Goal: Task Accomplishment & Management: Manage account settings

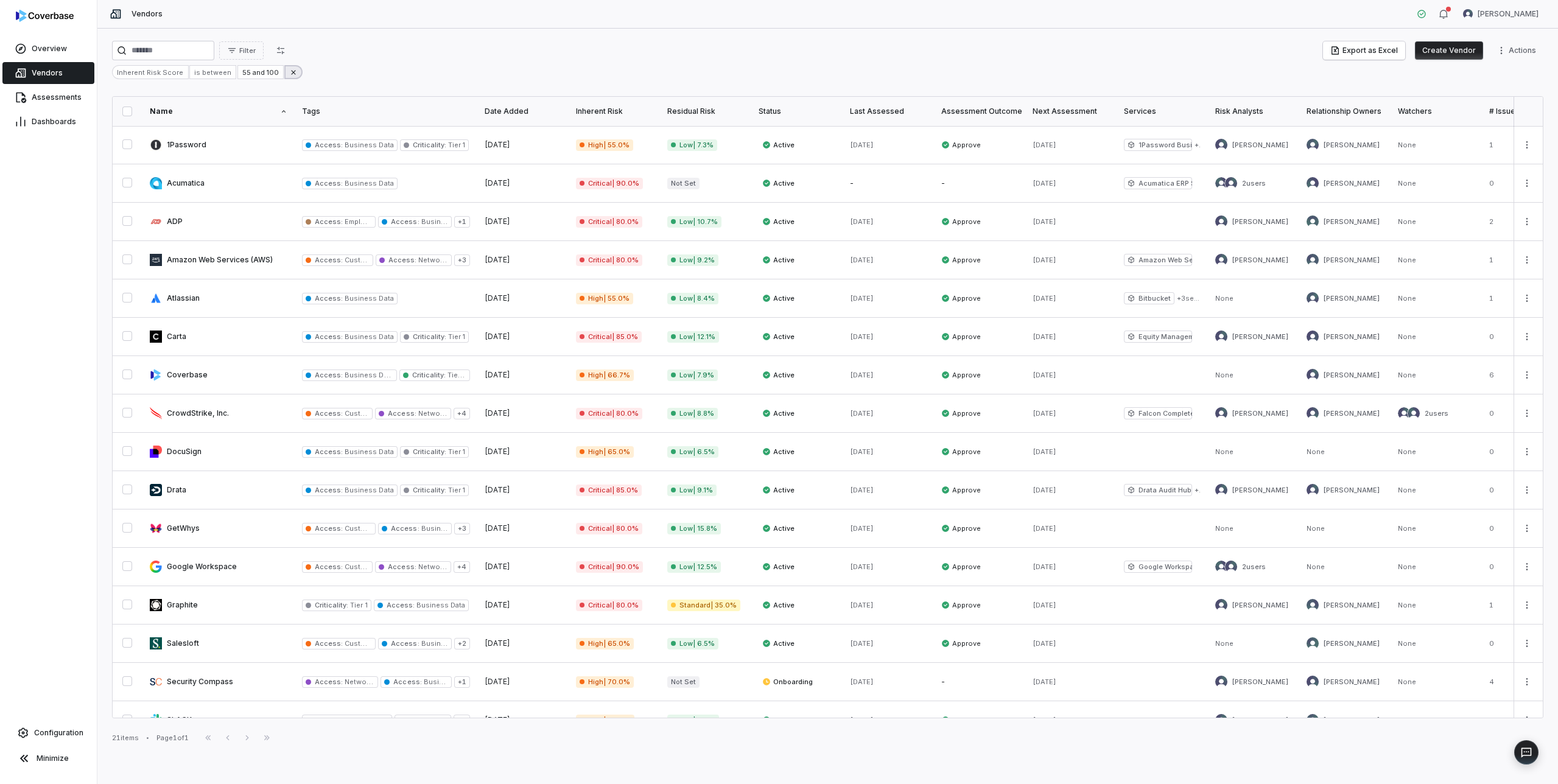
click at [291, 70] on button at bounding box center [293, 72] width 18 height 14
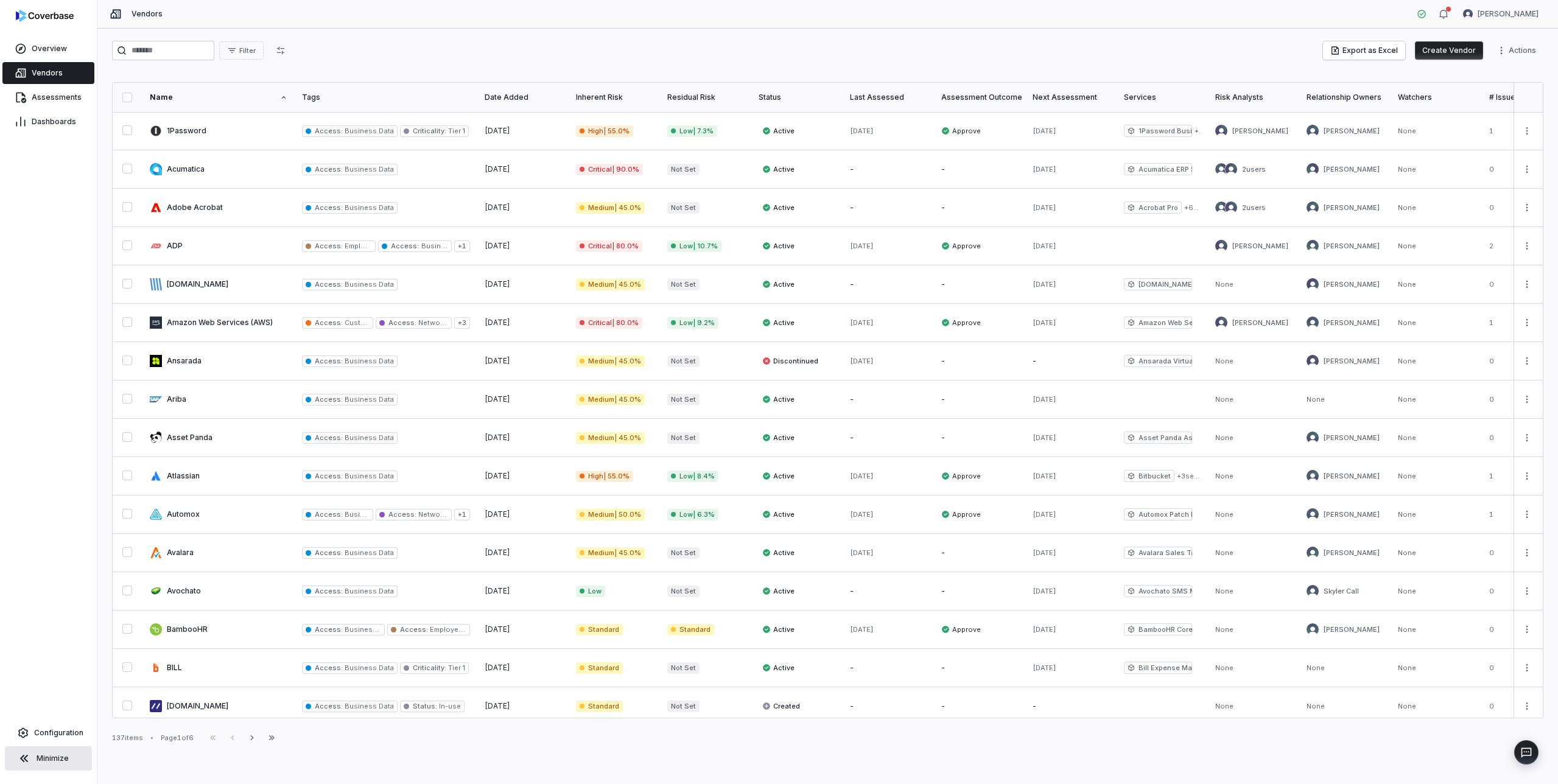
click at [37, 759] on span "Minimize" at bounding box center [53, 758] width 32 height 9
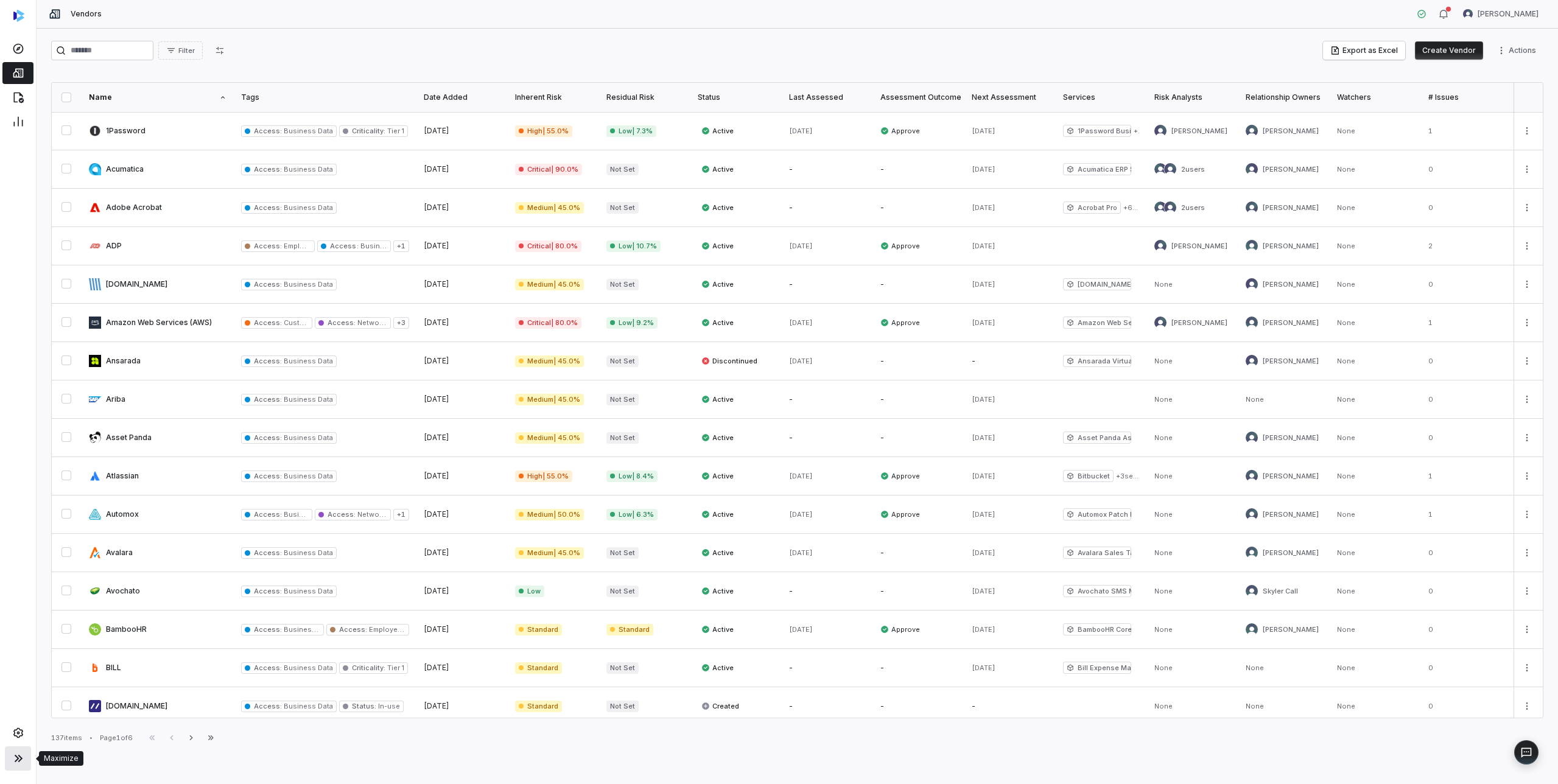
click at [20, 758] on icon at bounding box center [18, 758] width 15 height 15
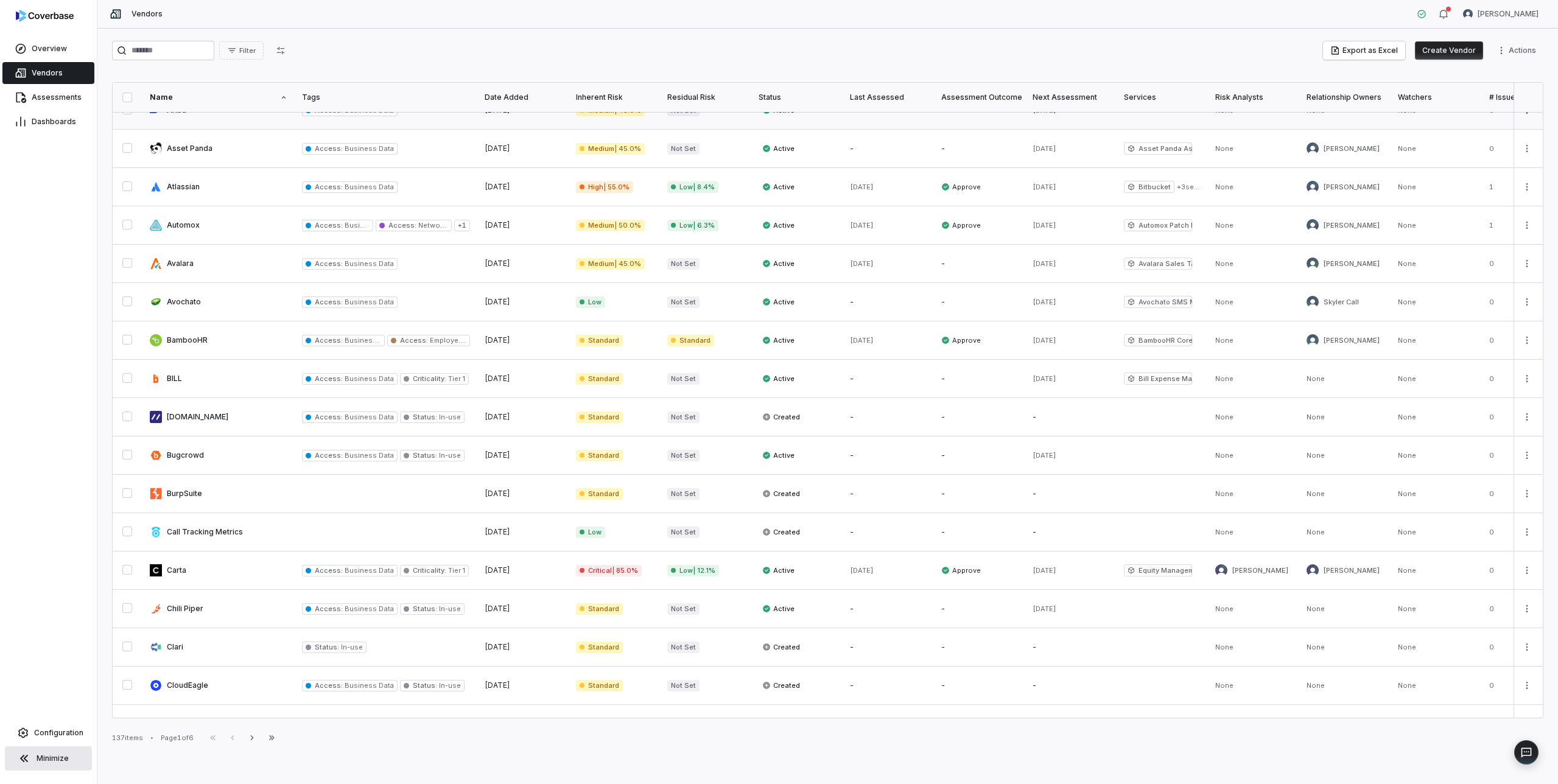
scroll to position [300, 0]
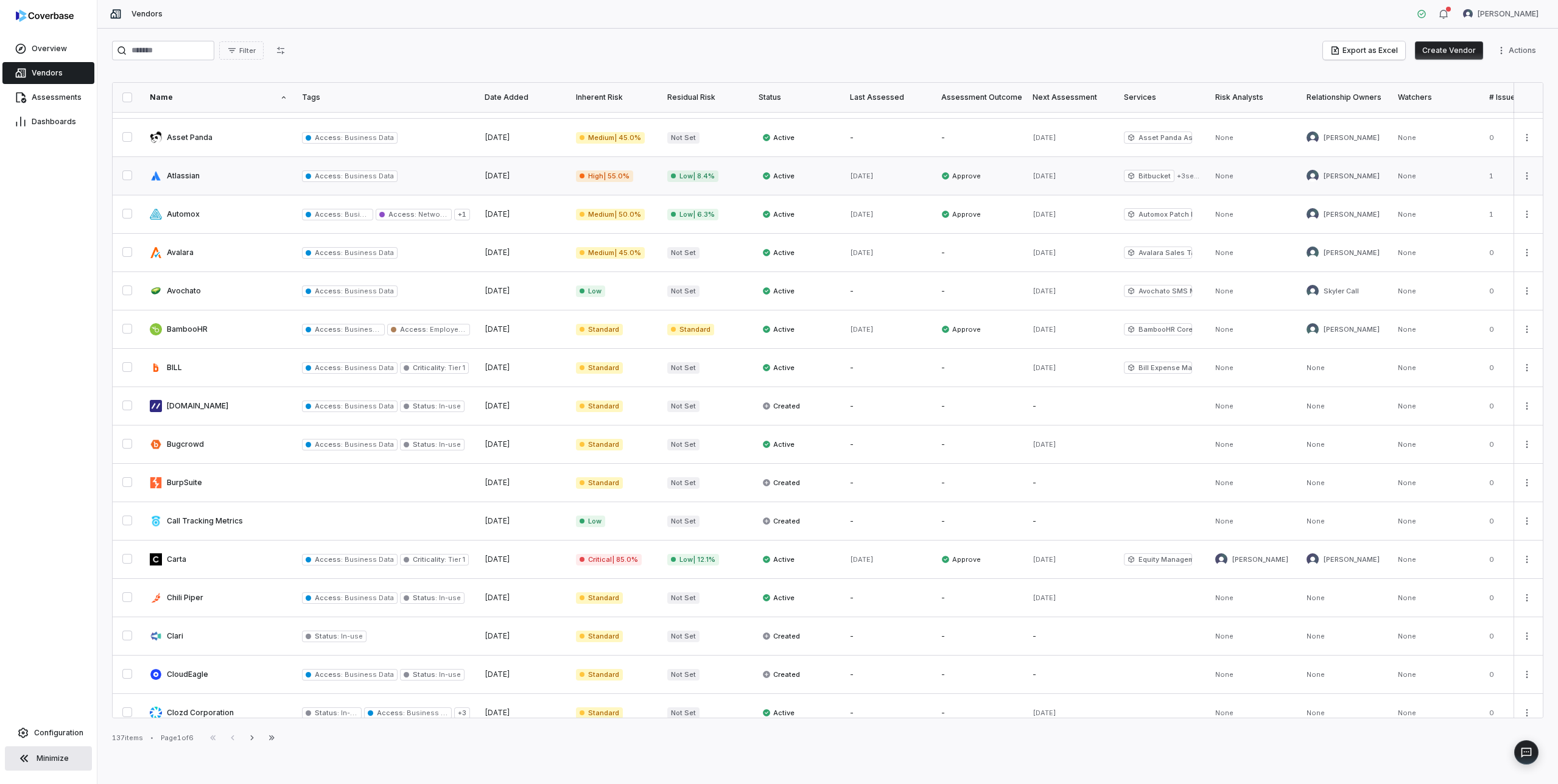
click at [174, 174] on link at bounding box center [218, 176] width 152 height 38
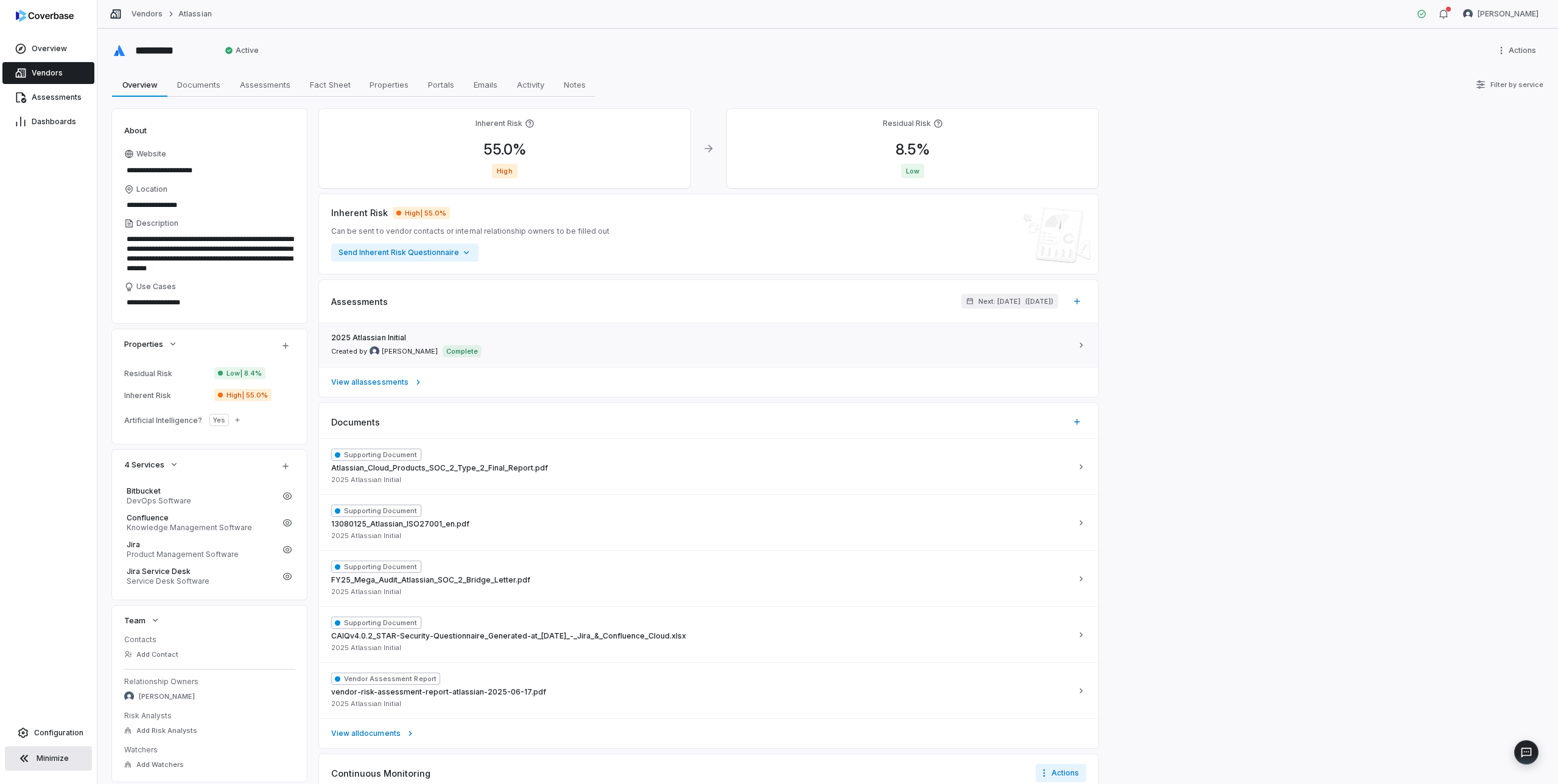
click at [564, 348] on div "2025 Atlassian Initial Created by Mike Lewis Complete" at bounding box center [701, 345] width 740 height 24
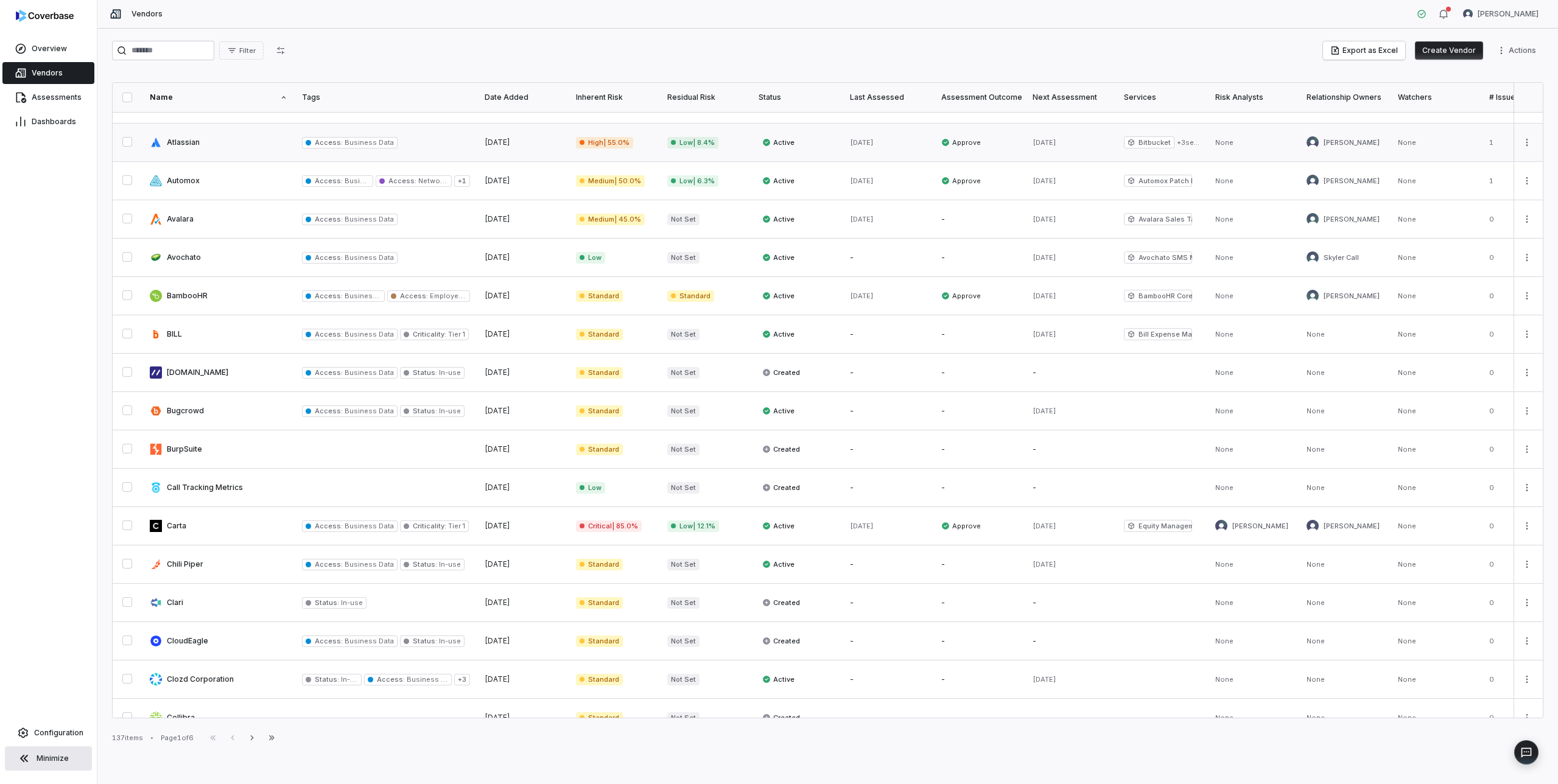
scroll to position [337, 0]
click at [182, 141] on link at bounding box center [218, 139] width 152 height 38
type textarea "*"
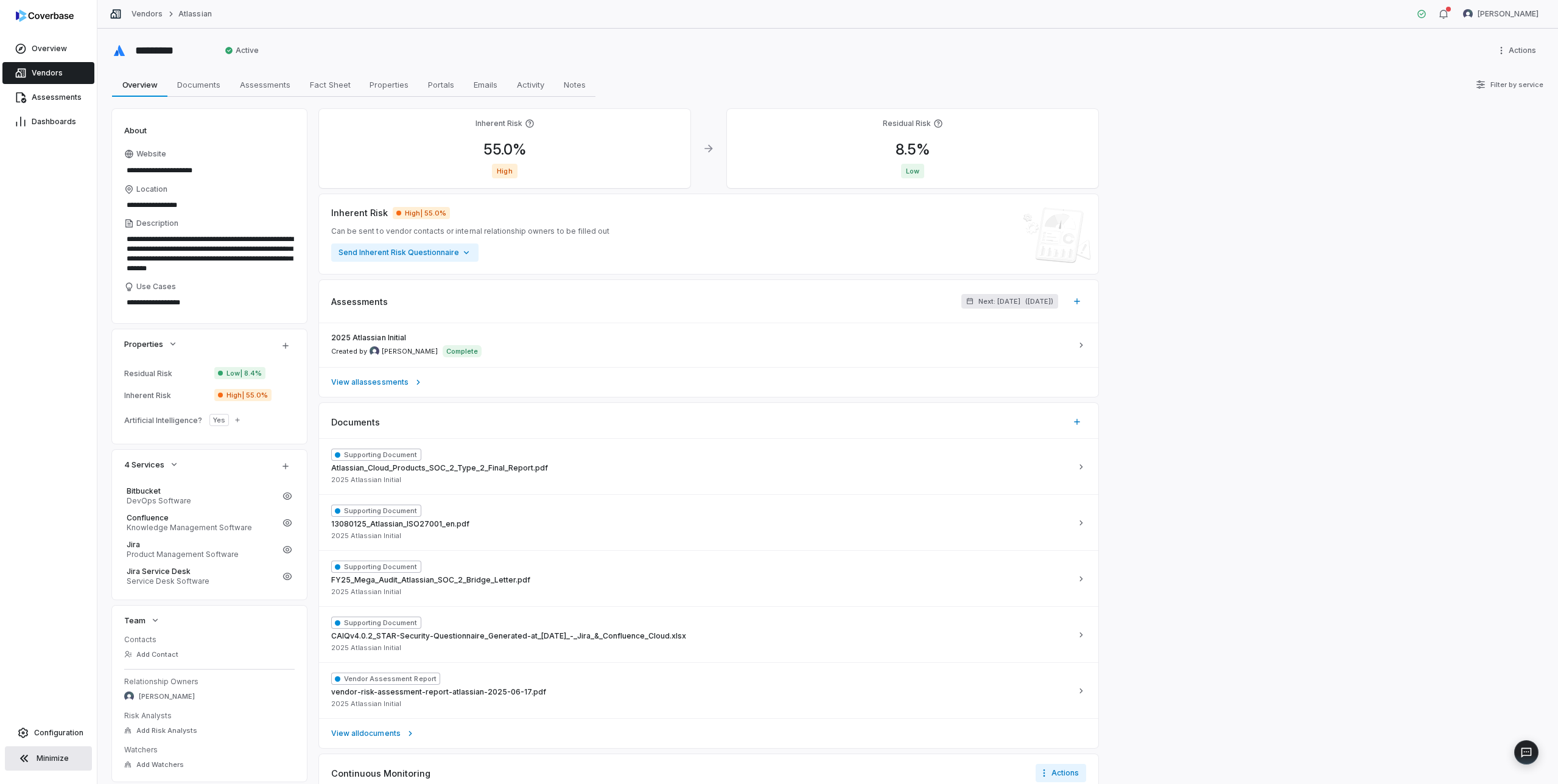
click at [981, 303] on span "Next: May 23, 2026" at bounding box center [999, 301] width 42 height 9
click at [931, 359] on input "*" at bounding box center [925, 358] width 24 height 20
type input "*"
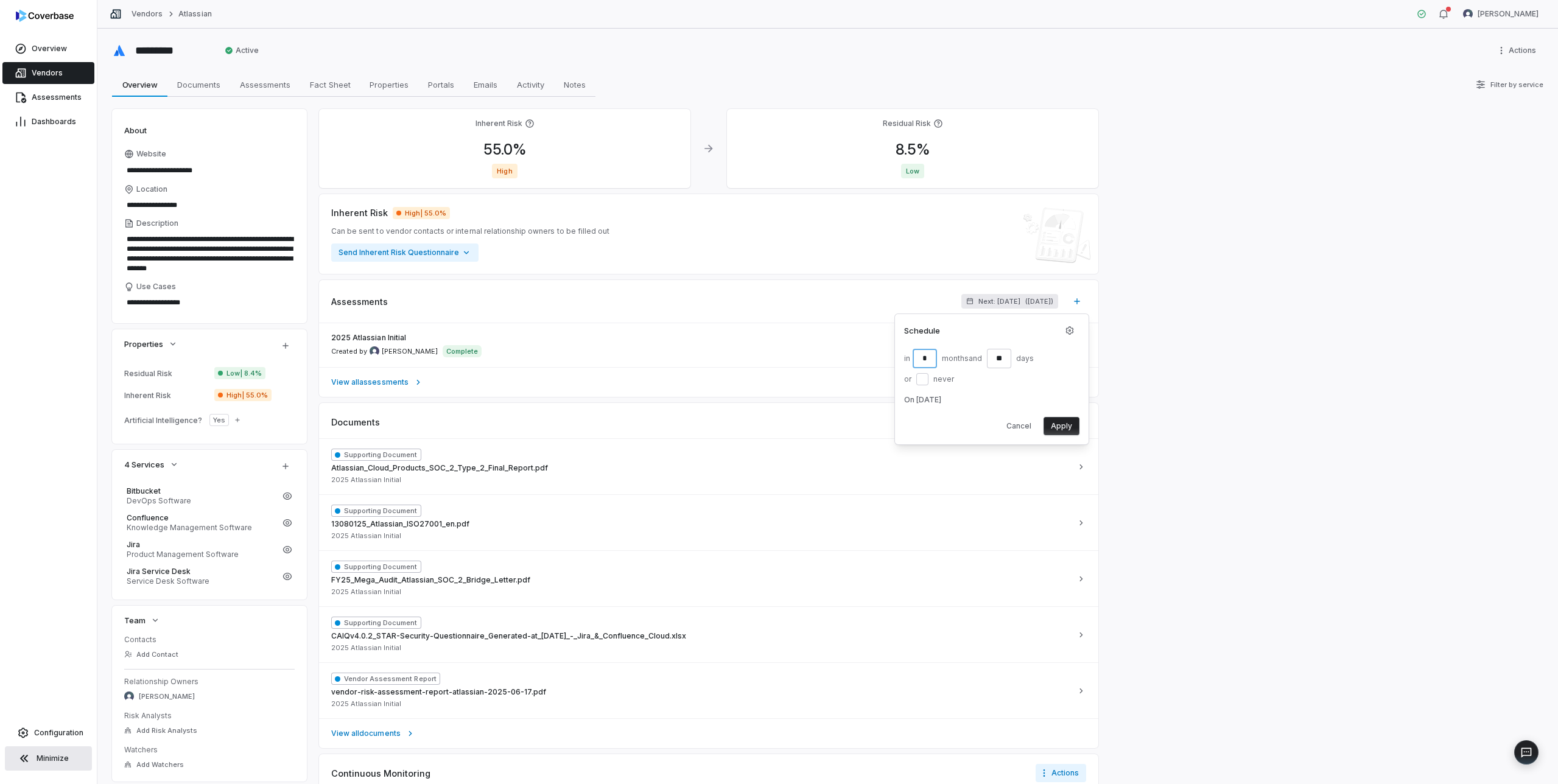
type input "*"
type textarea "*"
type input "**"
click at [1060, 429] on button "Apply" at bounding box center [1061, 426] width 36 height 18
click at [52, 73] on span "Vendors" at bounding box center [47, 73] width 31 height 9
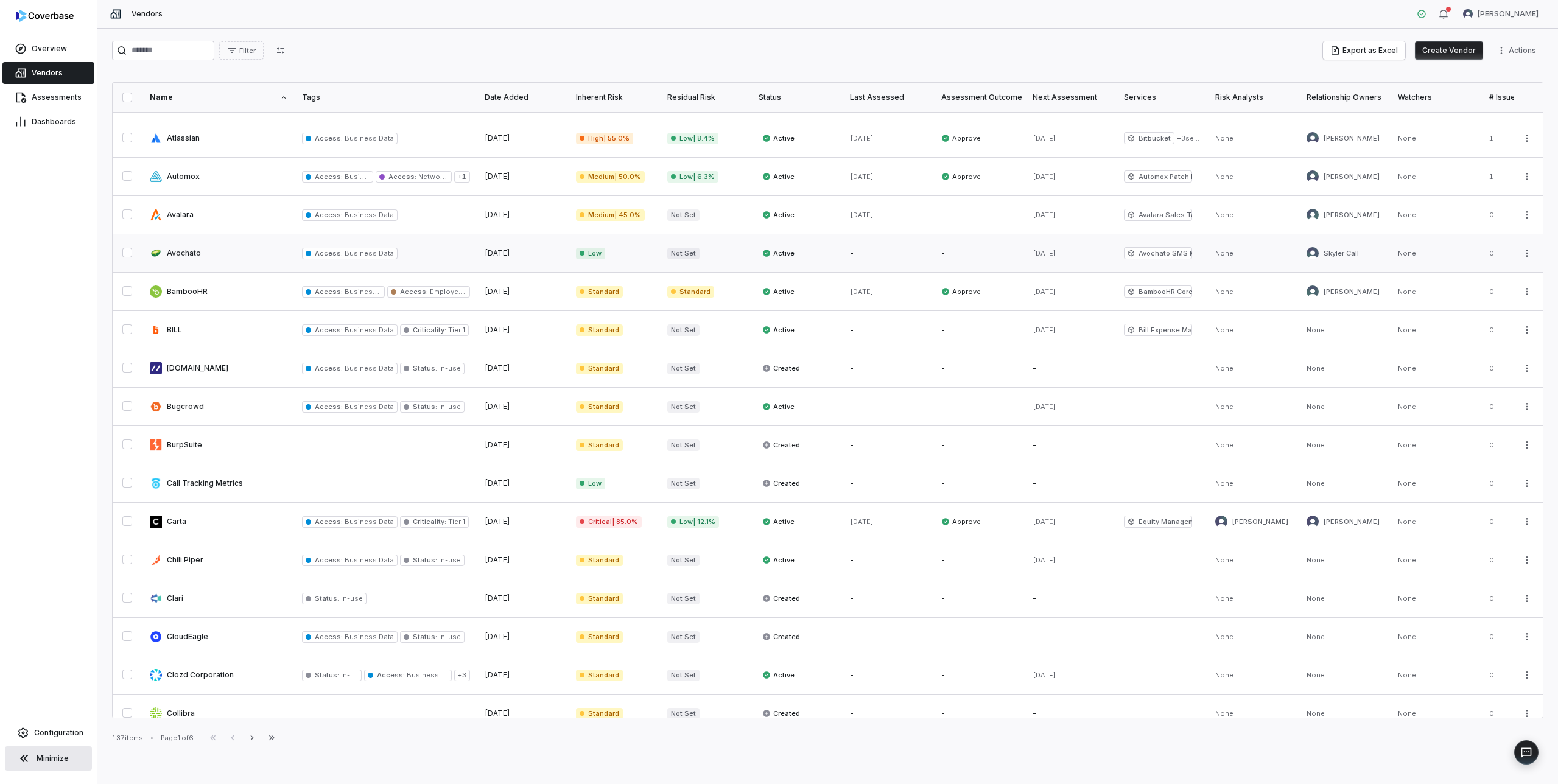
scroll to position [339, 0]
click at [222, 249] on link at bounding box center [218, 252] width 152 height 38
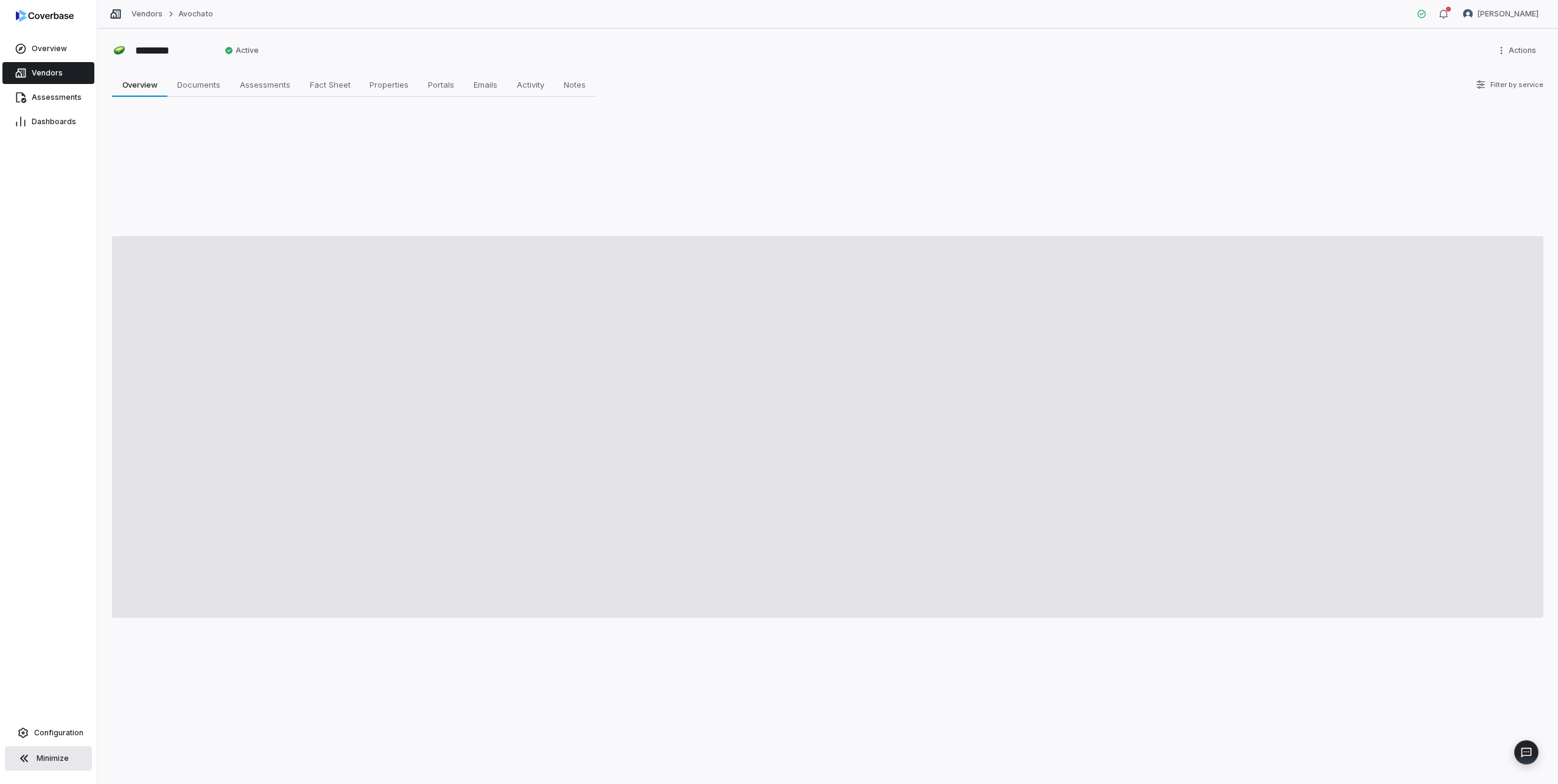
type textarea "*"
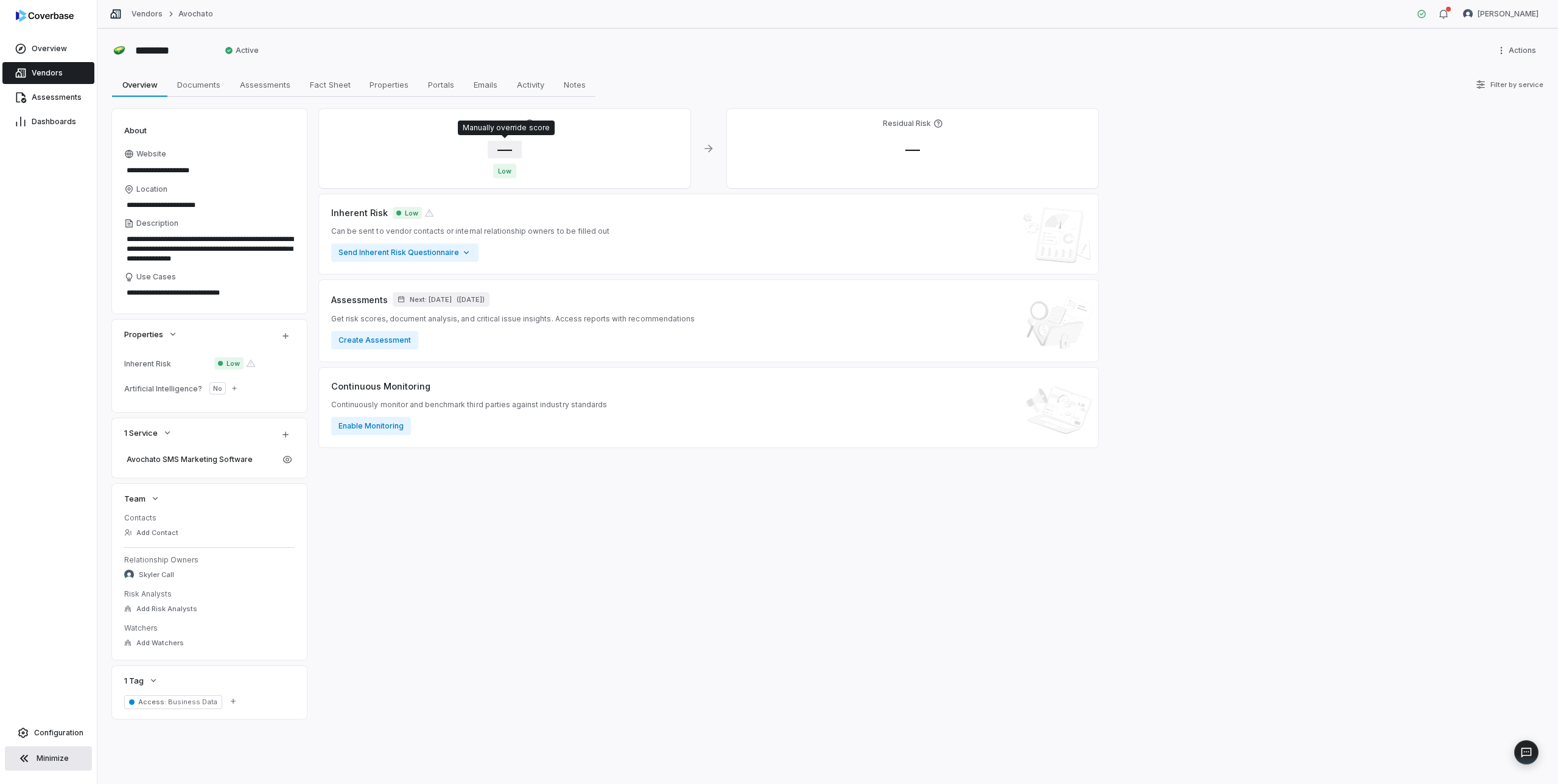
click at [505, 142] on span "—" at bounding box center [505, 149] width 34 height 18
click at [536, 239] on body "**********" at bounding box center [779, 392] width 1558 height 784
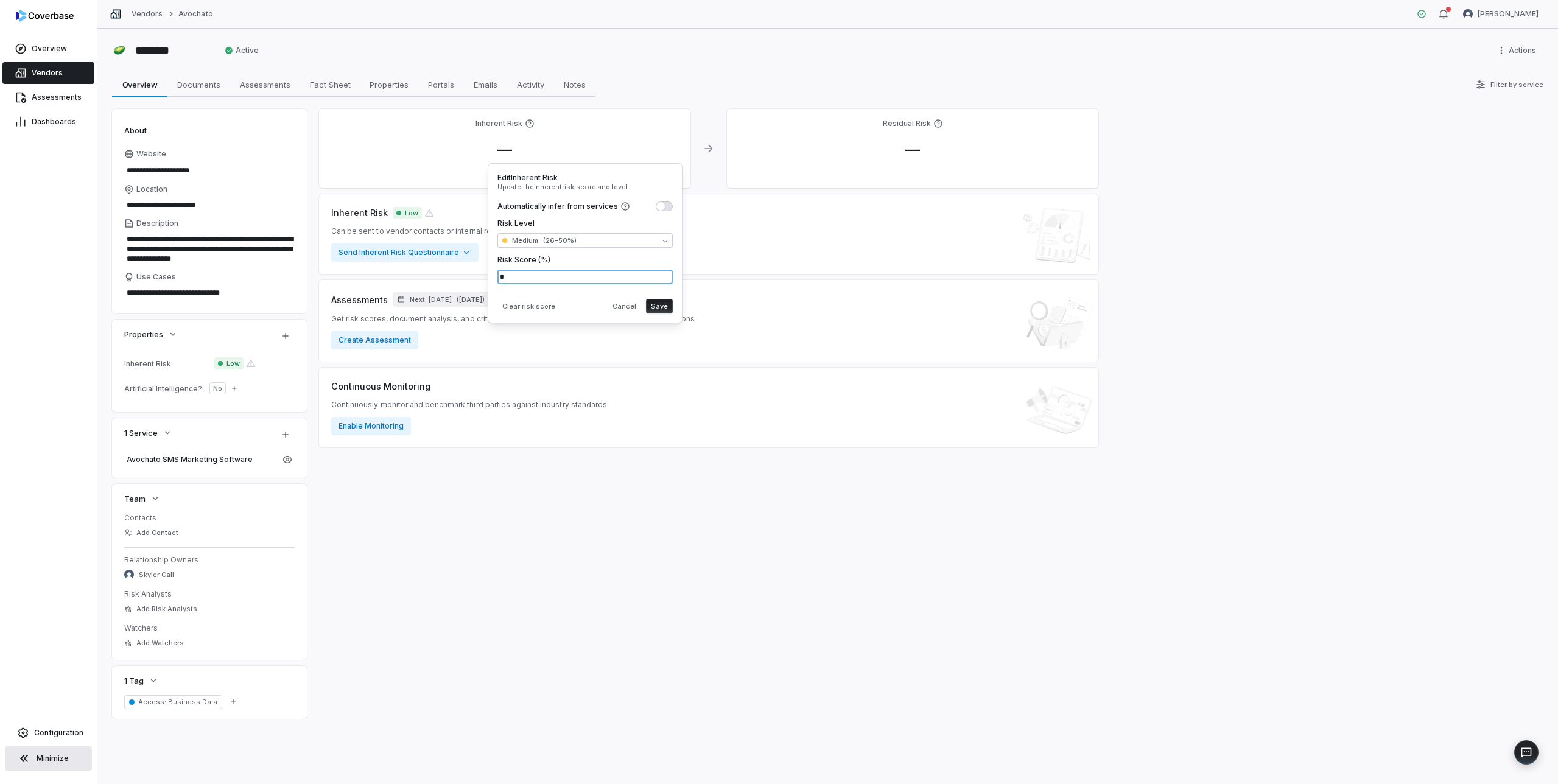
click at [538, 278] on input "*" at bounding box center [585, 277] width 175 height 15
type input "**"
click at [593, 296] on div "Clear risk score Cancel Save" at bounding box center [585, 303] width 175 height 20
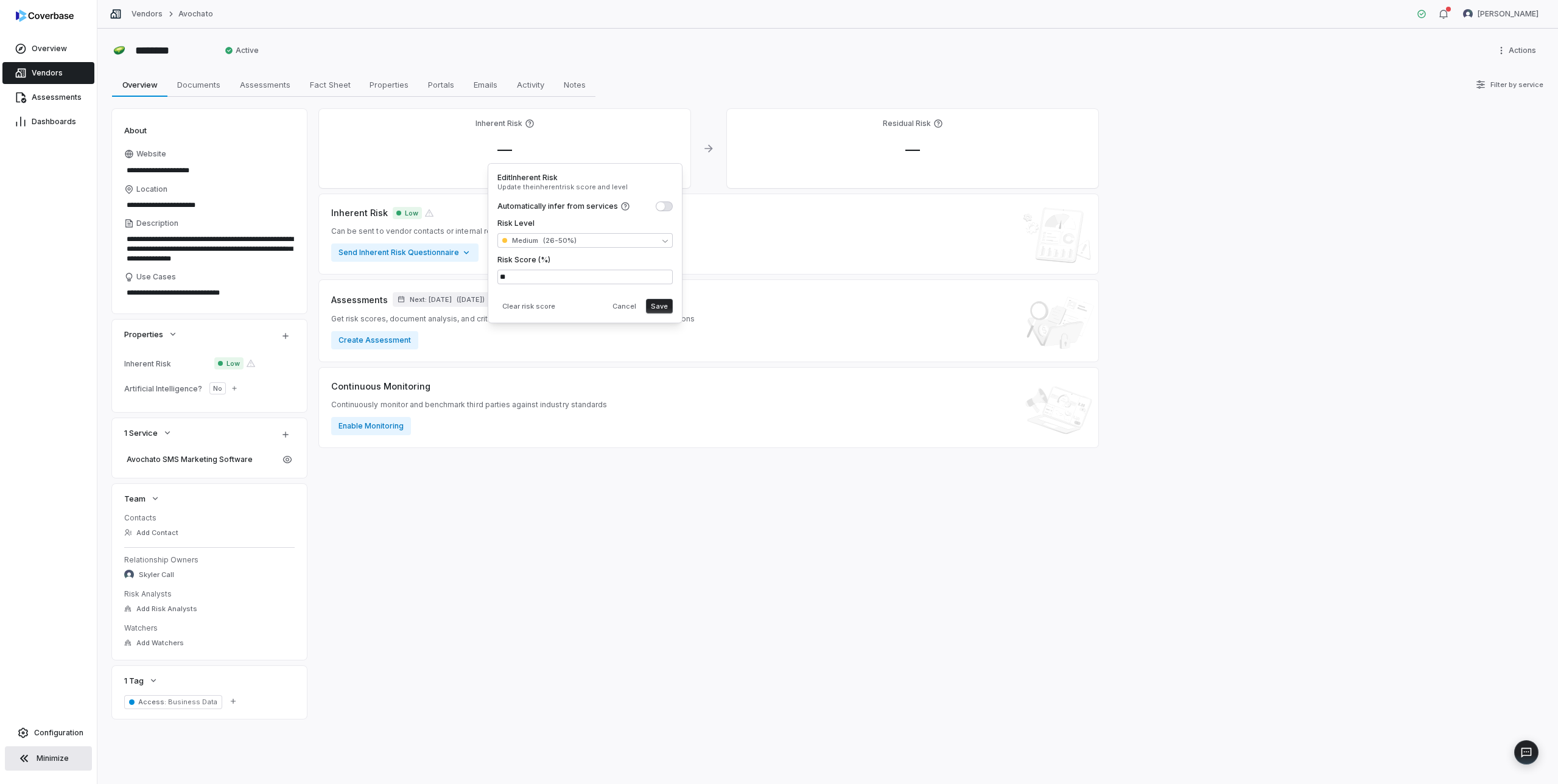
click at [657, 308] on button "Save" at bounding box center [659, 306] width 27 height 15
click at [49, 72] on span "Vendors" at bounding box center [47, 73] width 31 height 9
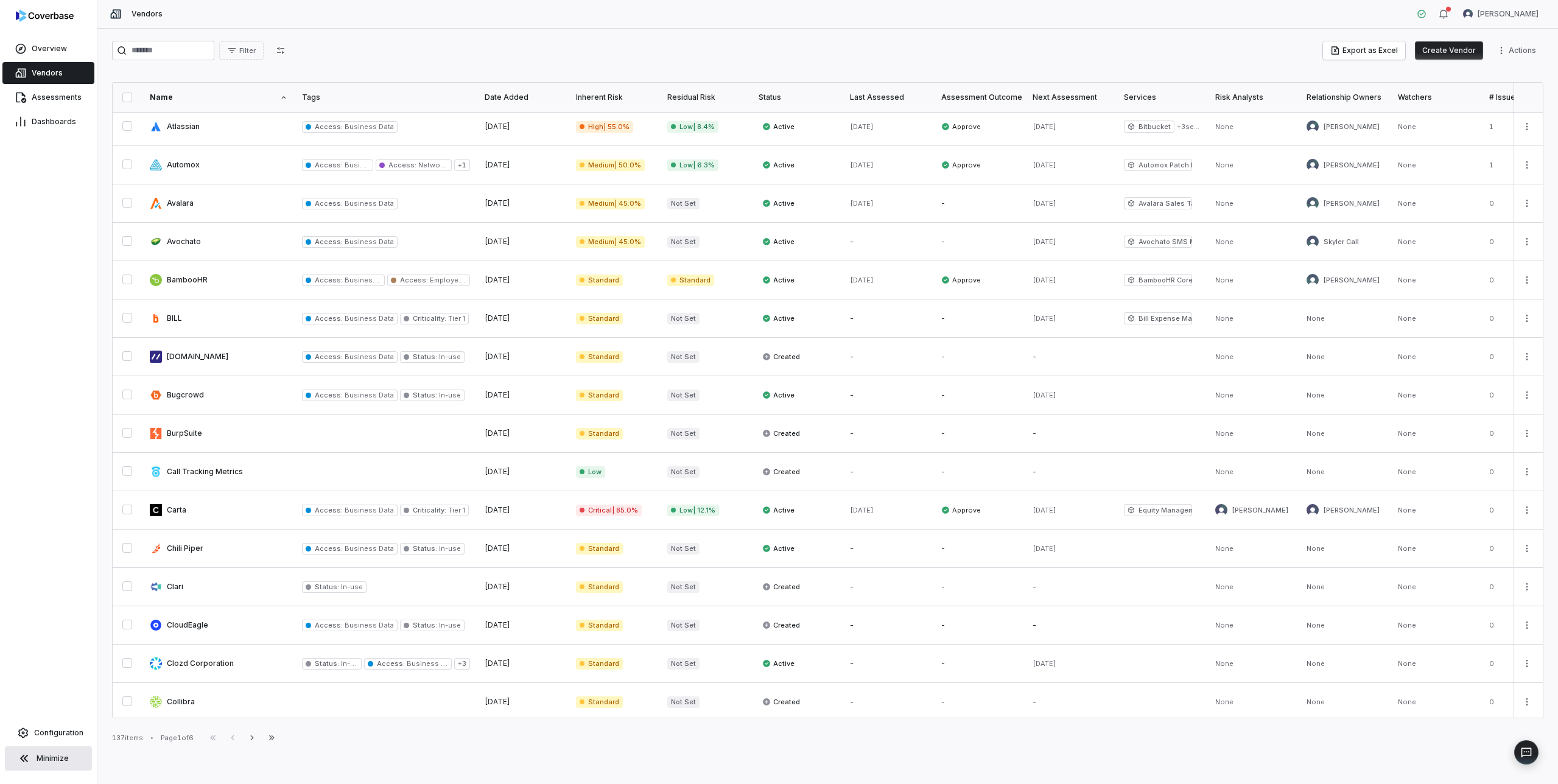
scroll to position [353, 0]
click at [225, 272] on link at bounding box center [218, 277] width 152 height 38
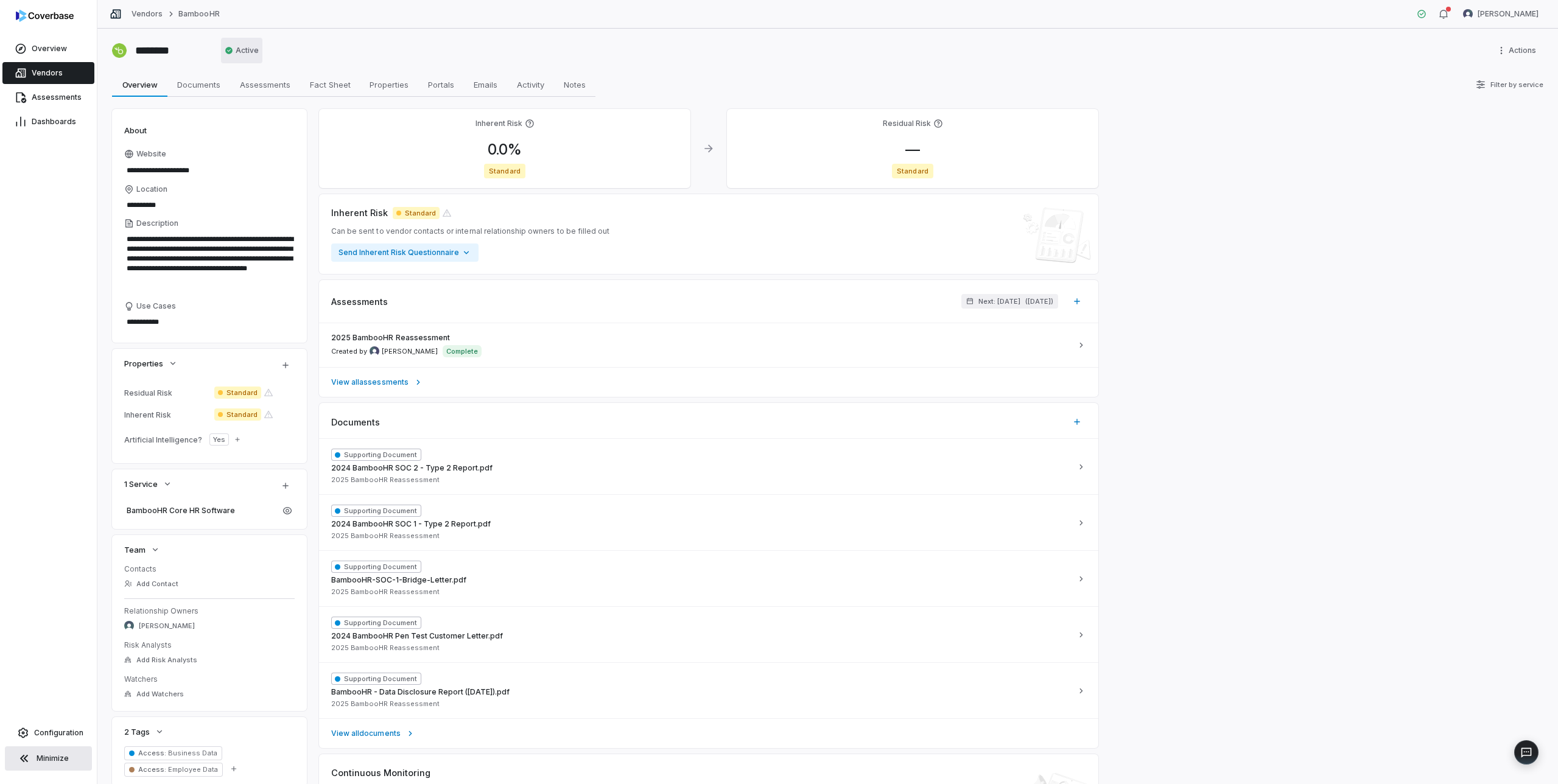
click at [243, 55] on html "**********" at bounding box center [779, 392] width 1558 height 784
click at [45, 72] on span "Vendors" at bounding box center [47, 73] width 31 height 9
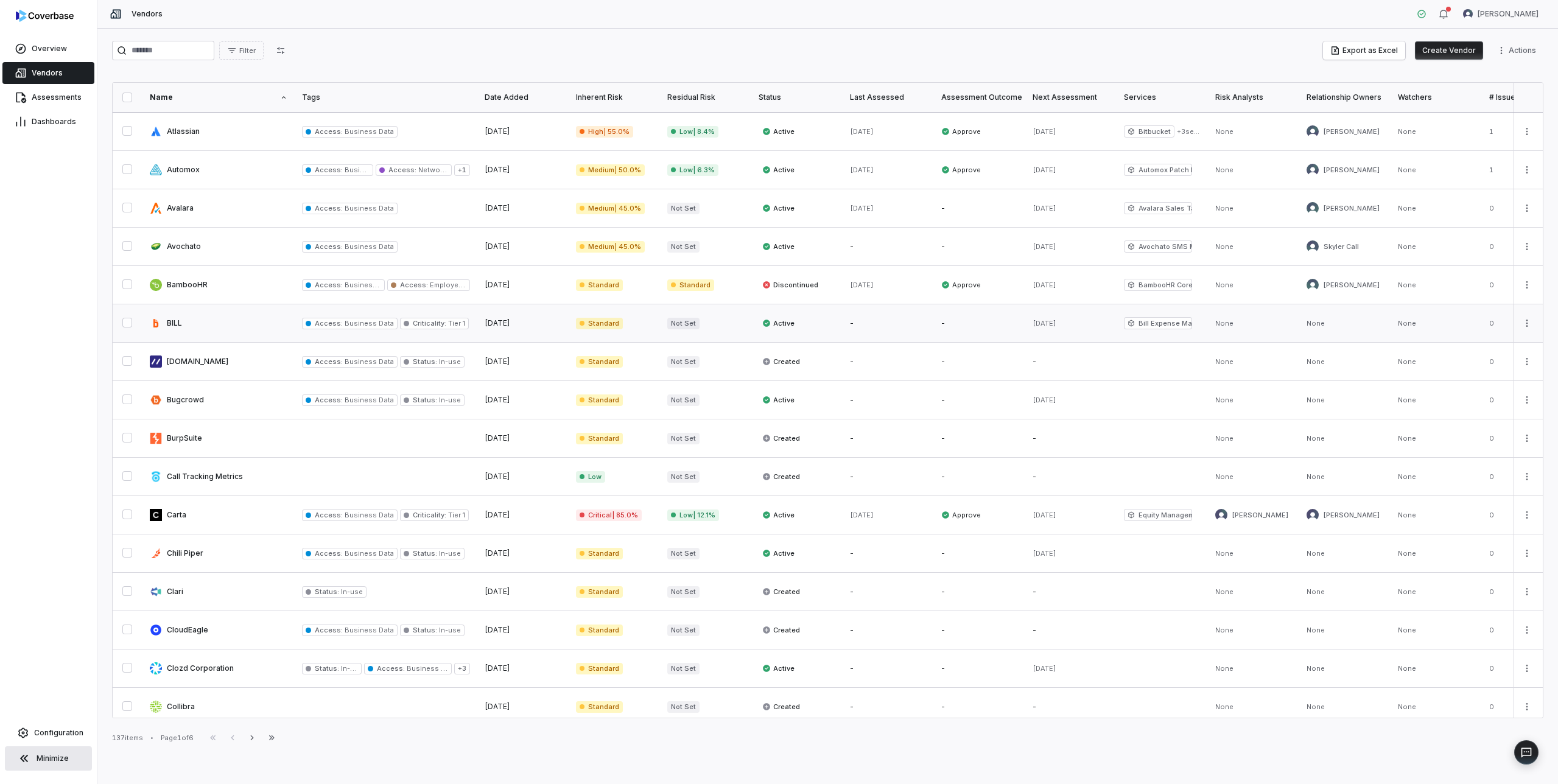
scroll to position [351, 0]
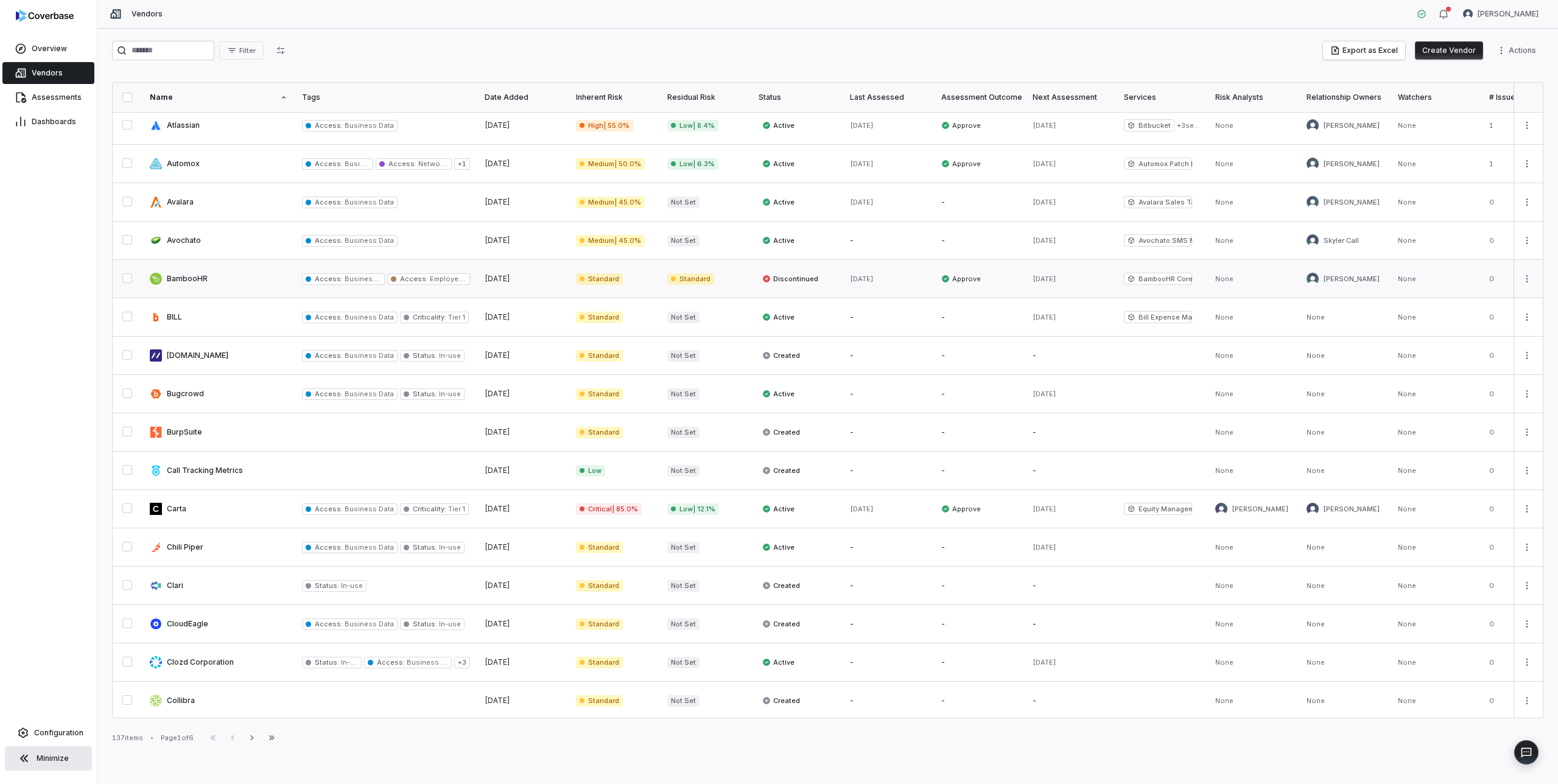
click at [229, 281] on link at bounding box center [218, 279] width 152 height 38
type textarea "*"
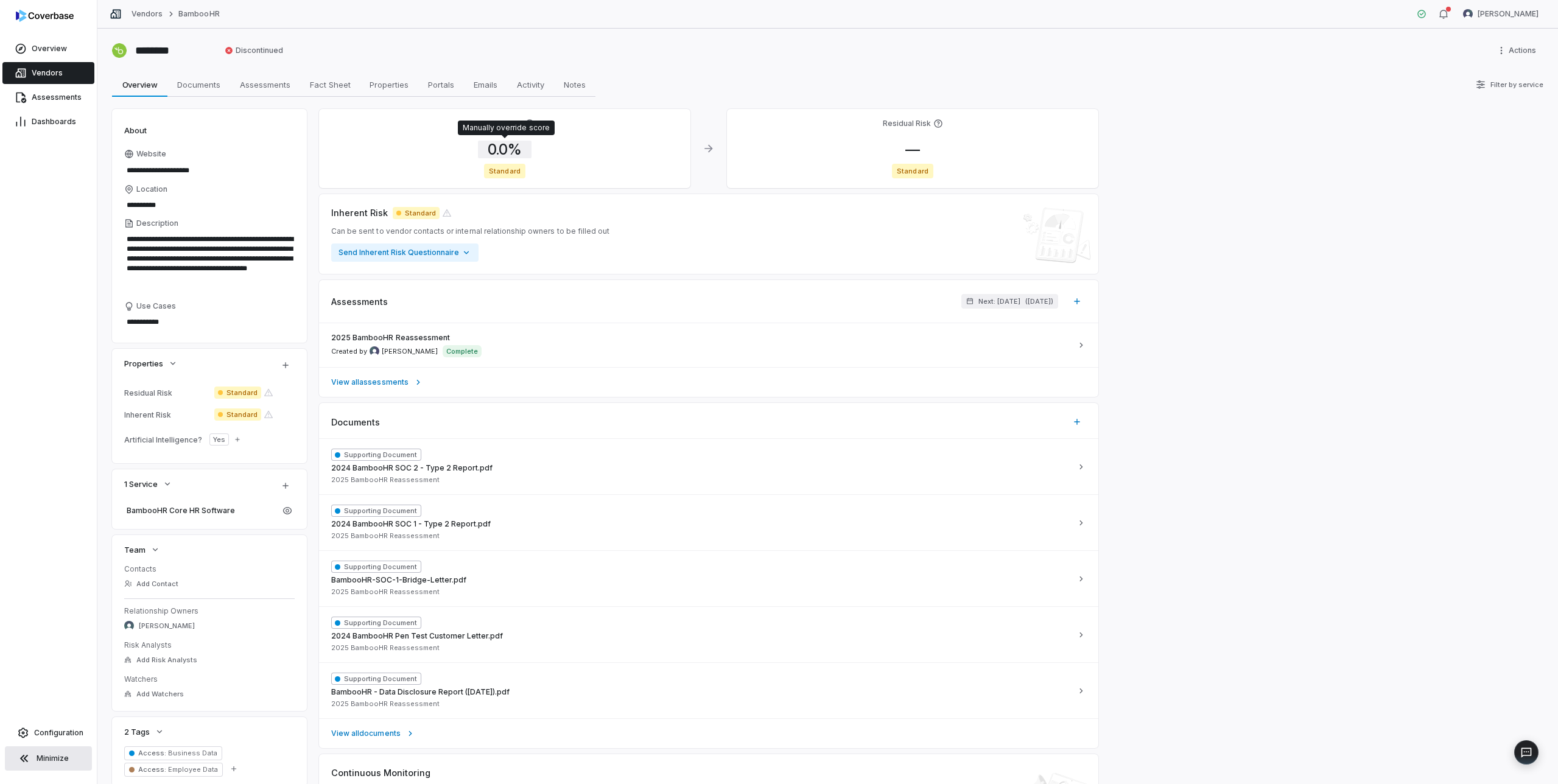
click at [502, 145] on span "0.0 %" at bounding box center [505, 149] width 54 height 18
click at [516, 239] on body "**********" at bounding box center [779, 392] width 1558 height 784
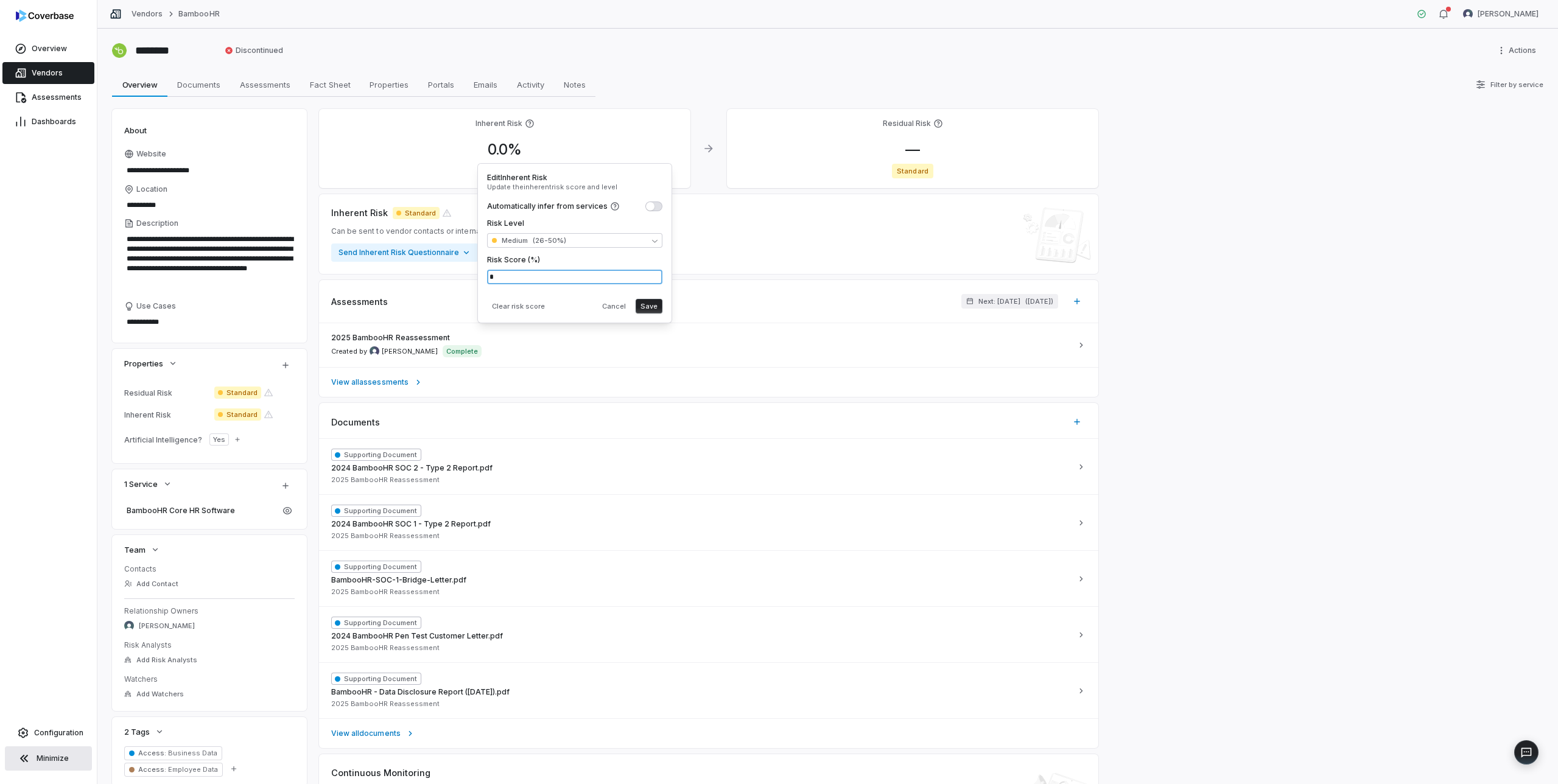
click at [522, 280] on input "*" at bounding box center [574, 277] width 175 height 15
type input "**"
click at [578, 302] on div "Clear risk score Cancel Save" at bounding box center [574, 303] width 175 height 20
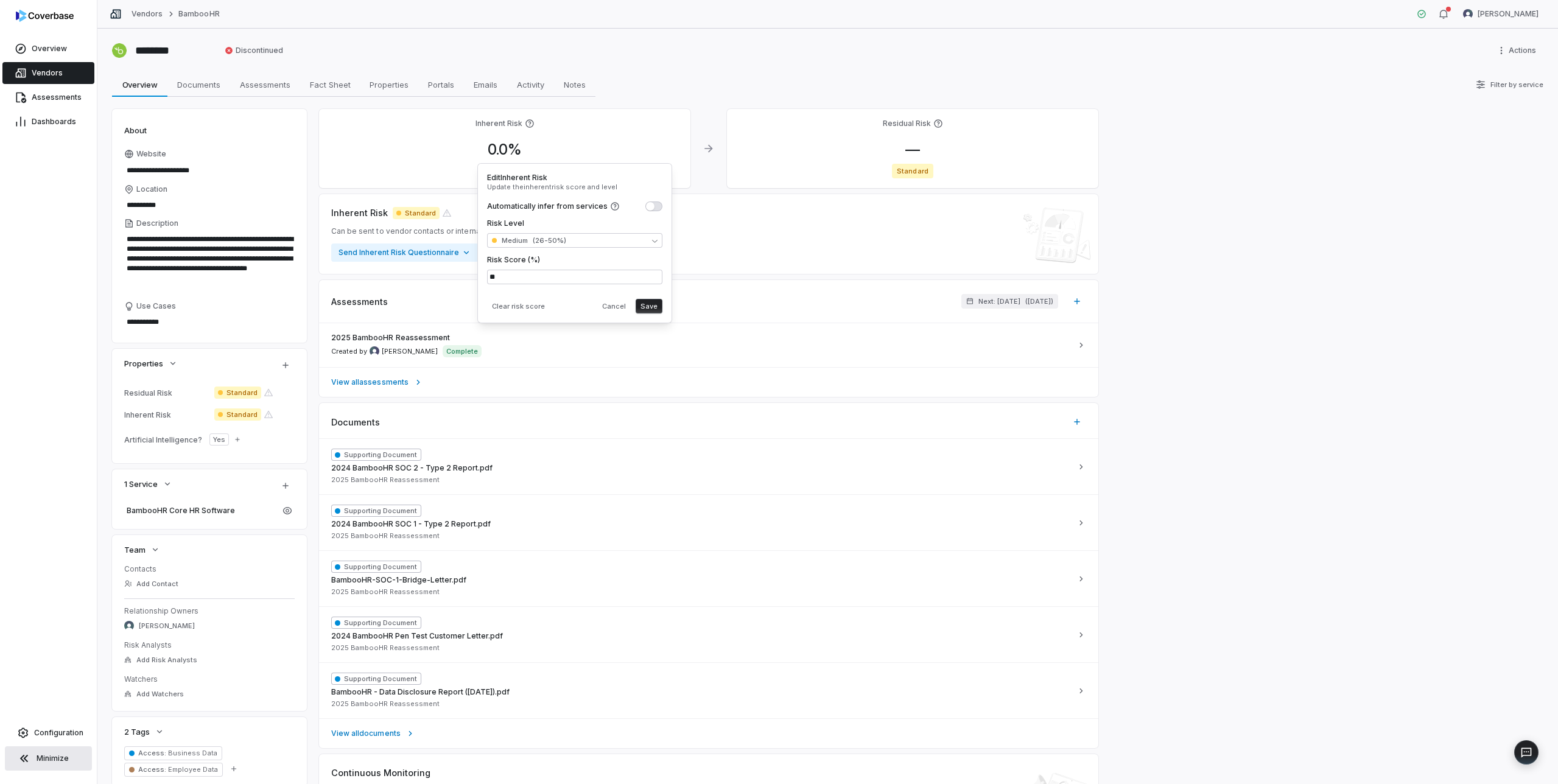
click at [655, 306] on button "Save" at bounding box center [649, 306] width 27 height 15
click at [516, 343] on div "2025 BambooHR Reassessment Created by Mike Lewis Complete" at bounding box center [701, 345] width 740 height 24
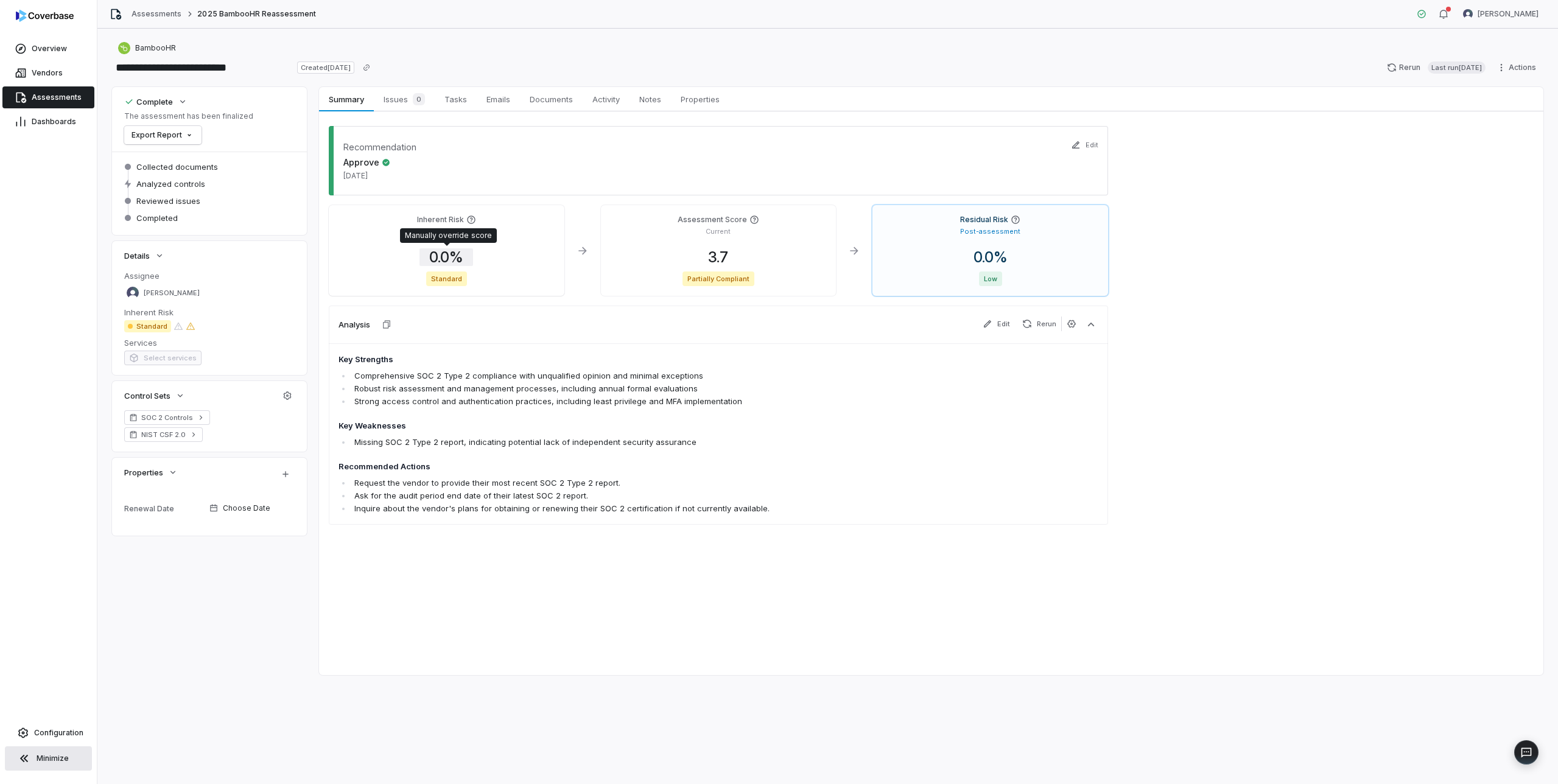
click at [447, 262] on span "0.0 %" at bounding box center [446, 257] width 54 height 18
click at [477, 329] on body "**********" at bounding box center [779, 392] width 1558 height 784
click at [468, 368] on input "*" at bounding box center [516, 367] width 175 height 15
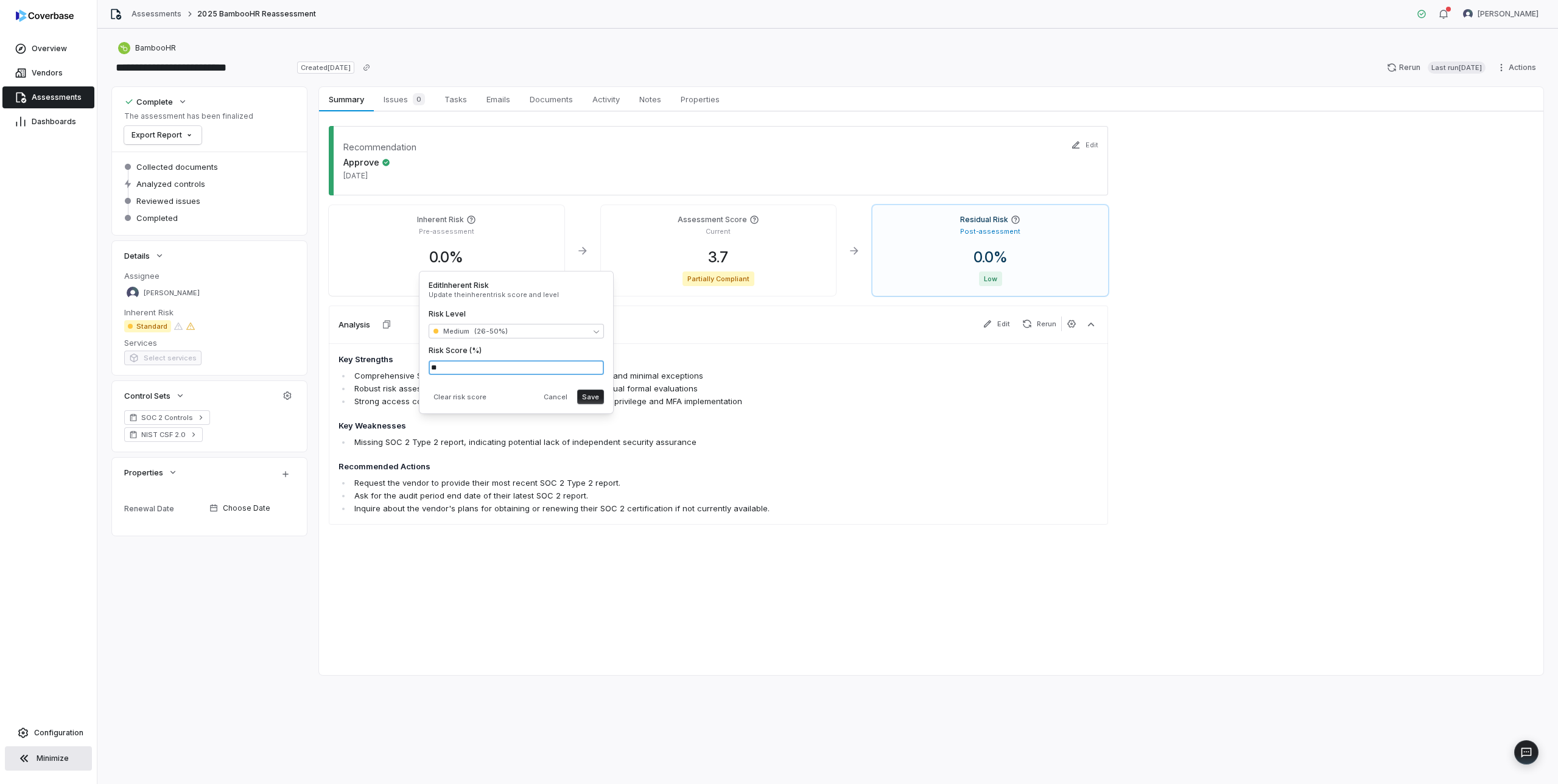
type input "**"
click at [506, 391] on div "Clear risk score Cancel Save" at bounding box center [516, 395] width 175 height 20
click at [593, 396] on button "Save" at bounding box center [590, 396] width 27 height 15
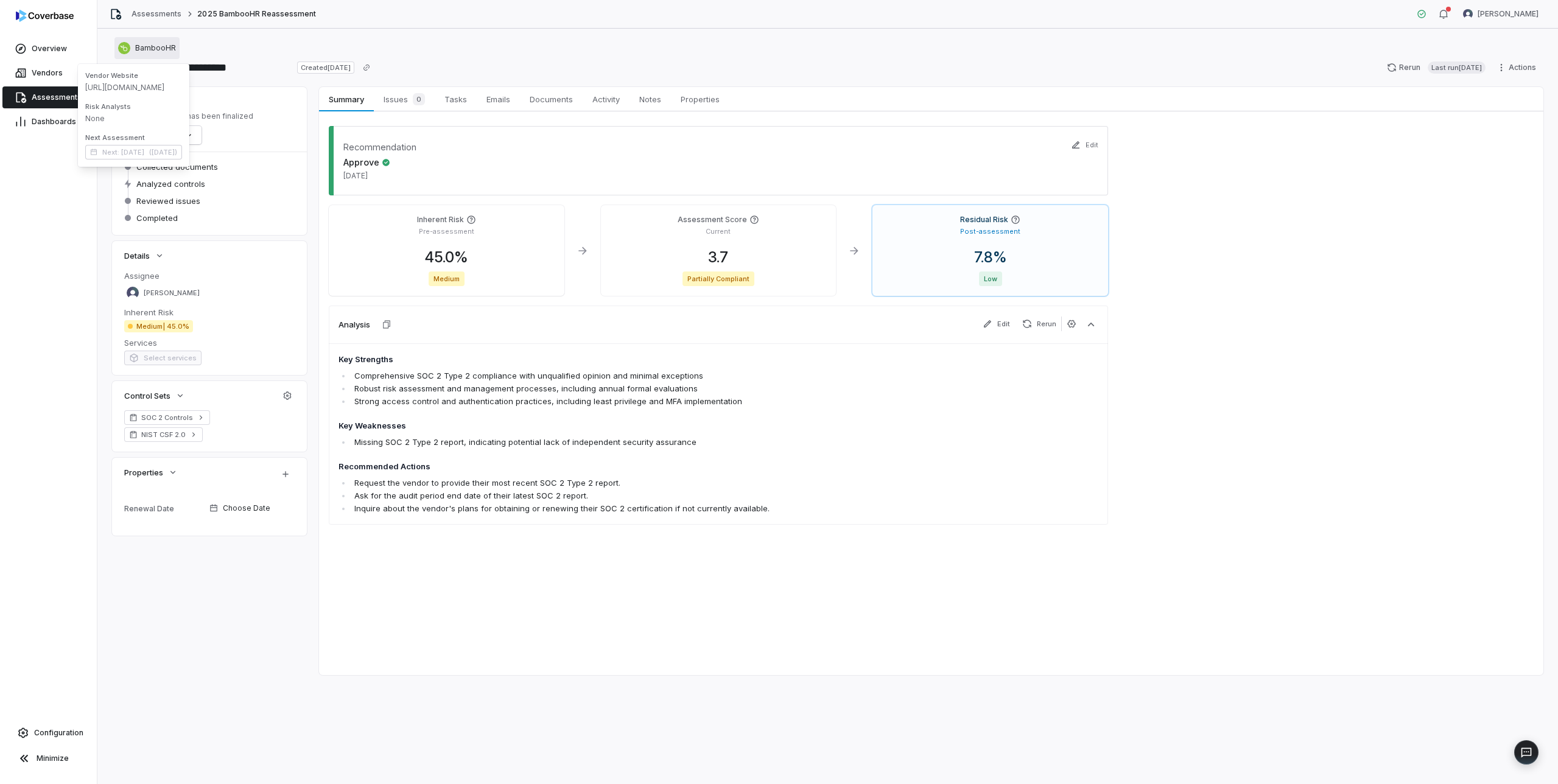
click at [142, 49] on span "BambooHR" at bounding box center [155, 47] width 41 height 9
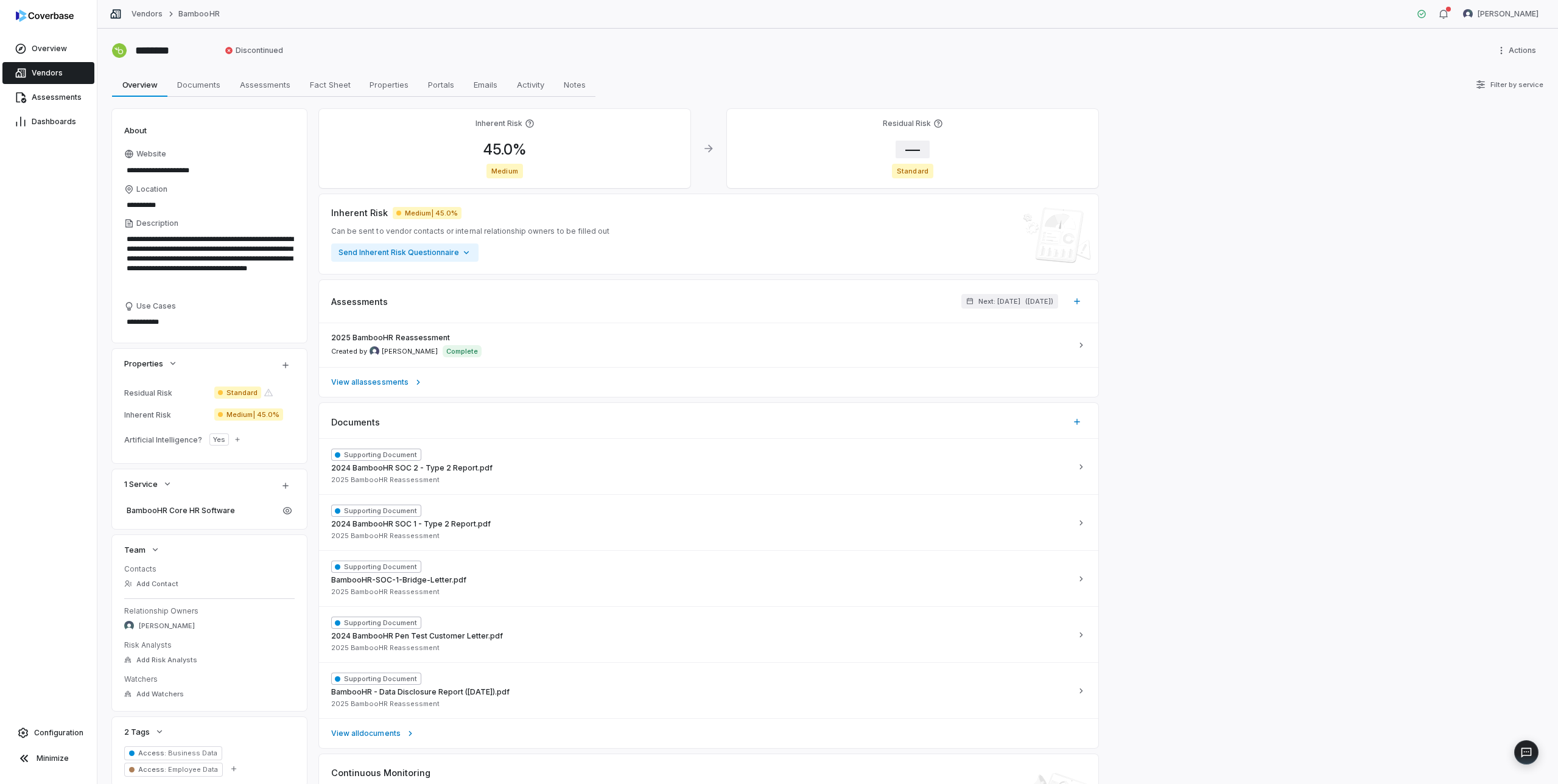
click at [915, 145] on span "—" at bounding box center [913, 149] width 34 height 18
click at [939, 241] on body "**********" at bounding box center [779, 392] width 1558 height 784
click at [935, 277] on input "*" at bounding box center [993, 277] width 175 height 15
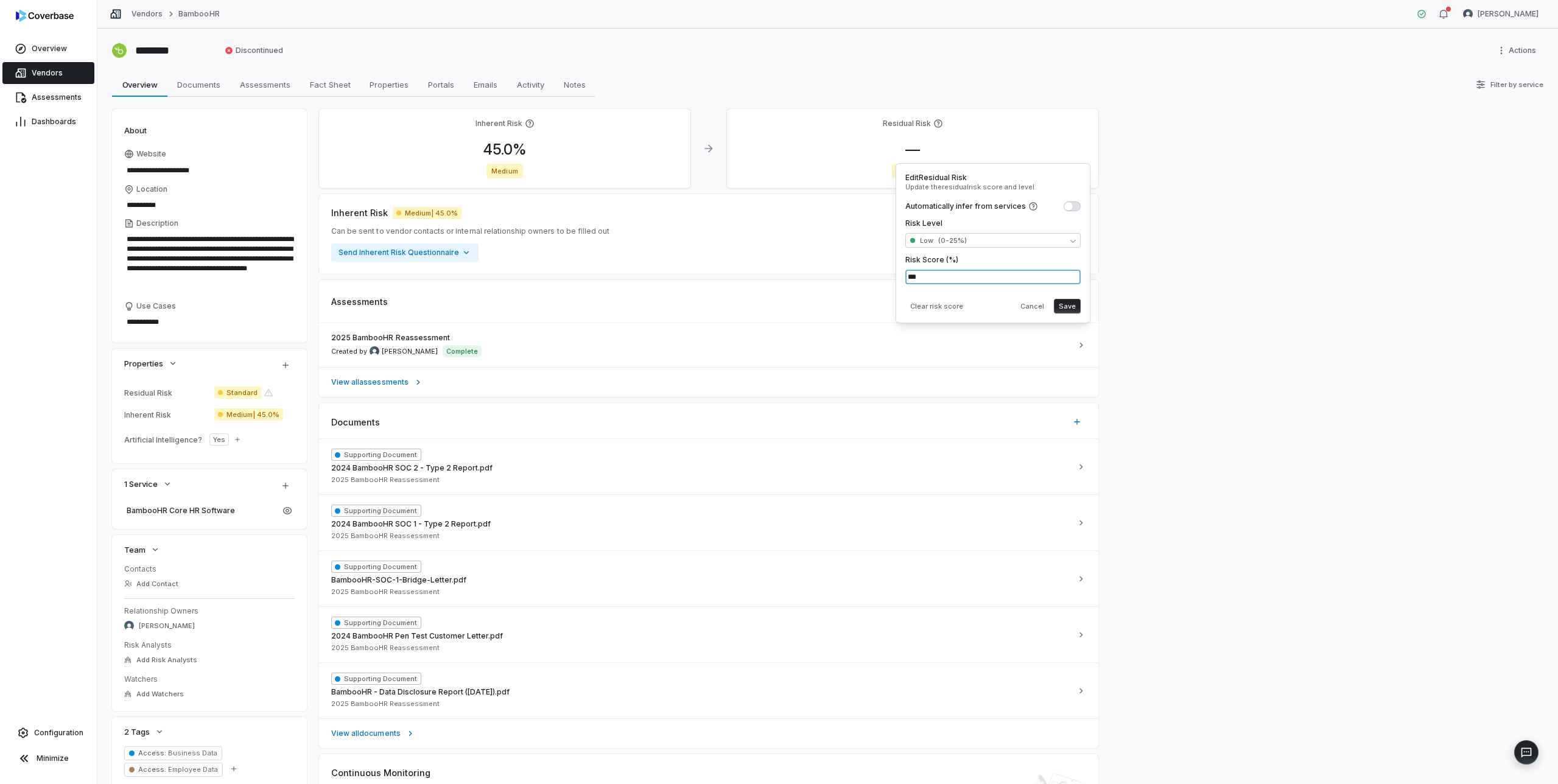
type input "***"
click at [985, 302] on div "Clear risk score Cancel Save" at bounding box center [993, 303] width 175 height 20
click at [1064, 307] on button "Save" at bounding box center [1067, 306] width 27 height 15
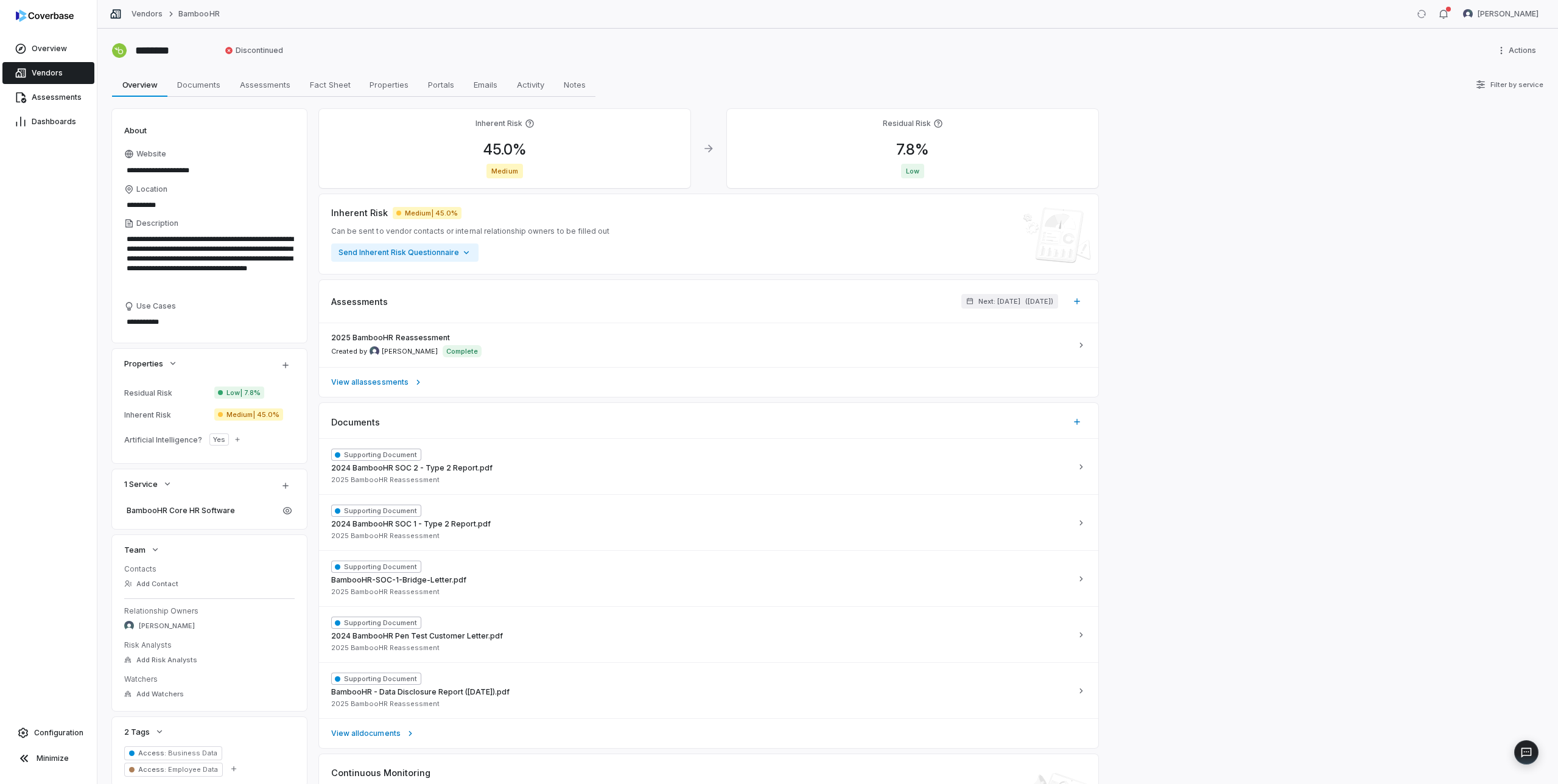
click at [43, 71] on span "Vendors" at bounding box center [47, 73] width 31 height 9
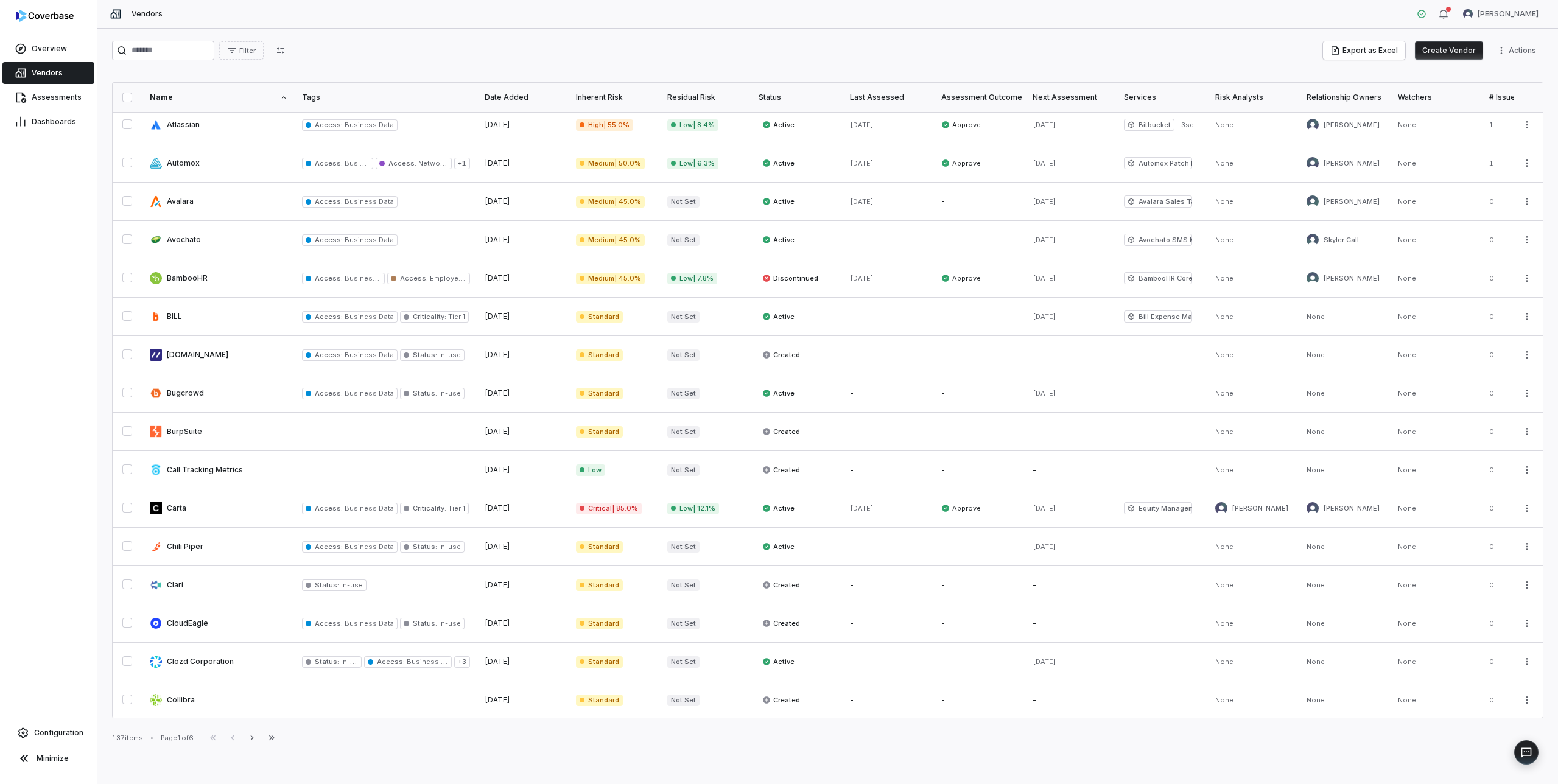
scroll to position [353, 0]
click at [218, 319] on link at bounding box center [218, 315] width 152 height 38
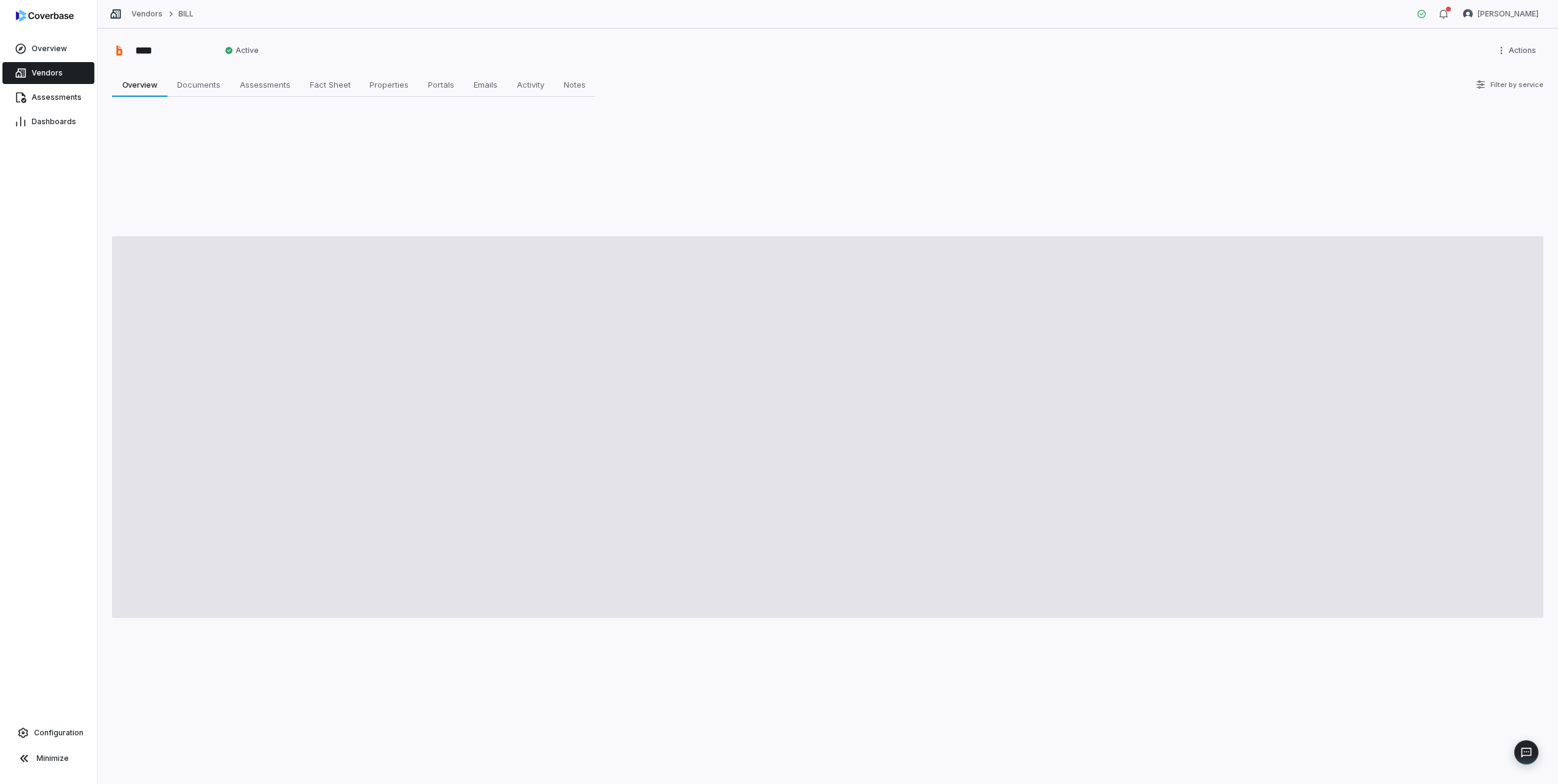
type textarea "*"
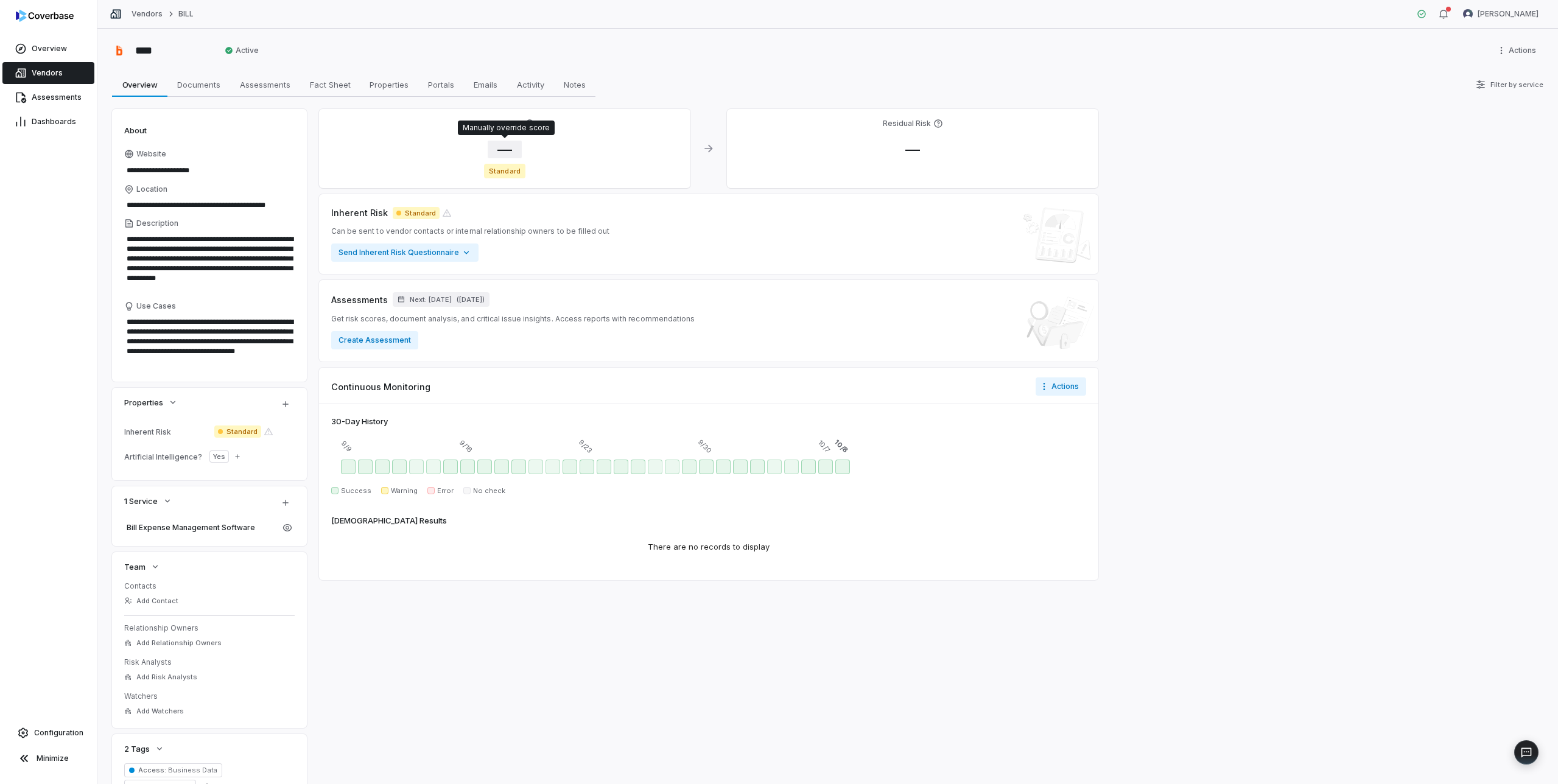
click at [509, 148] on span "—" at bounding box center [505, 149] width 34 height 18
click at [541, 237] on body "**********" at bounding box center [779, 392] width 1558 height 784
click at [540, 239] on body "**********" at bounding box center [779, 392] width 1558 height 784
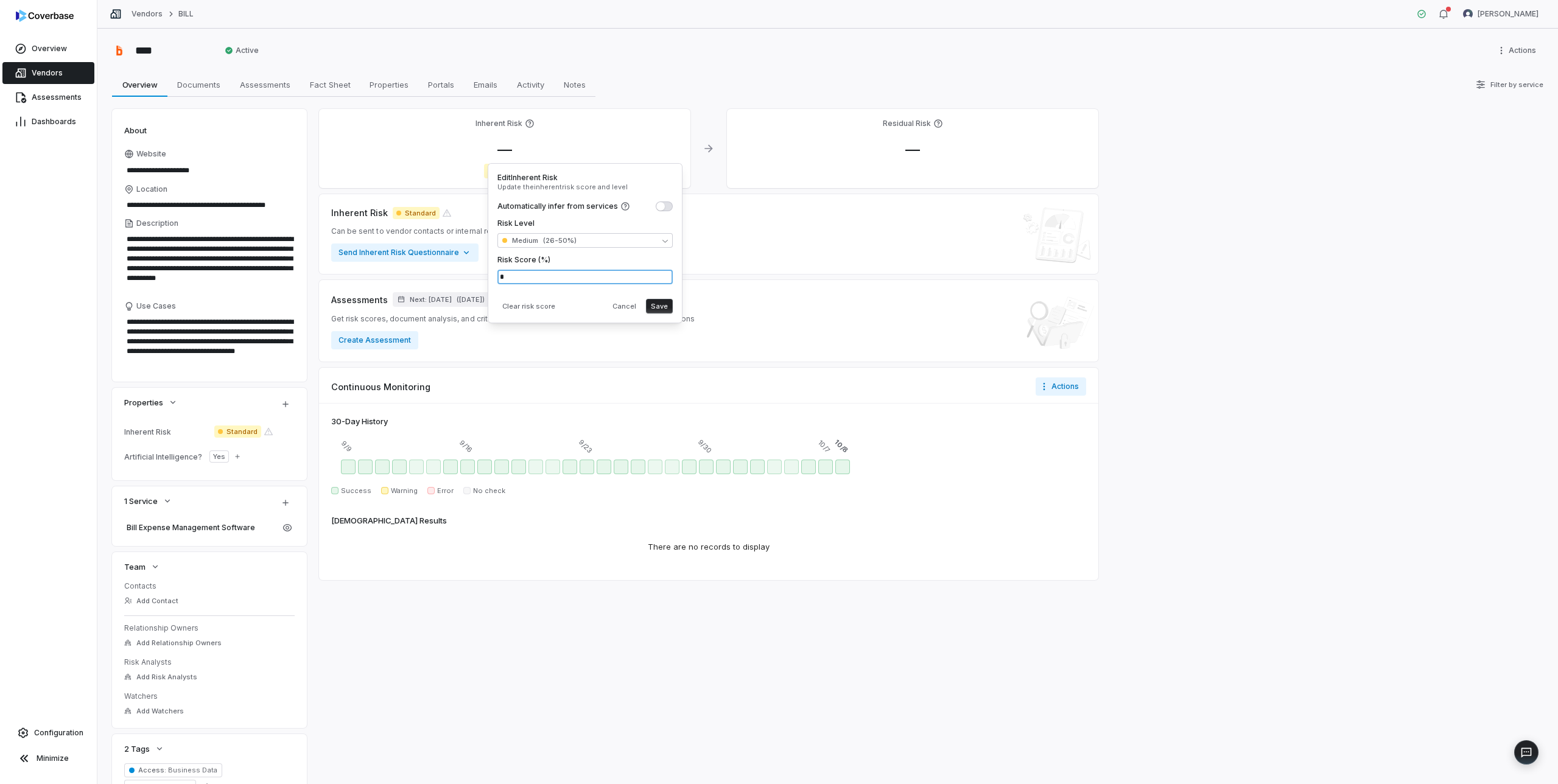
click at [532, 273] on input "*" at bounding box center [585, 277] width 175 height 15
type input "**"
click at [573, 298] on div "Clear risk score Cancel Save" at bounding box center [585, 303] width 175 height 20
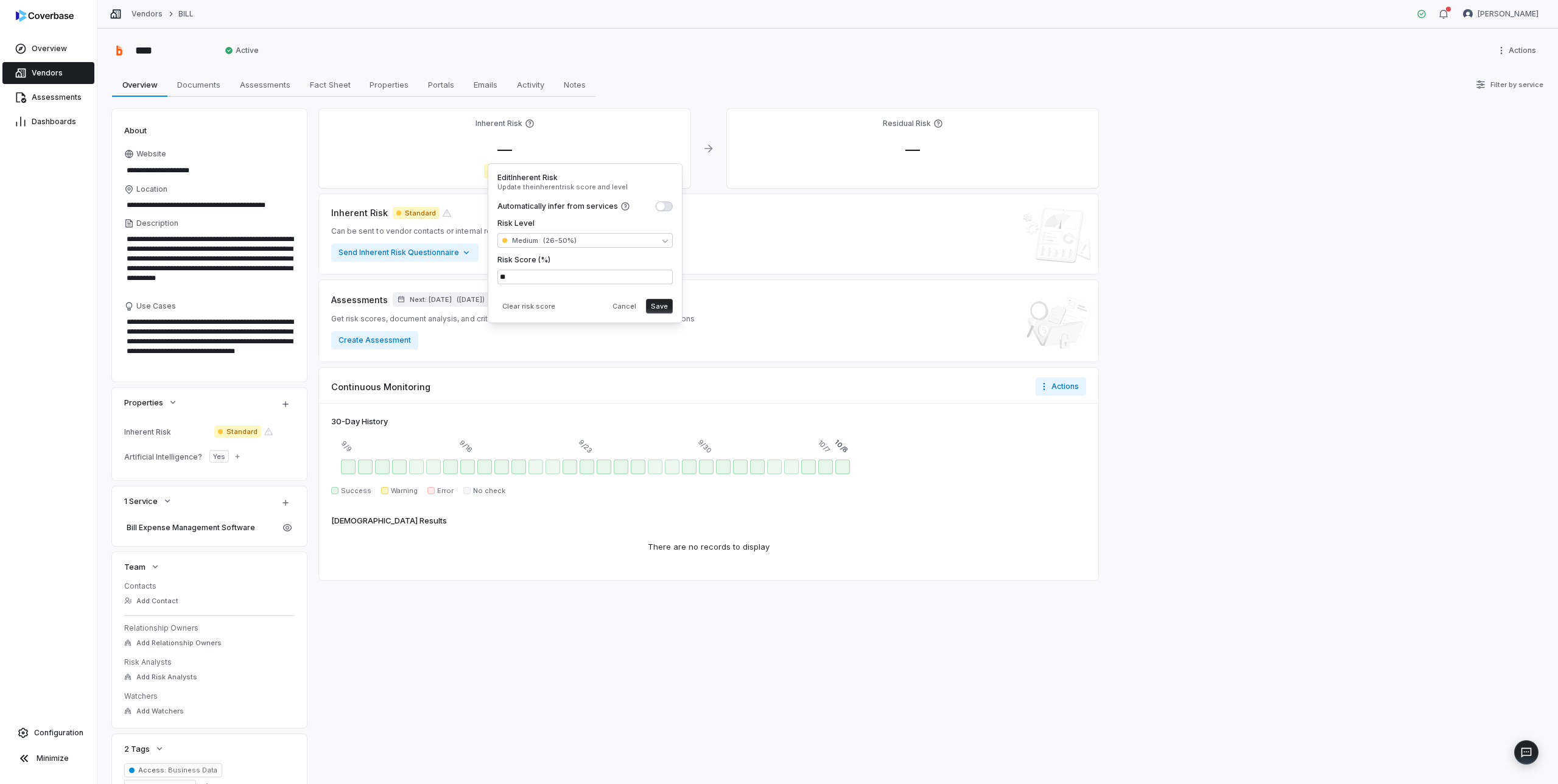
click at [661, 308] on button "Save" at bounding box center [659, 306] width 27 height 15
click at [56, 79] on link "Vendors" at bounding box center [48, 73] width 92 height 22
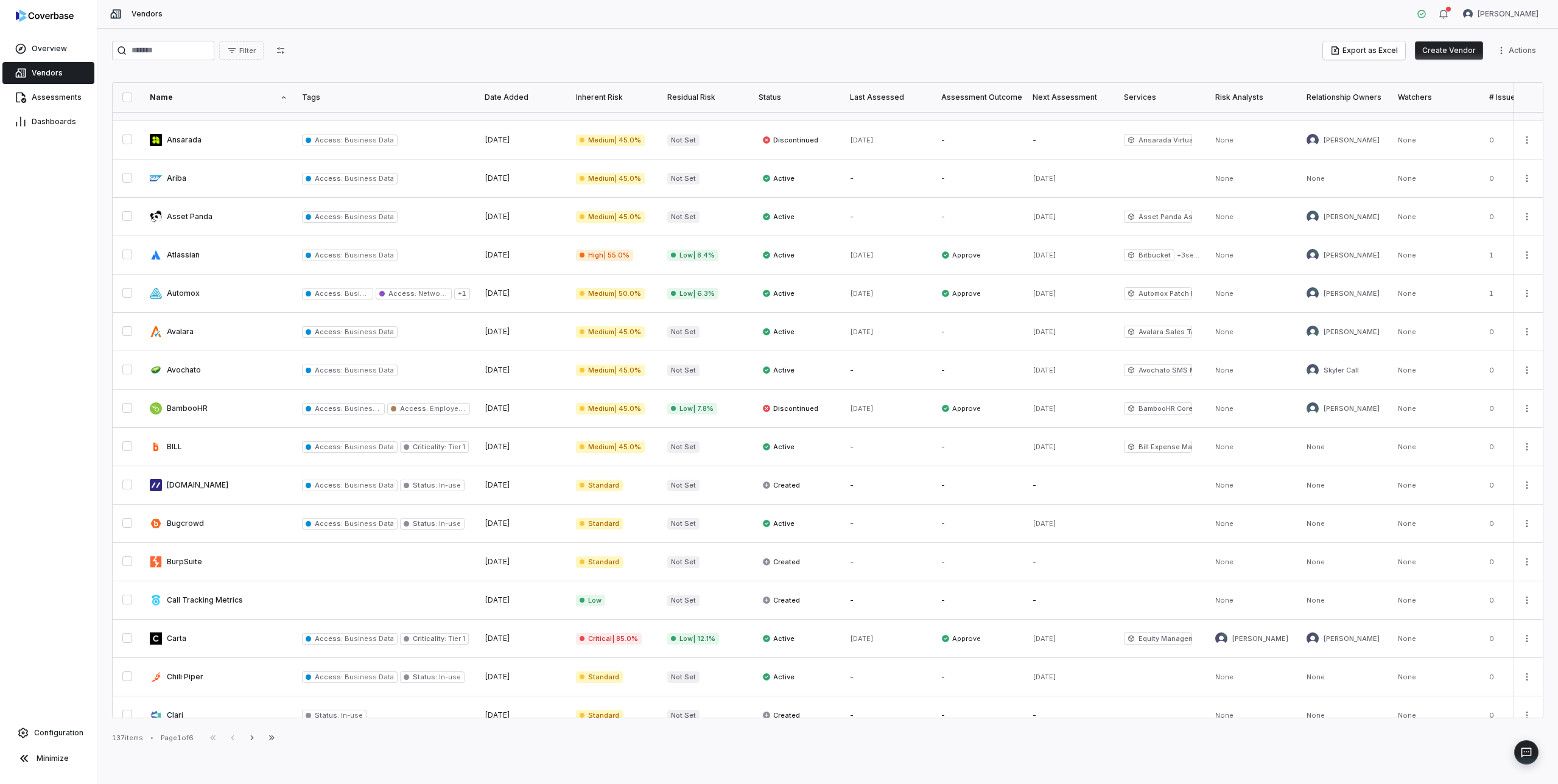
scroll to position [353, 0]
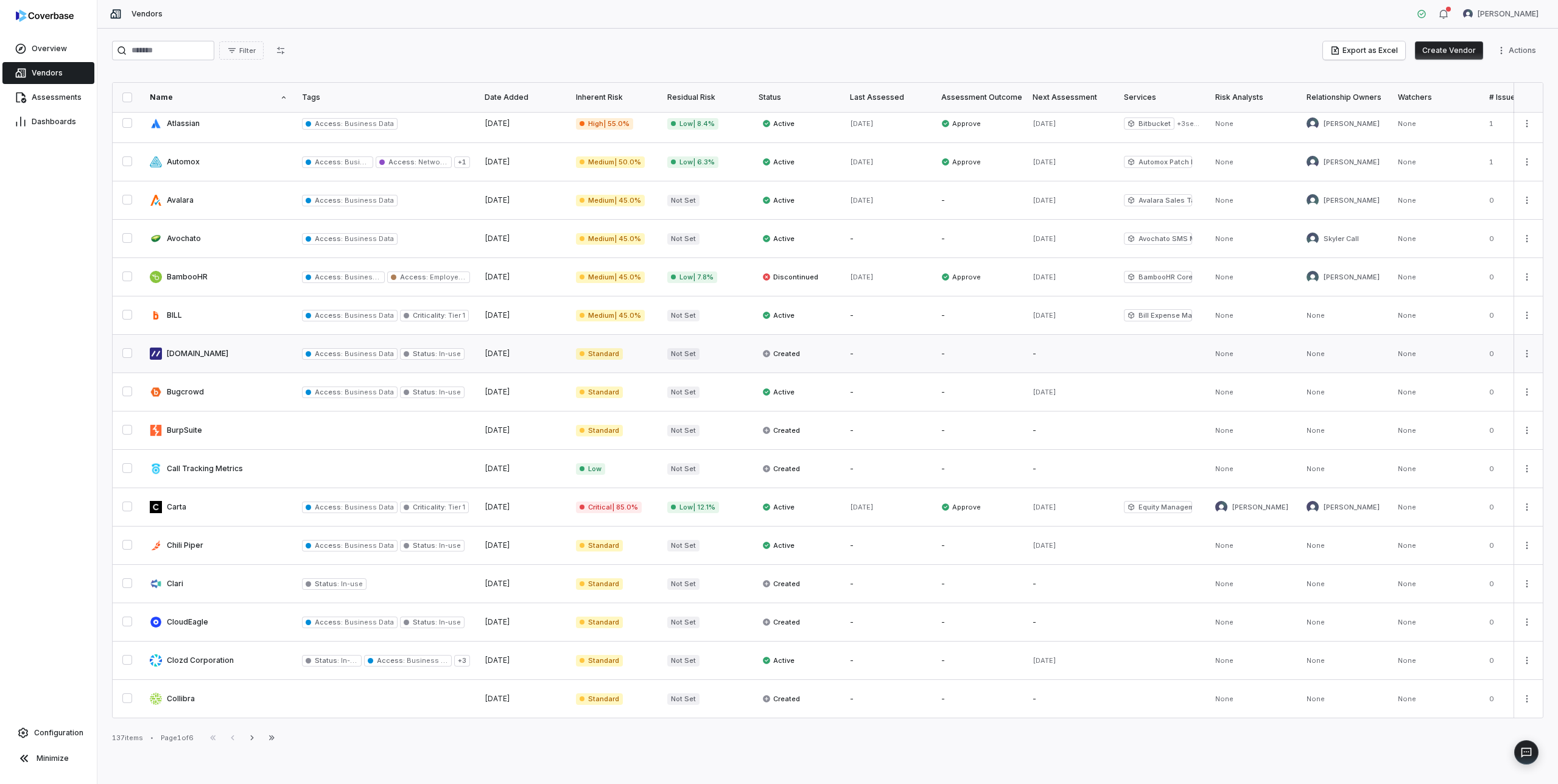
click at [240, 353] on link at bounding box center [218, 354] width 152 height 38
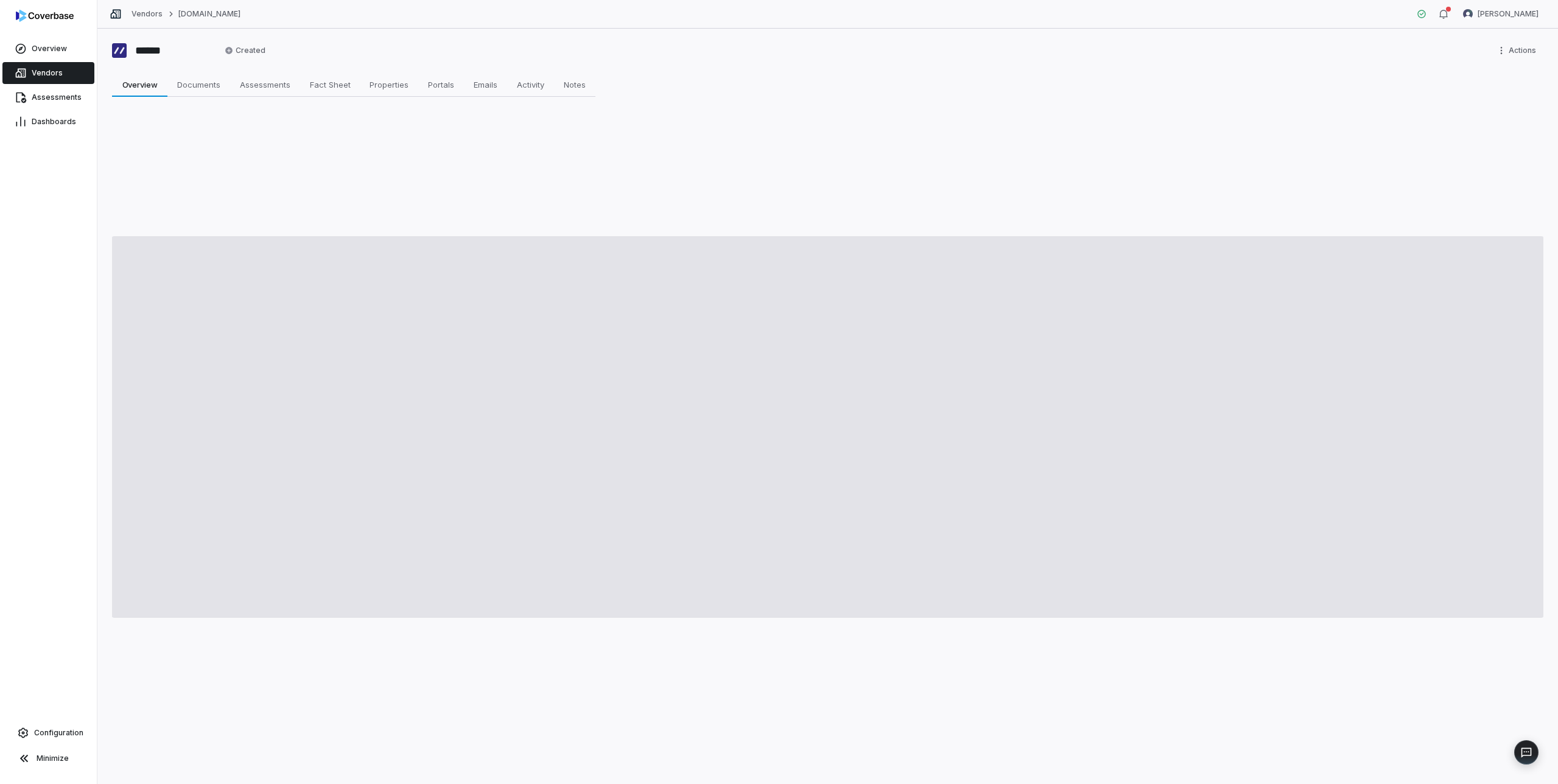
type textarea "*"
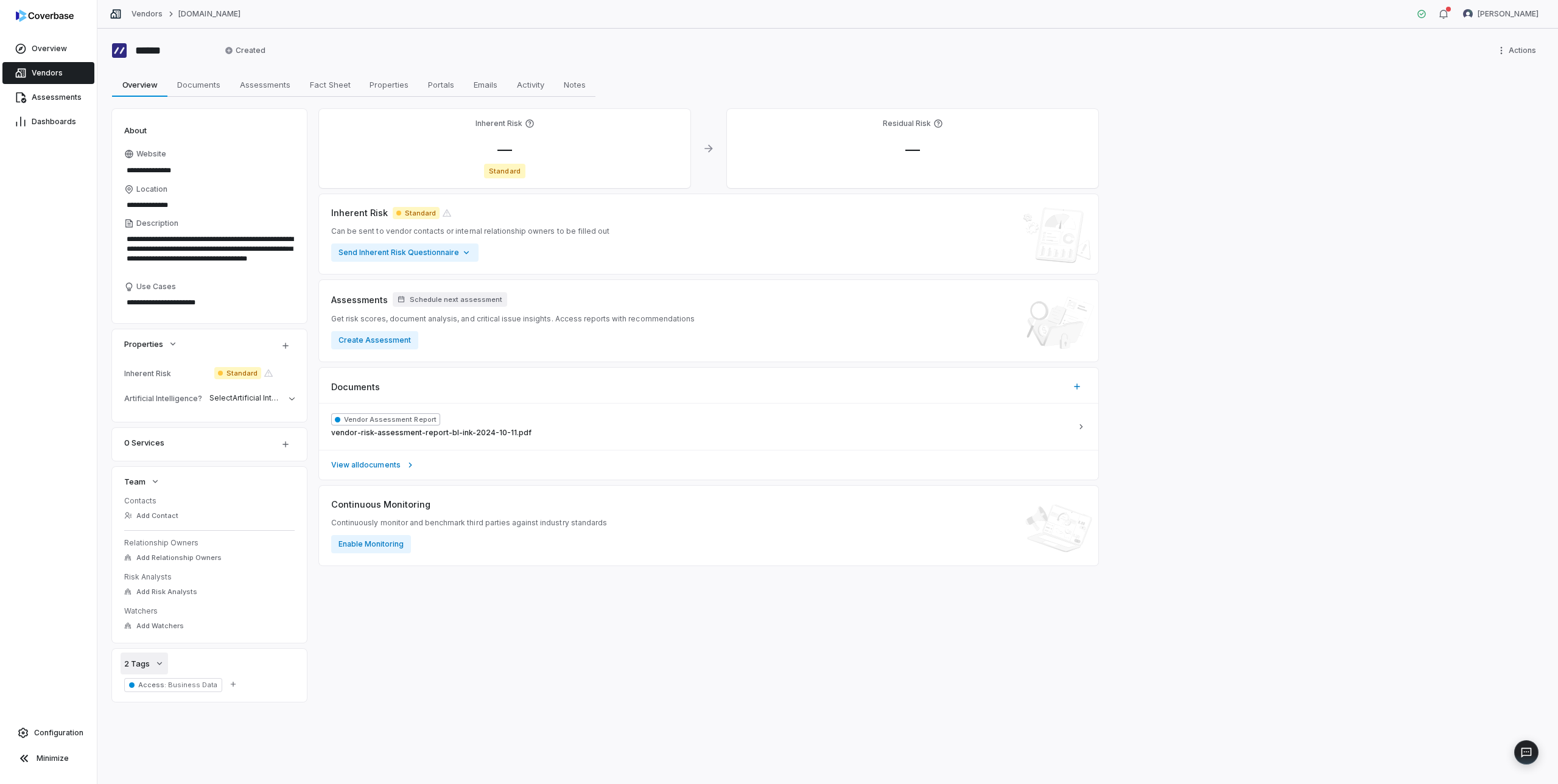
click at [162, 660] on icon "button" at bounding box center [159, 663] width 10 height 9
click at [159, 664] on icon "button" at bounding box center [159, 663] width 10 height 9
click at [510, 146] on span "—" at bounding box center [505, 149] width 34 height 18
click at [528, 218] on body "**********" at bounding box center [779, 392] width 1558 height 784
click at [528, 256] on input "*" at bounding box center [585, 260] width 175 height 15
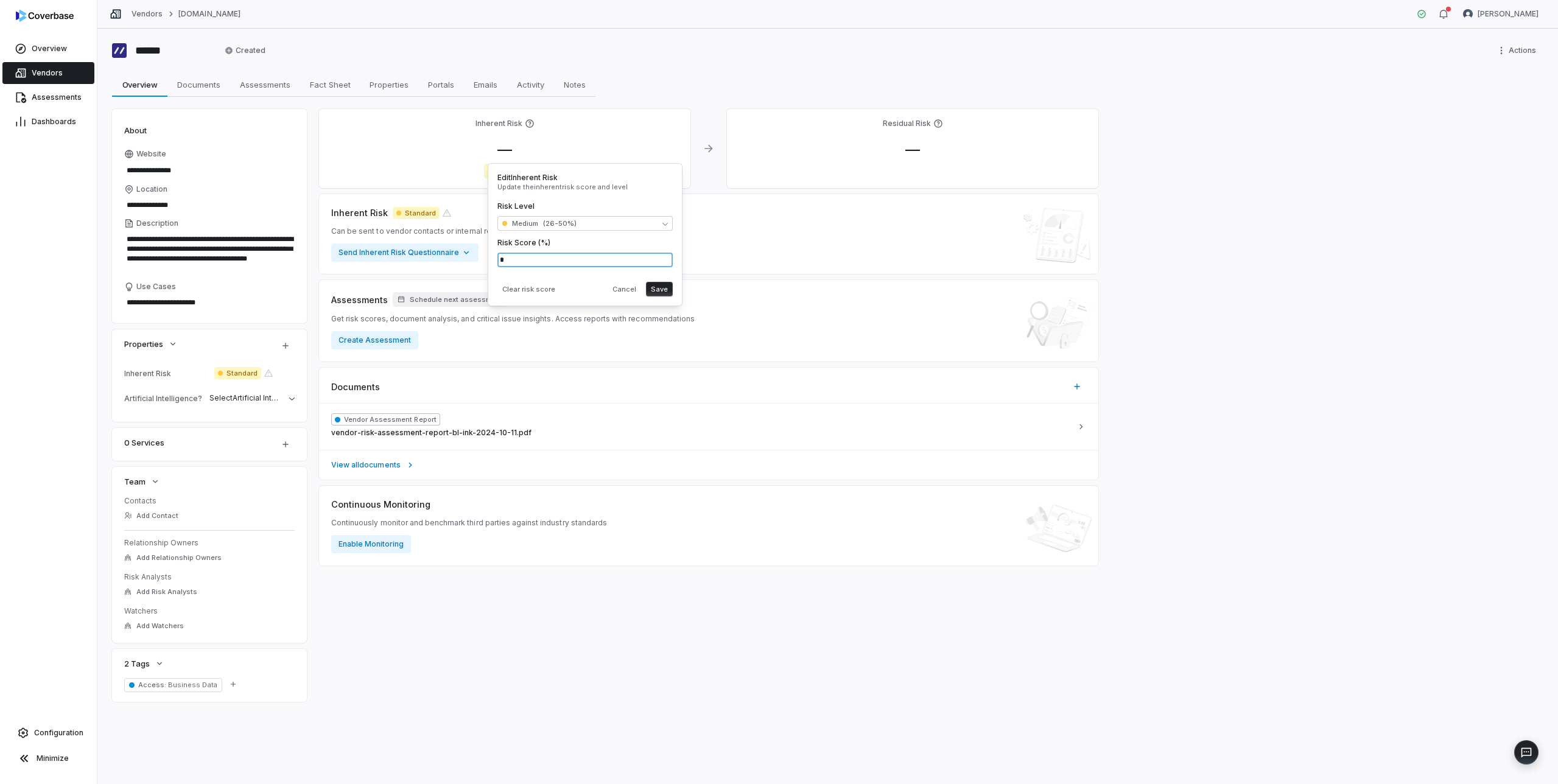
click at [528, 256] on input "*" at bounding box center [585, 260] width 175 height 15
type input "**"
click at [564, 276] on div "Edit Inherent Risk Update the inherent risk score and level Risk Level Medium (…" at bounding box center [585, 234] width 175 height 123
click at [655, 294] on button "Save" at bounding box center [659, 289] width 27 height 15
click at [466, 296] on span "Schedule next assessment" at bounding box center [456, 300] width 92 height 9
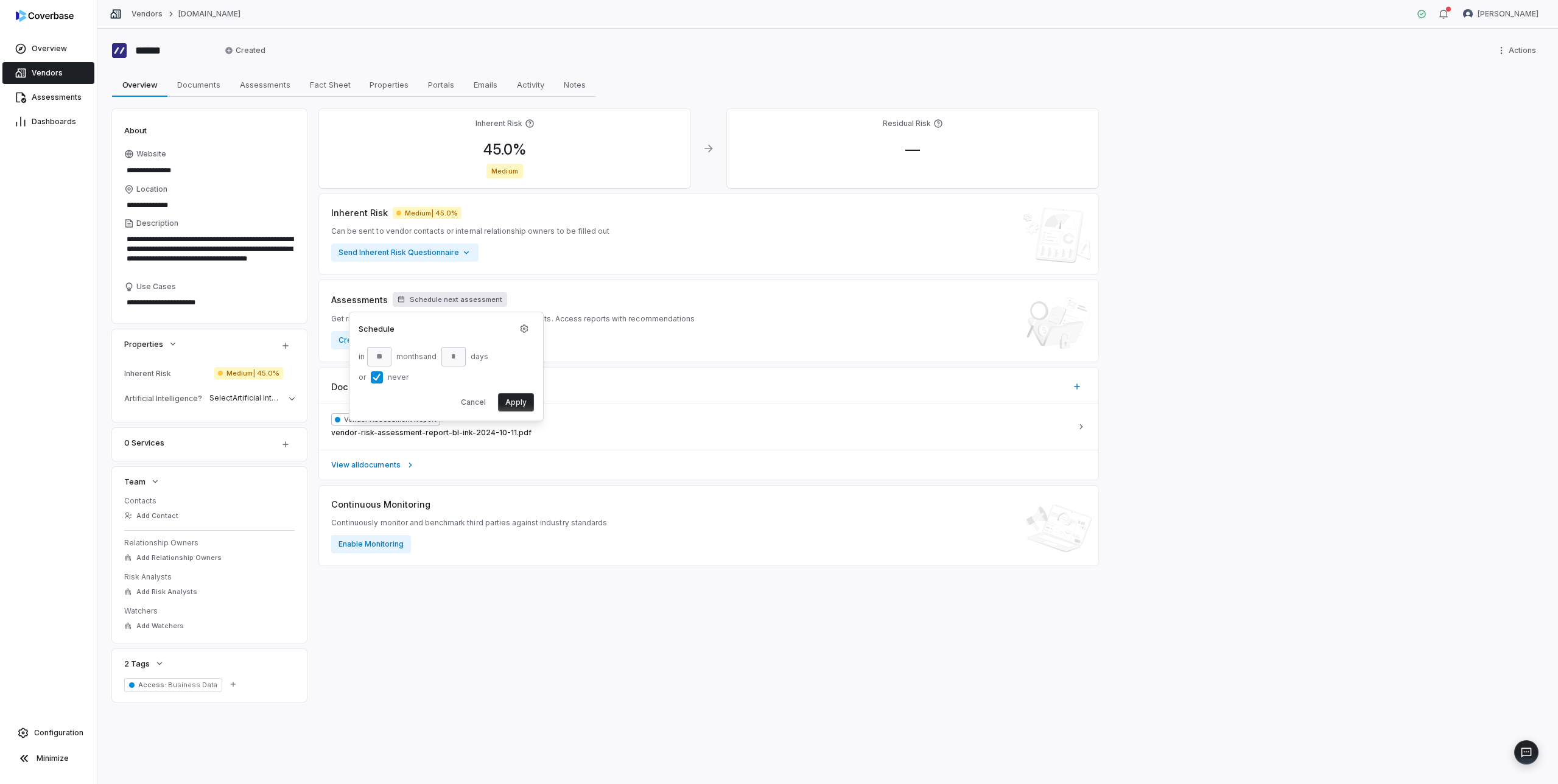
click at [379, 379] on button "or never" at bounding box center [377, 377] width 12 height 12
type input "**"
type input "*"
click at [382, 359] on input "**" at bounding box center [379, 357] width 24 height 20
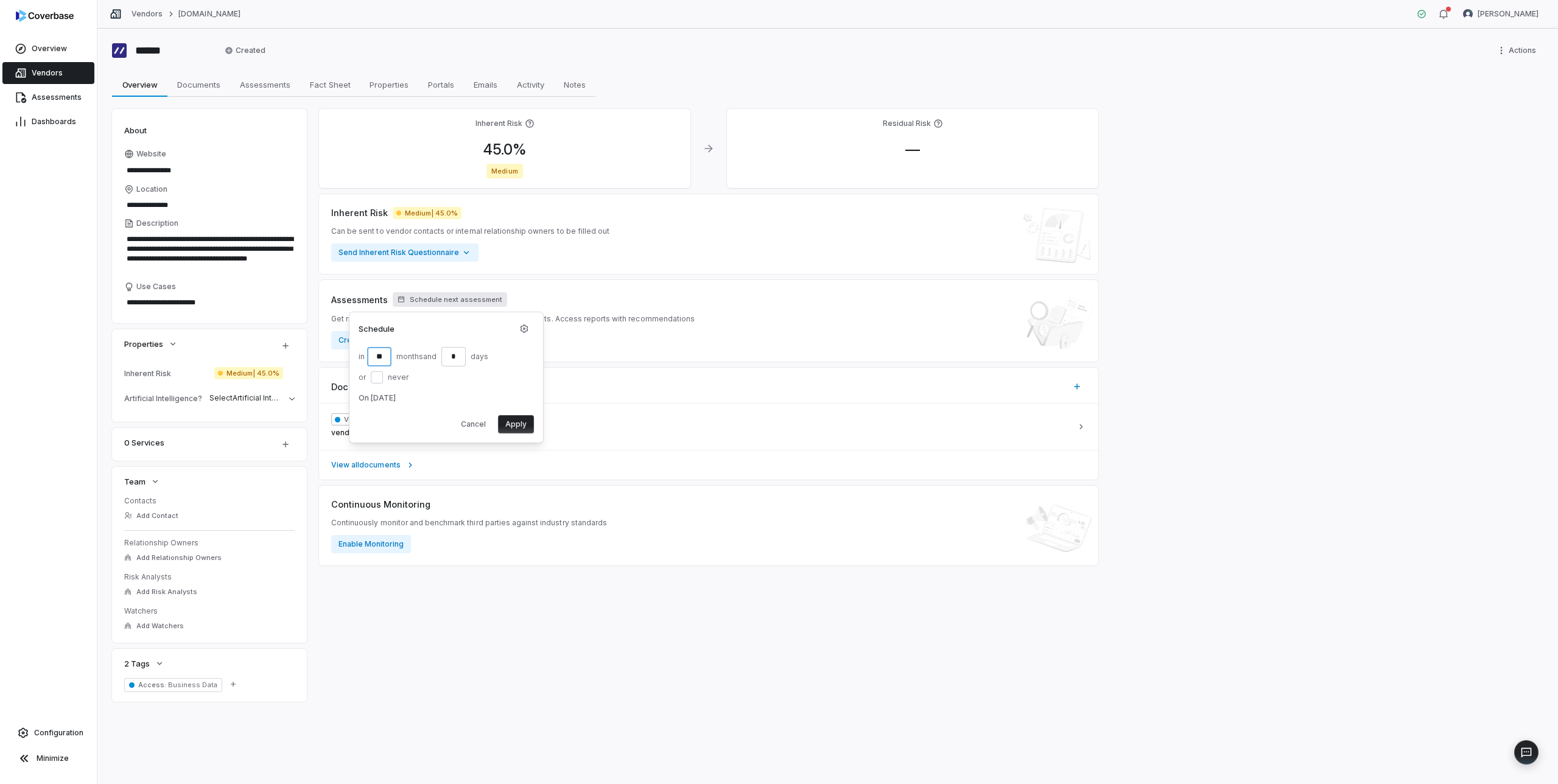
click at [382, 359] on input "**" at bounding box center [379, 357] width 24 height 20
type input "*"
click at [513, 419] on button "Apply" at bounding box center [516, 424] width 36 height 18
click at [45, 72] on span "Vendors" at bounding box center [47, 73] width 31 height 9
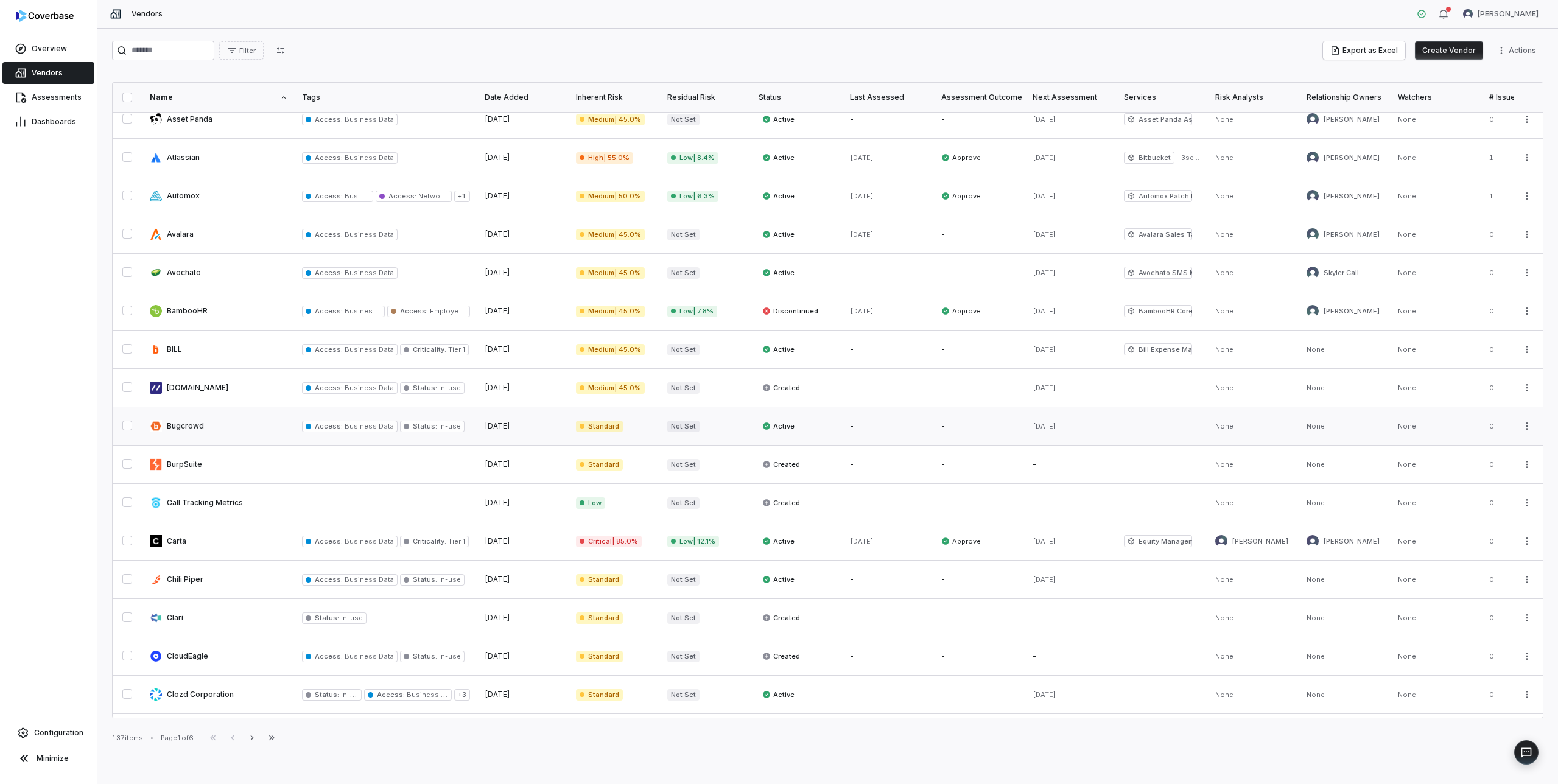
scroll to position [353, 0]
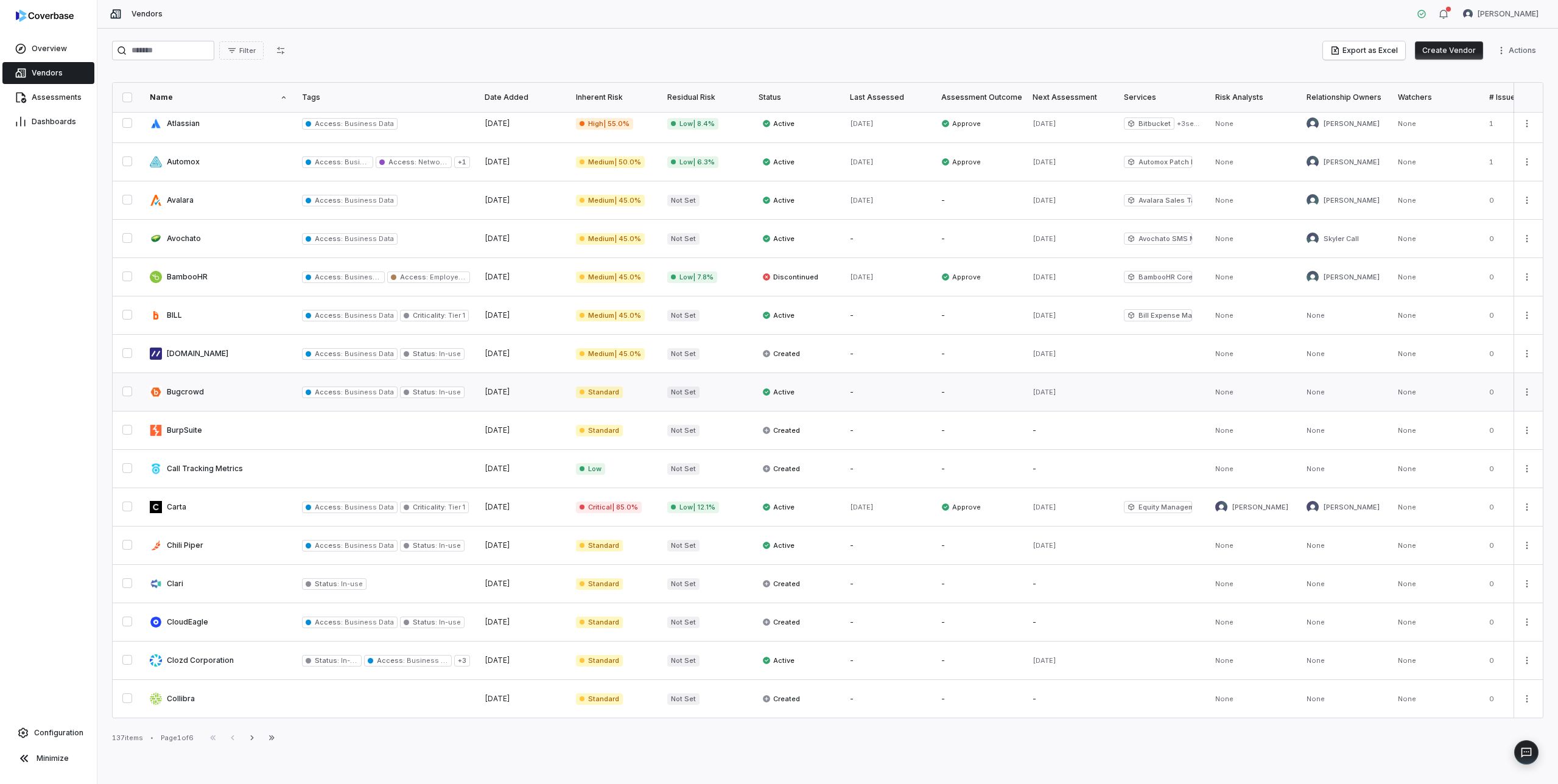
click at [241, 388] on link at bounding box center [218, 392] width 152 height 38
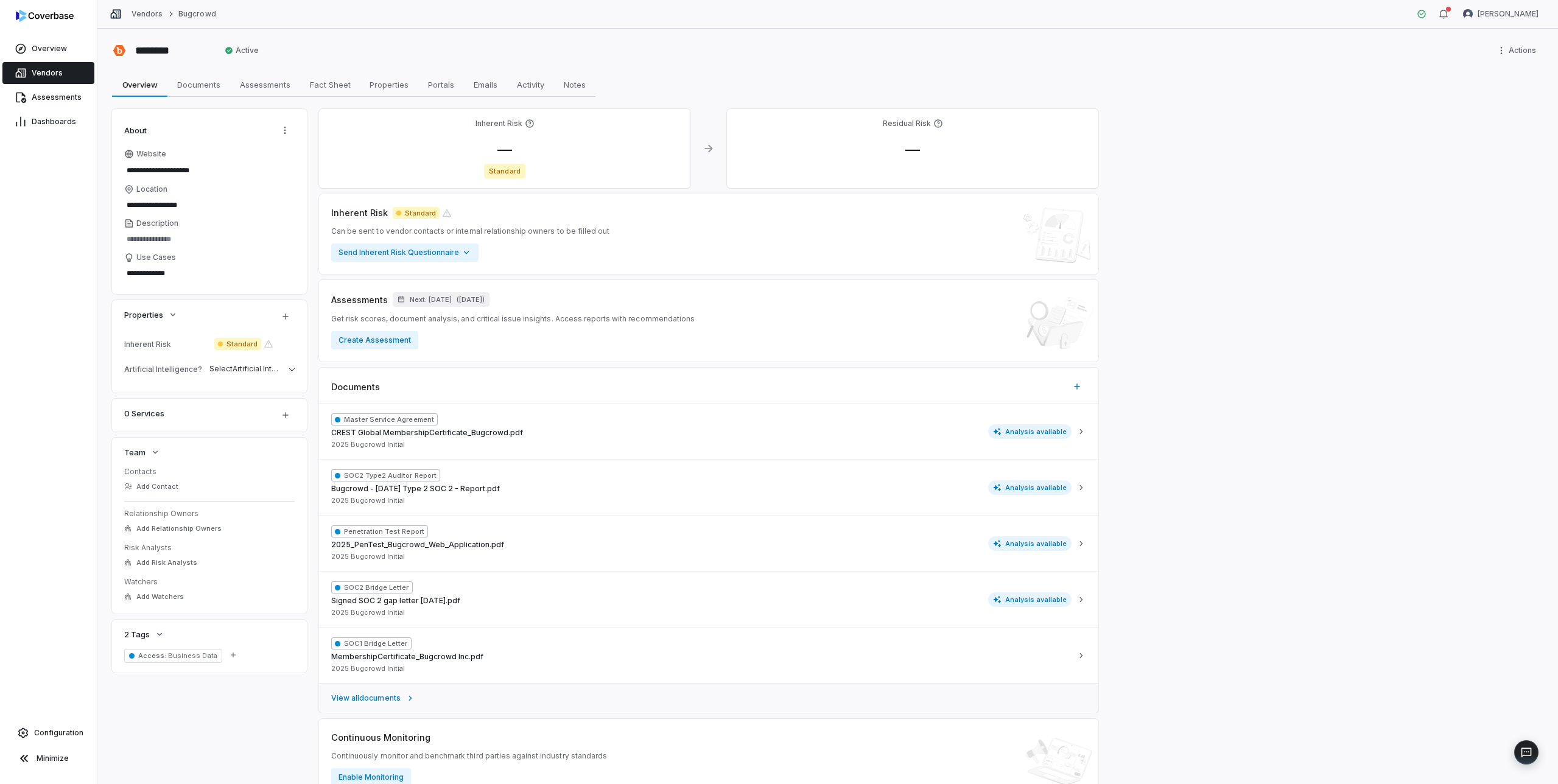
click at [398, 697] on span "View all documents" at bounding box center [366, 698] width 70 height 9
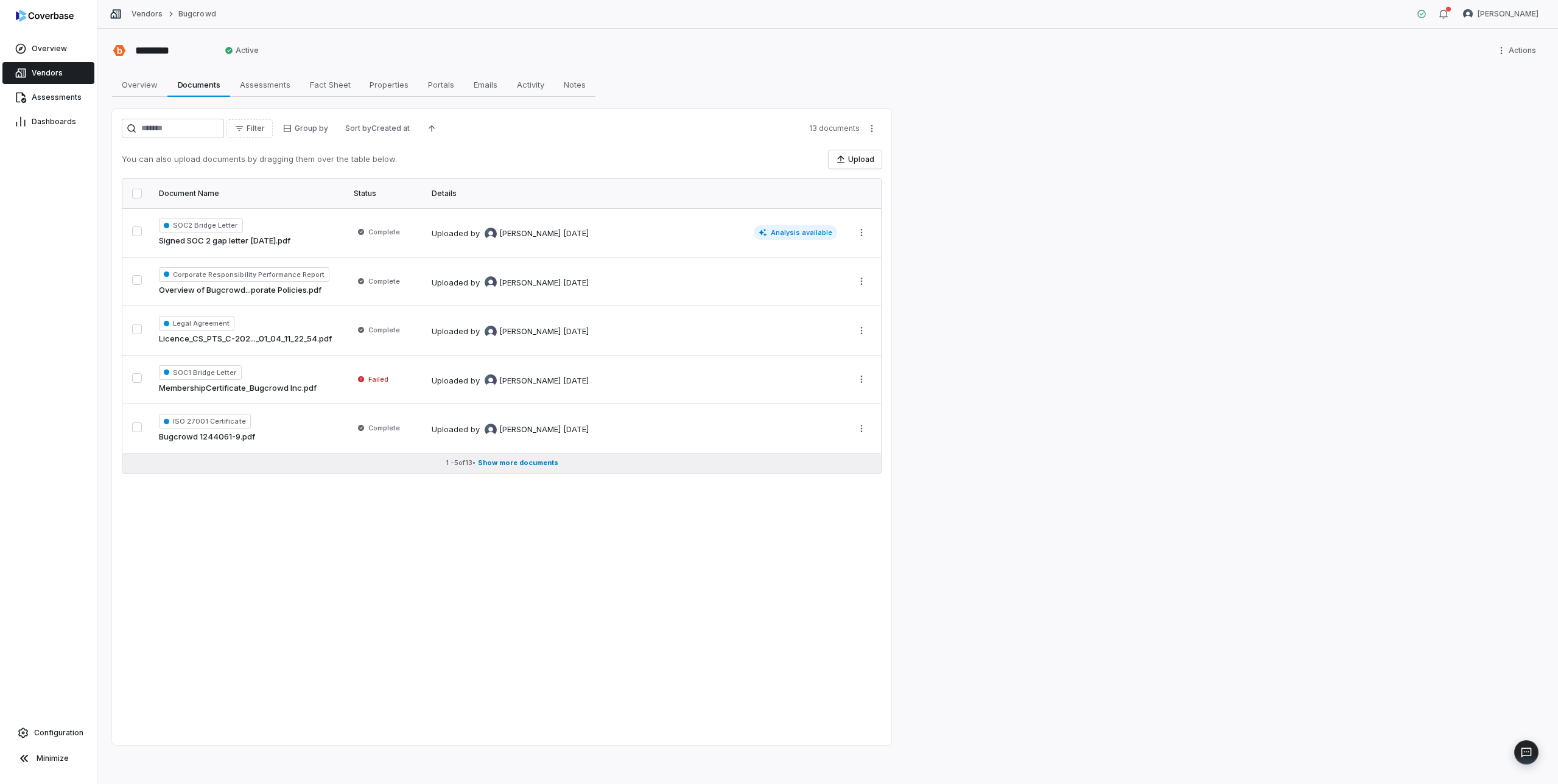
click at [505, 462] on span "Show more documents" at bounding box center [518, 463] width 80 height 9
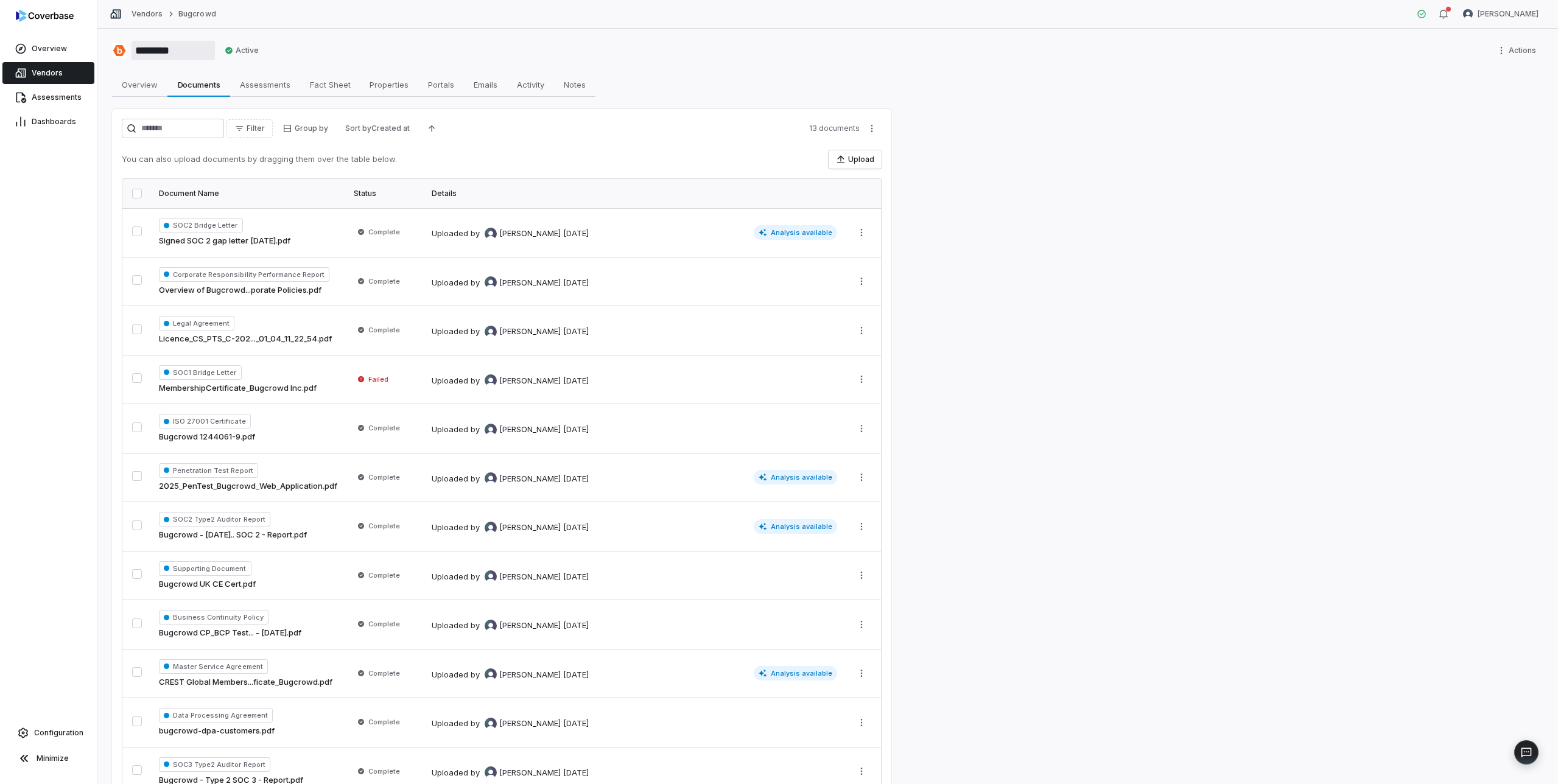
click at [147, 53] on input "********" at bounding box center [174, 50] width 84 height 20
click at [44, 72] on span "Vendors" at bounding box center [47, 73] width 31 height 9
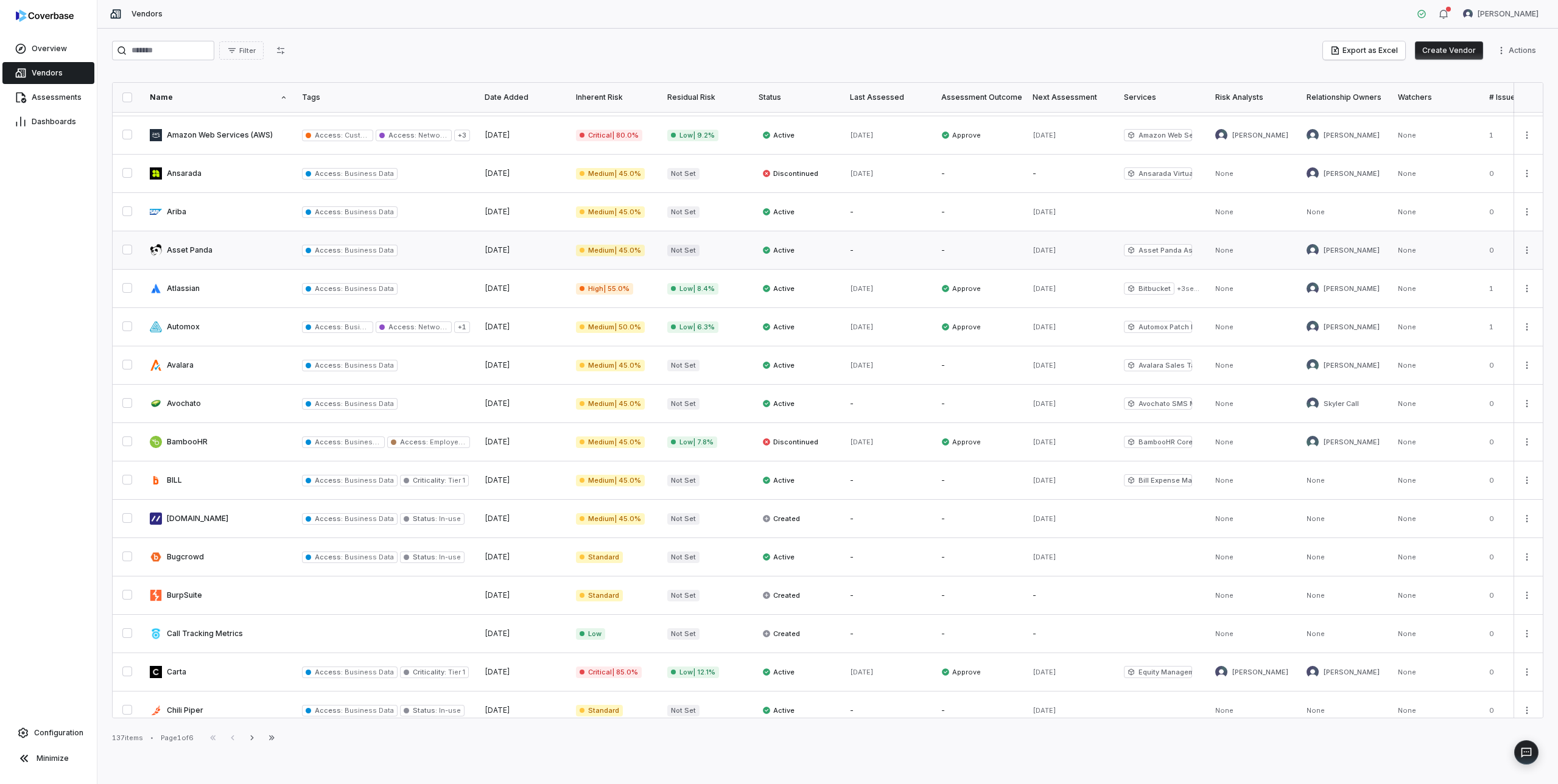
scroll to position [344, 0]
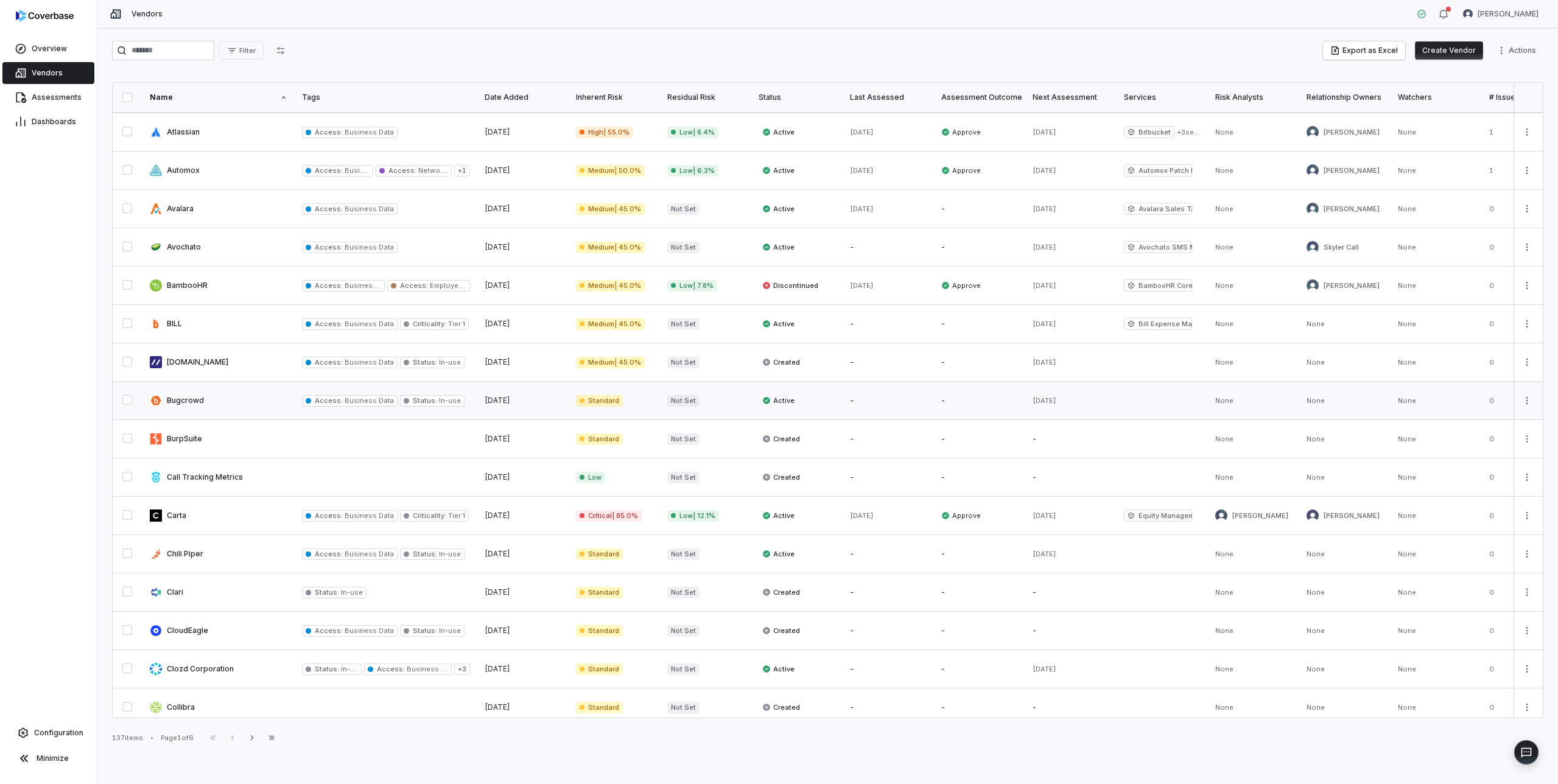
click at [187, 406] on link at bounding box center [218, 401] width 152 height 38
type textarea "*"
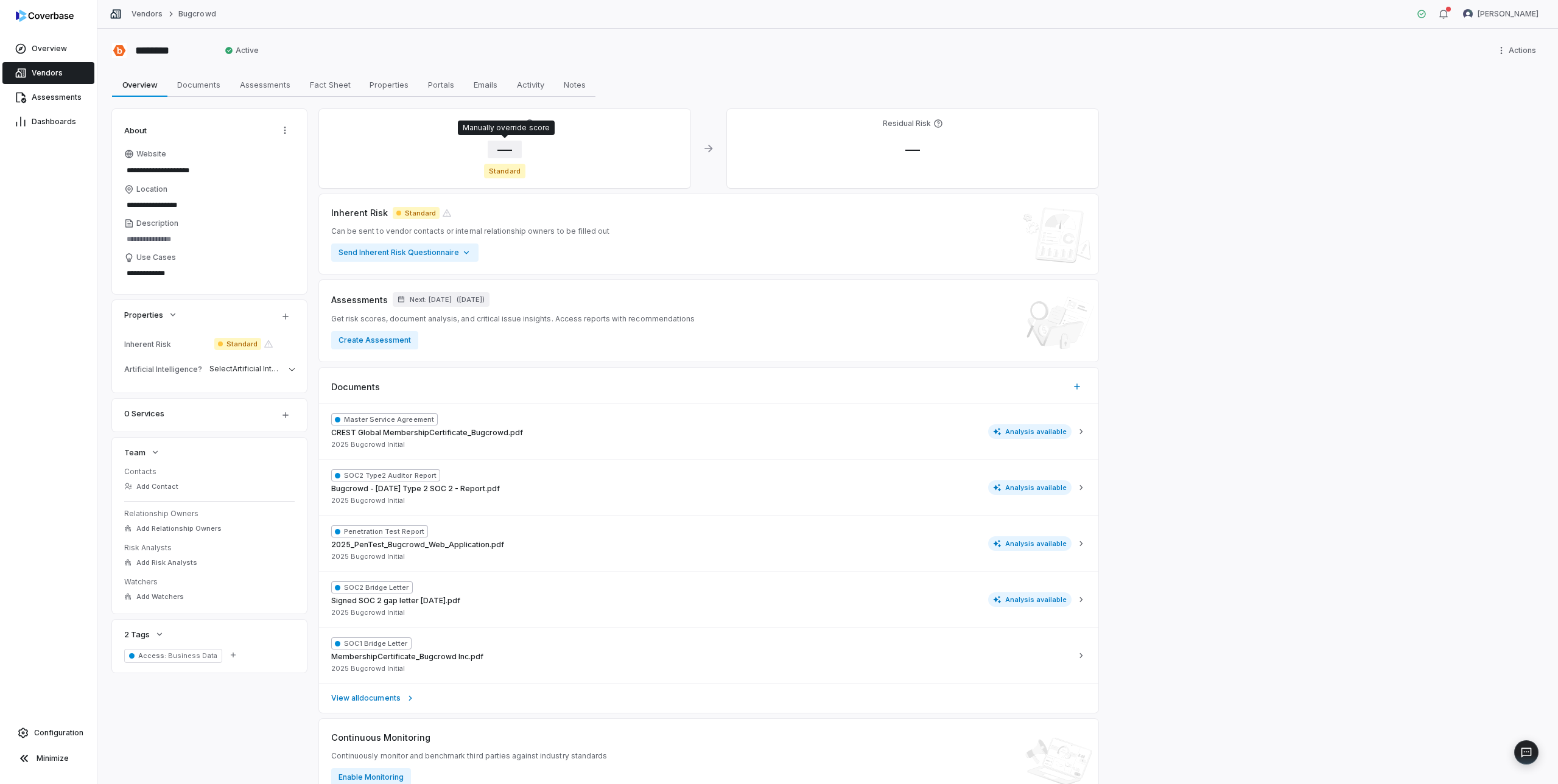
click at [510, 149] on span "—" at bounding box center [505, 149] width 34 height 18
click at [542, 222] on body "**********" at bounding box center [779, 392] width 1558 height 784
click at [535, 260] on input "*" at bounding box center [585, 260] width 175 height 15
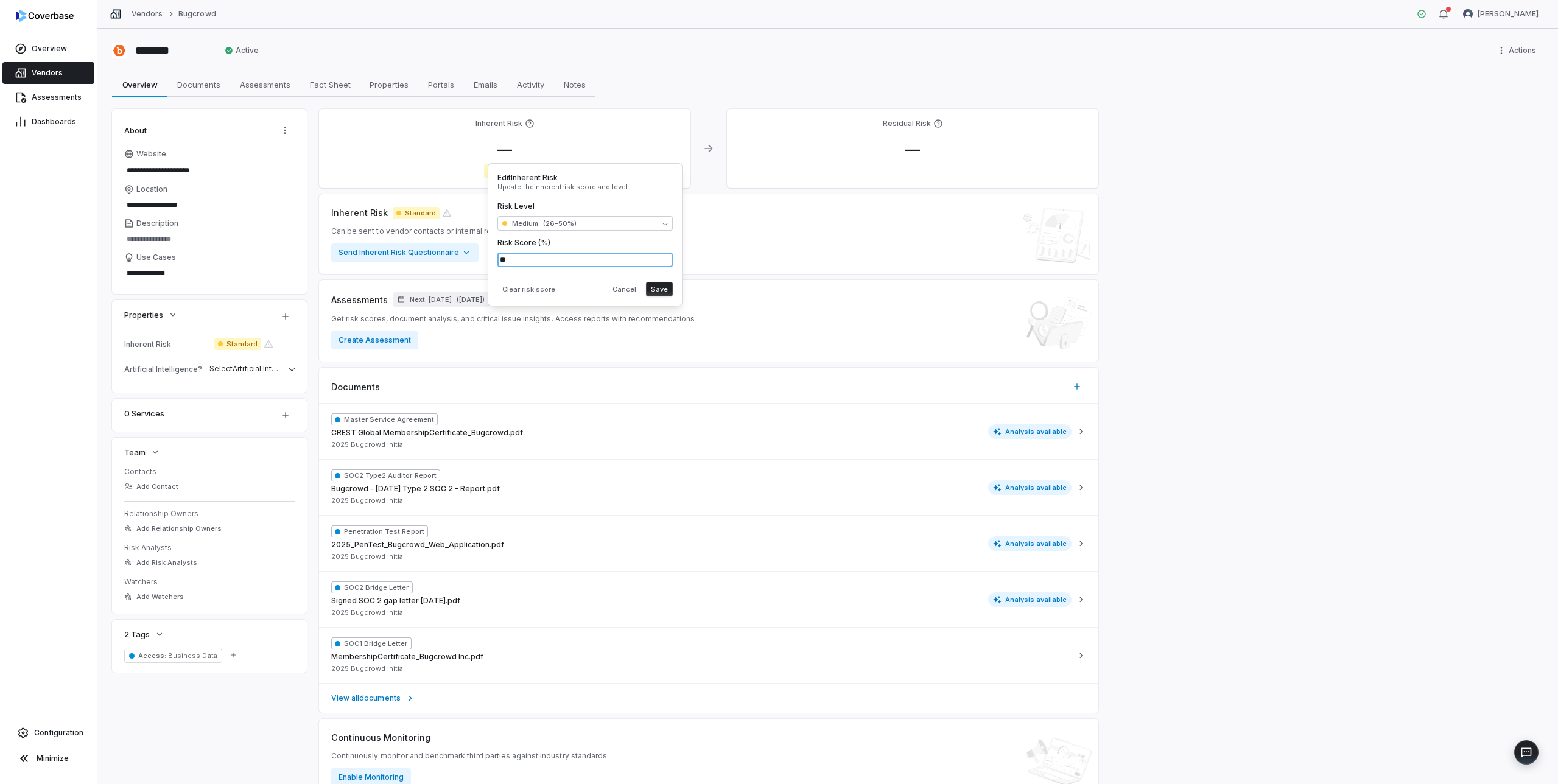
type input "**"
click at [569, 279] on div "Clear risk score Cancel Save" at bounding box center [585, 286] width 175 height 20
click at [657, 293] on button "Save" at bounding box center [659, 289] width 27 height 15
type textarea "*"
click at [452, 300] on span "Next: Apr 29, 2027" at bounding box center [431, 300] width 42 height 9
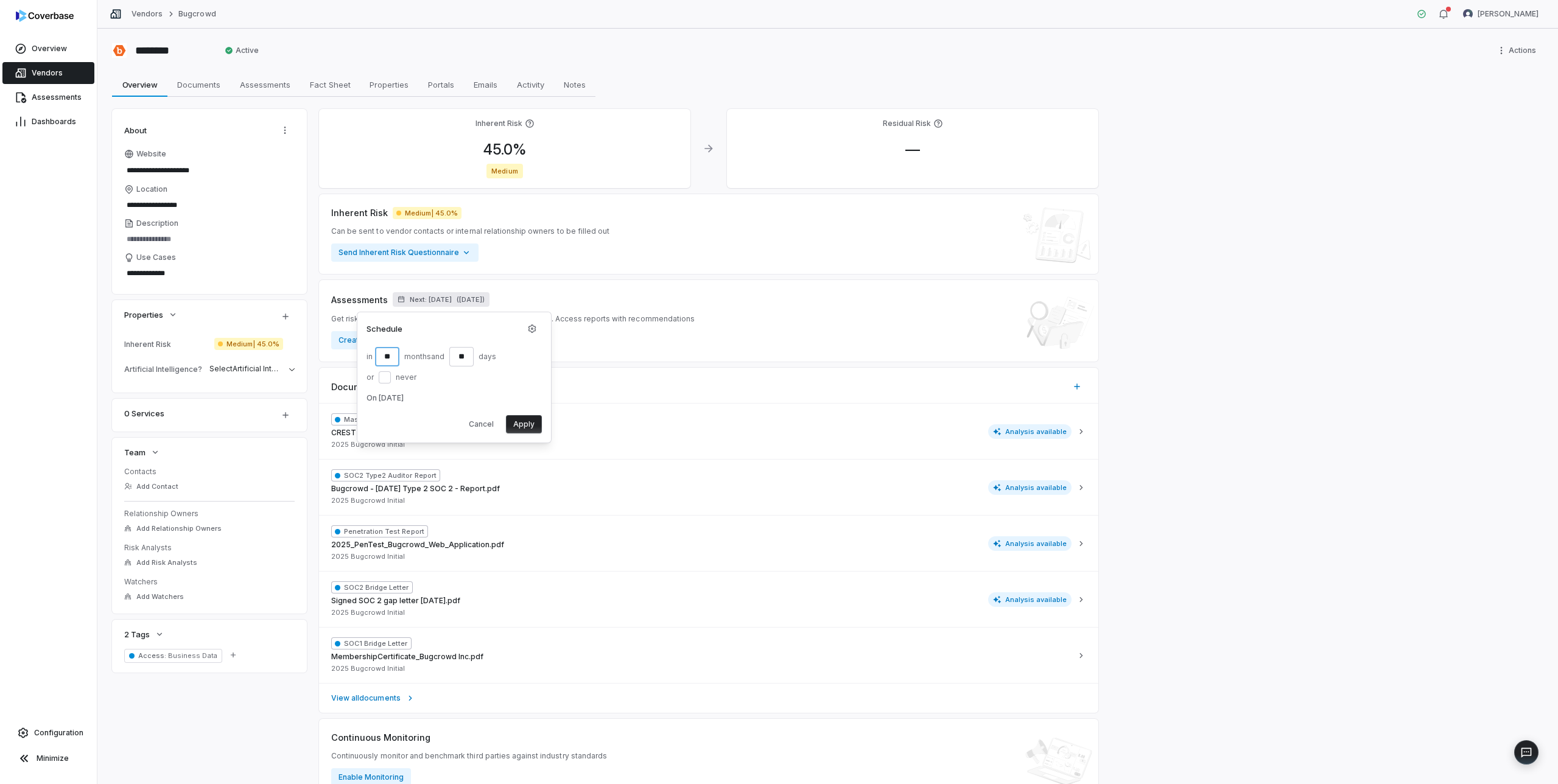
click at [393, 357] on input "**" at bounding box center [387, 357] width 24 height 20
type input "*"
click at [524, 424] on button "Apply" at bounding box center [524, 424] width 36 height 18
click at [44, 71] on span "Vendors" at bounding box center [47, 73] width 31 height 9
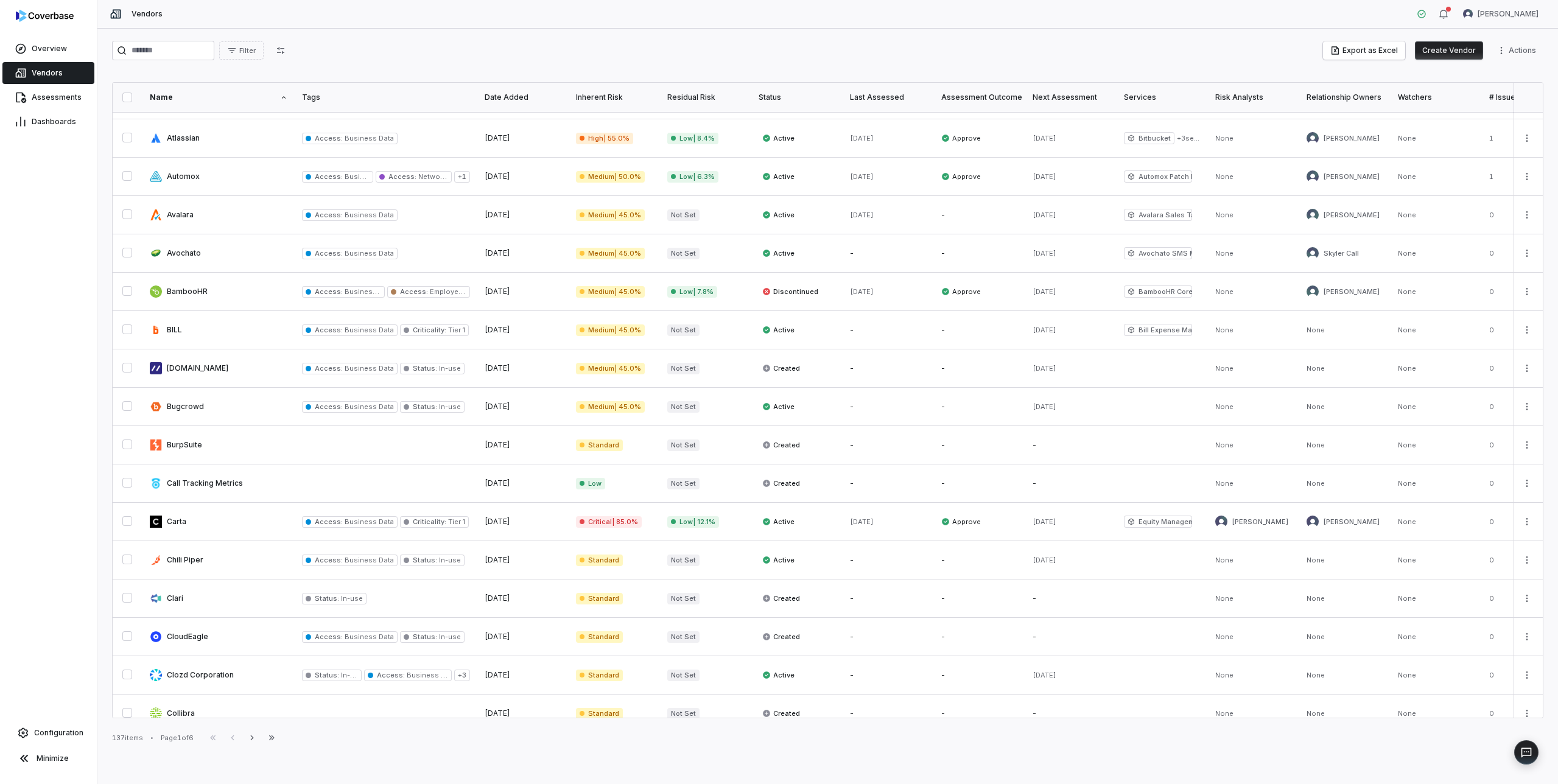
scroll to position [353, 0]
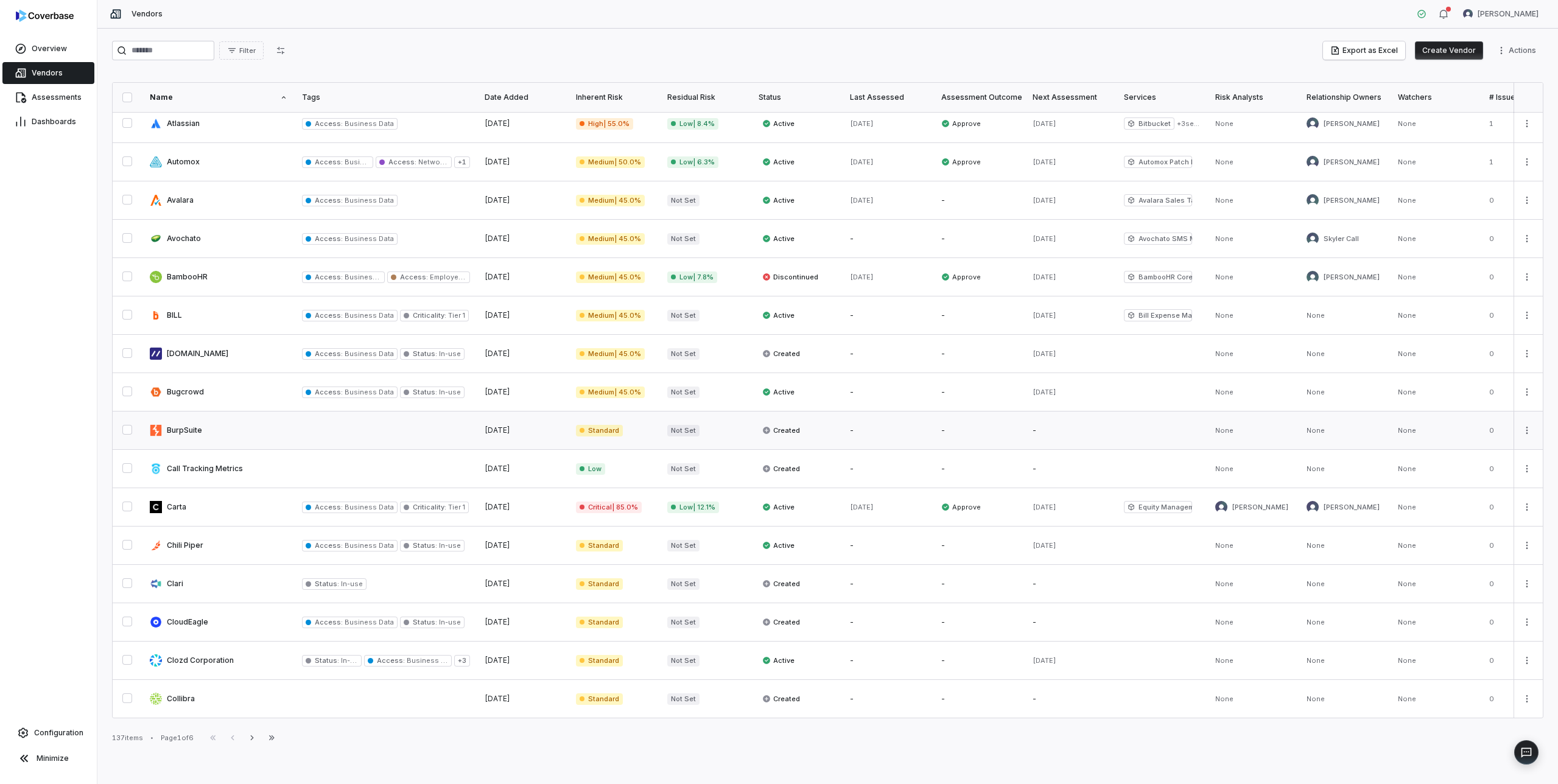
click at [223, 442] on link at bounding box center [218, 431] width 152 height 38
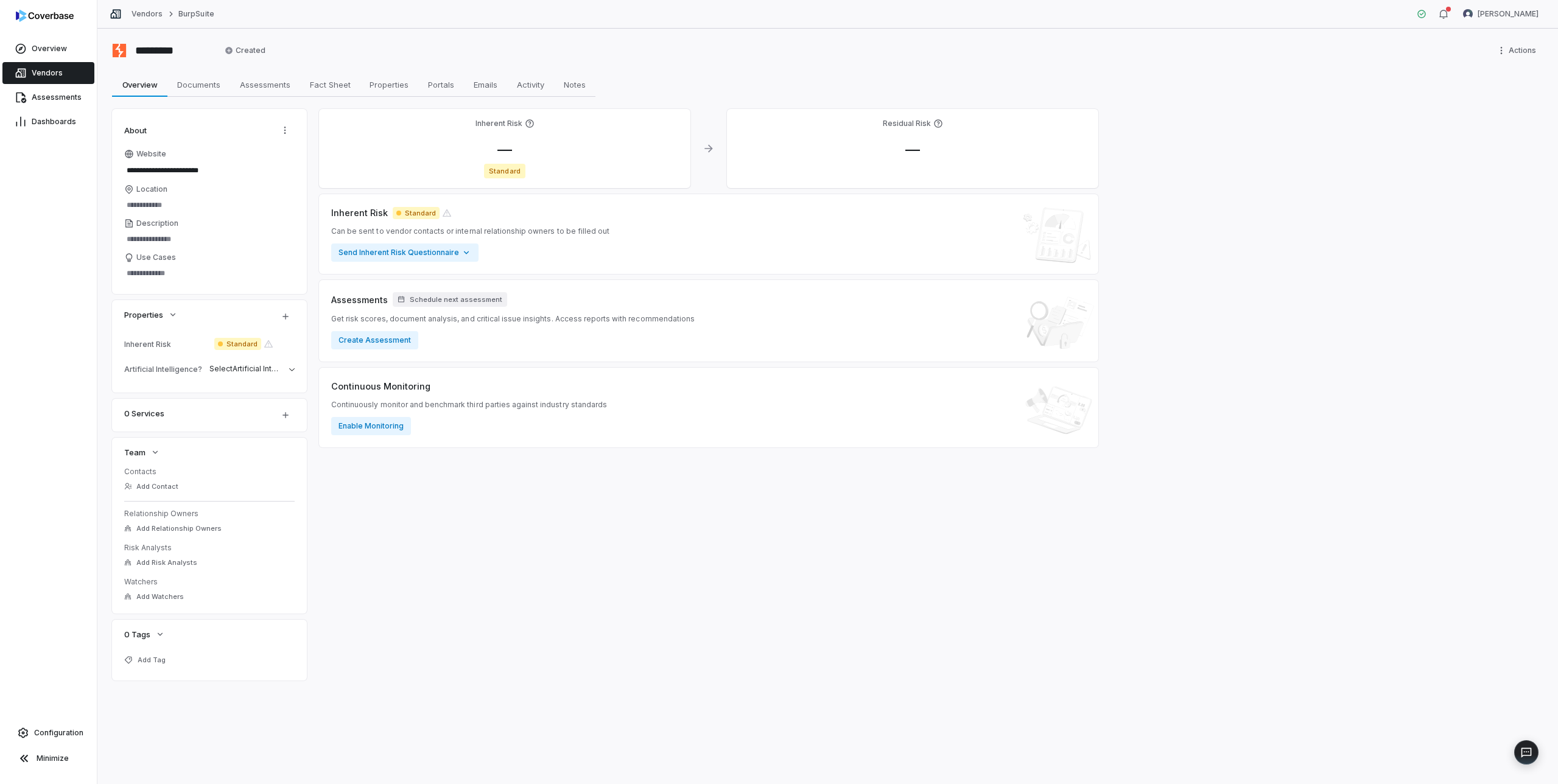
click at [63, 75] on link "Vendors" at bounding box center [48, 73] width 92 height 22
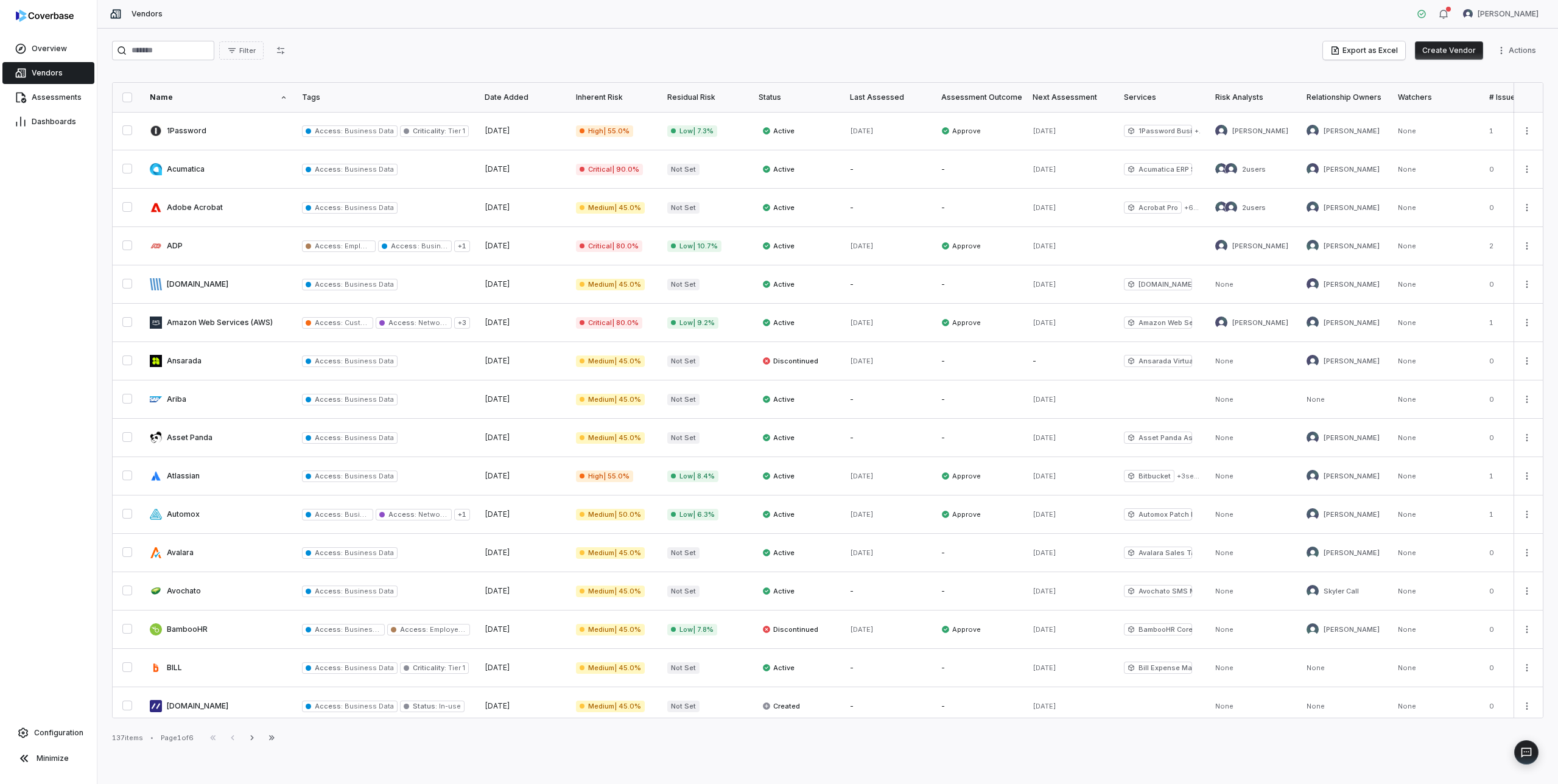
scroll to position [353, 0]
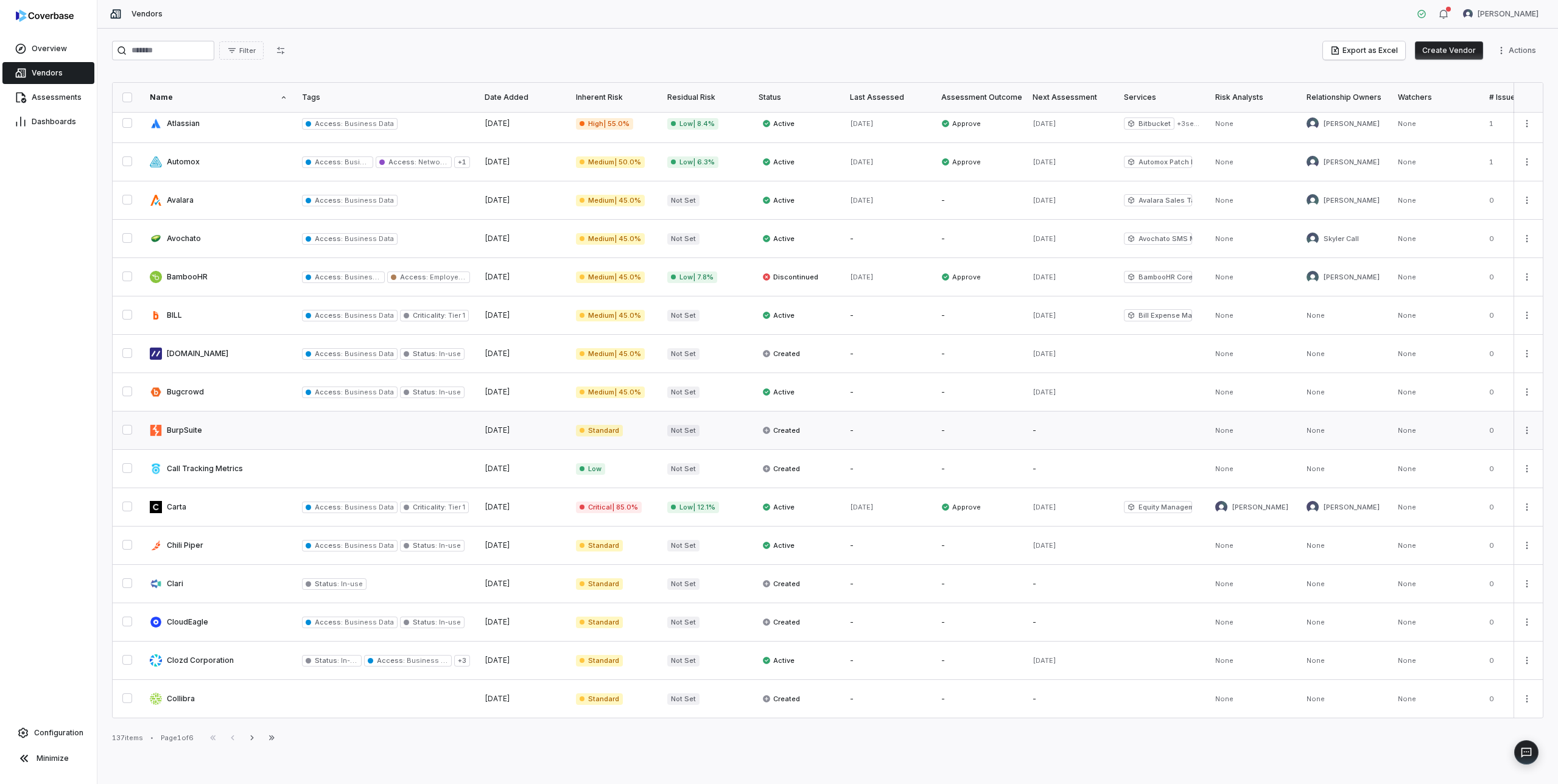
click at [191, 426] on link at bounding box center [218, 431] width 152 height 38
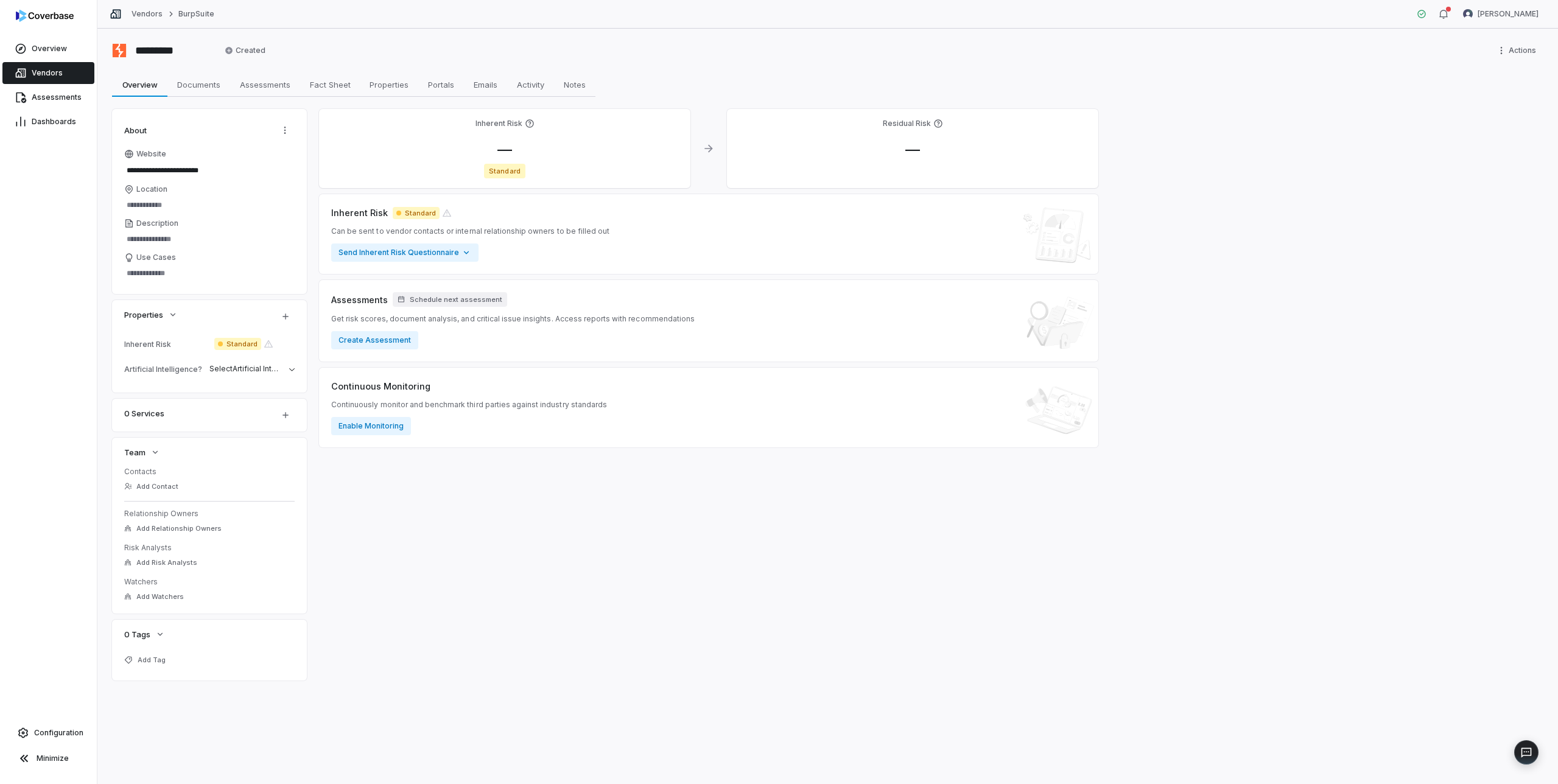
click at [49, 73] on span "Vendors" at bounding box center [47, 73] width 31 height 9
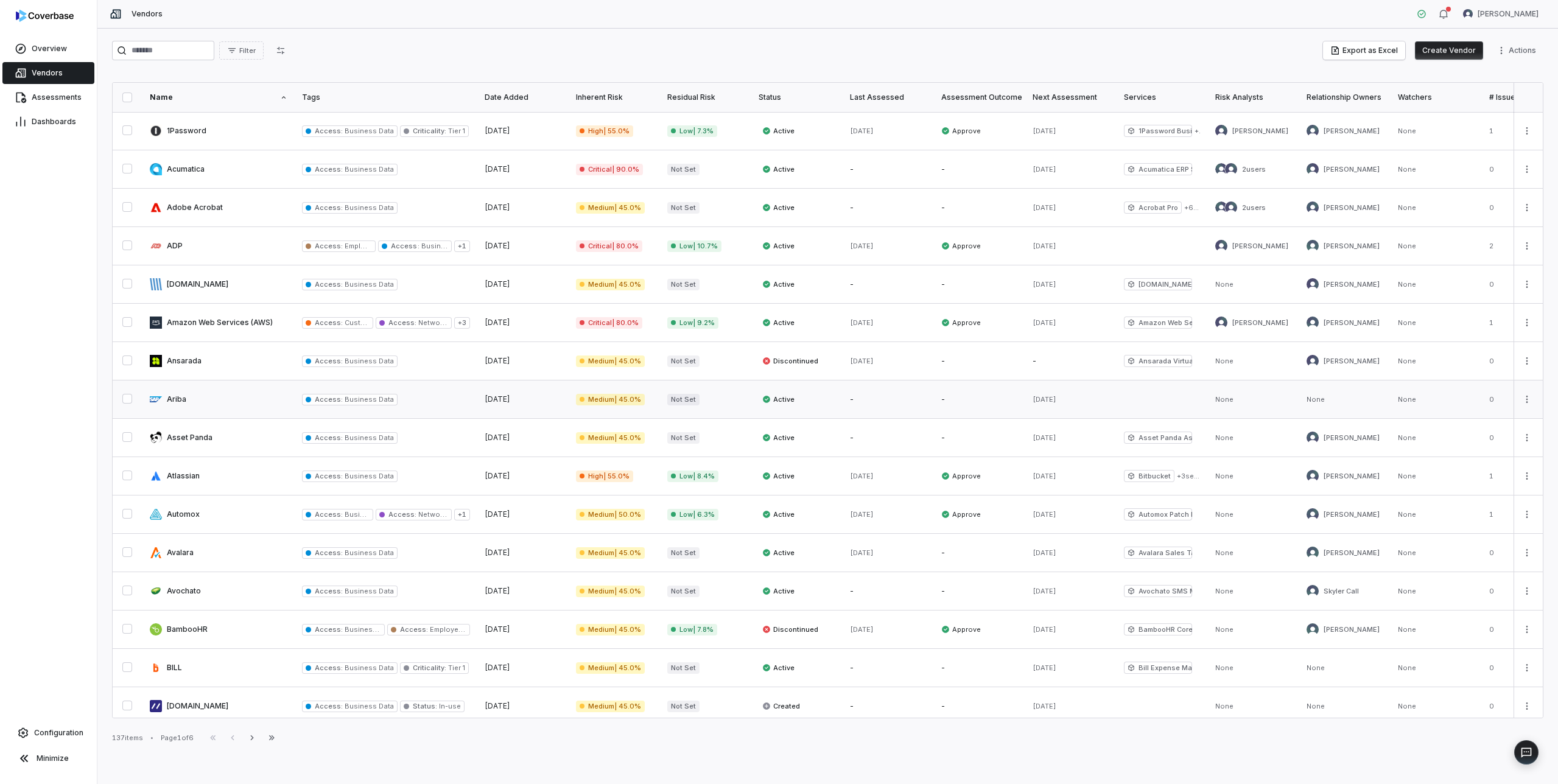
scroll to position [353, 0]
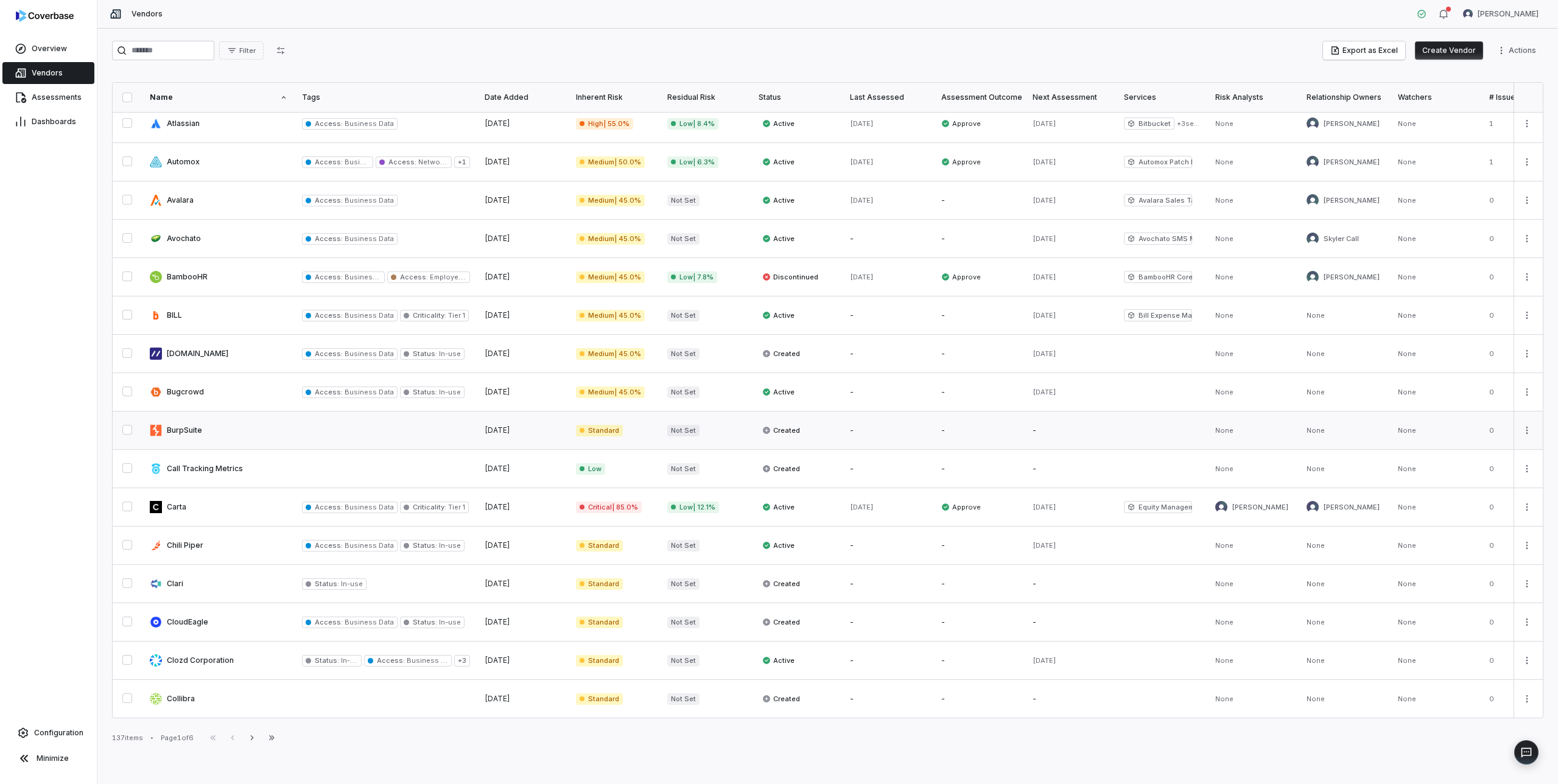
click at [191, 429] on link at bounding box center [218, 431] width 152 height 38
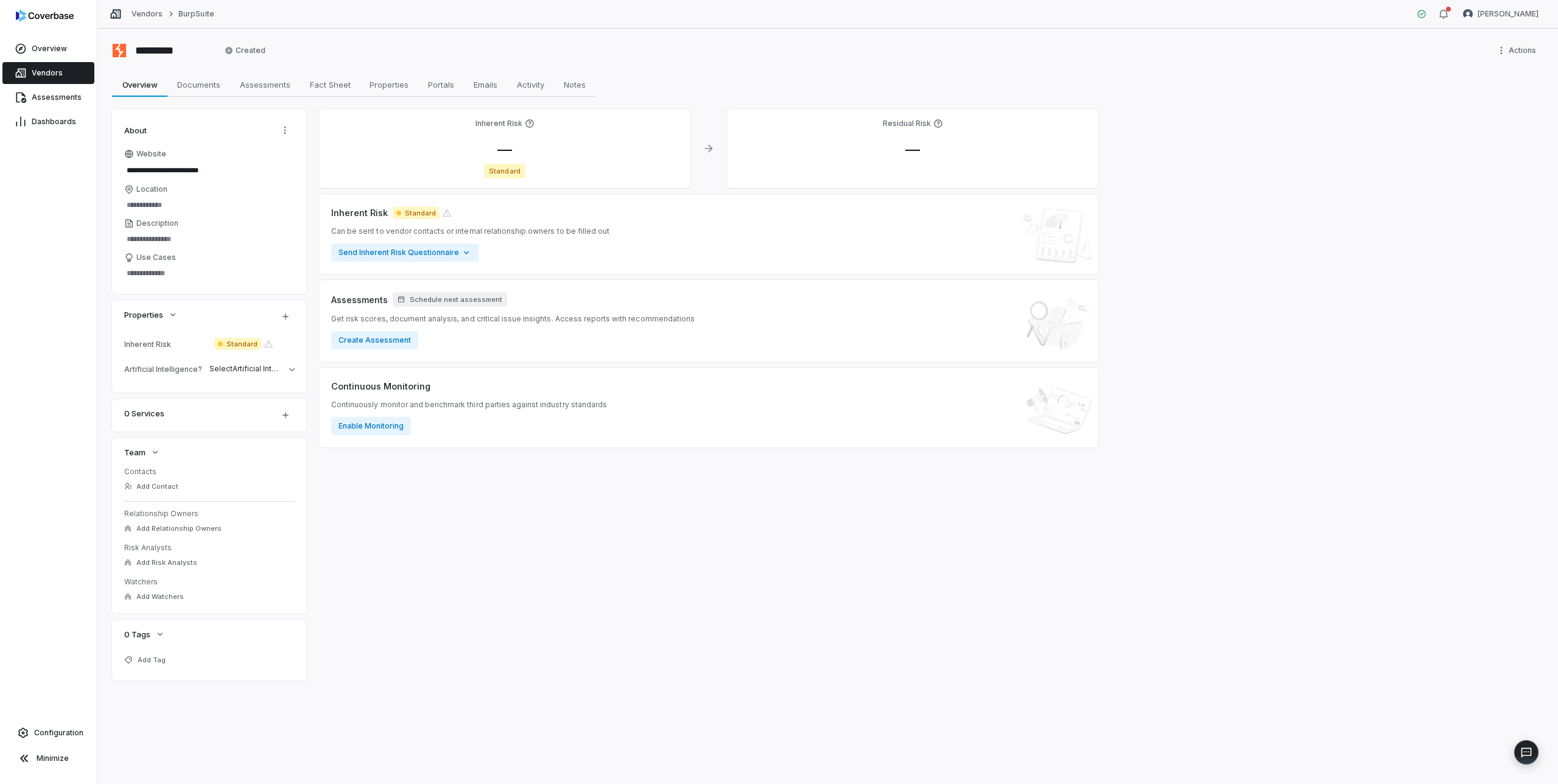
click at [48, 70] on span "Vendors" at bounding box center [47, 73] width 31 height 9
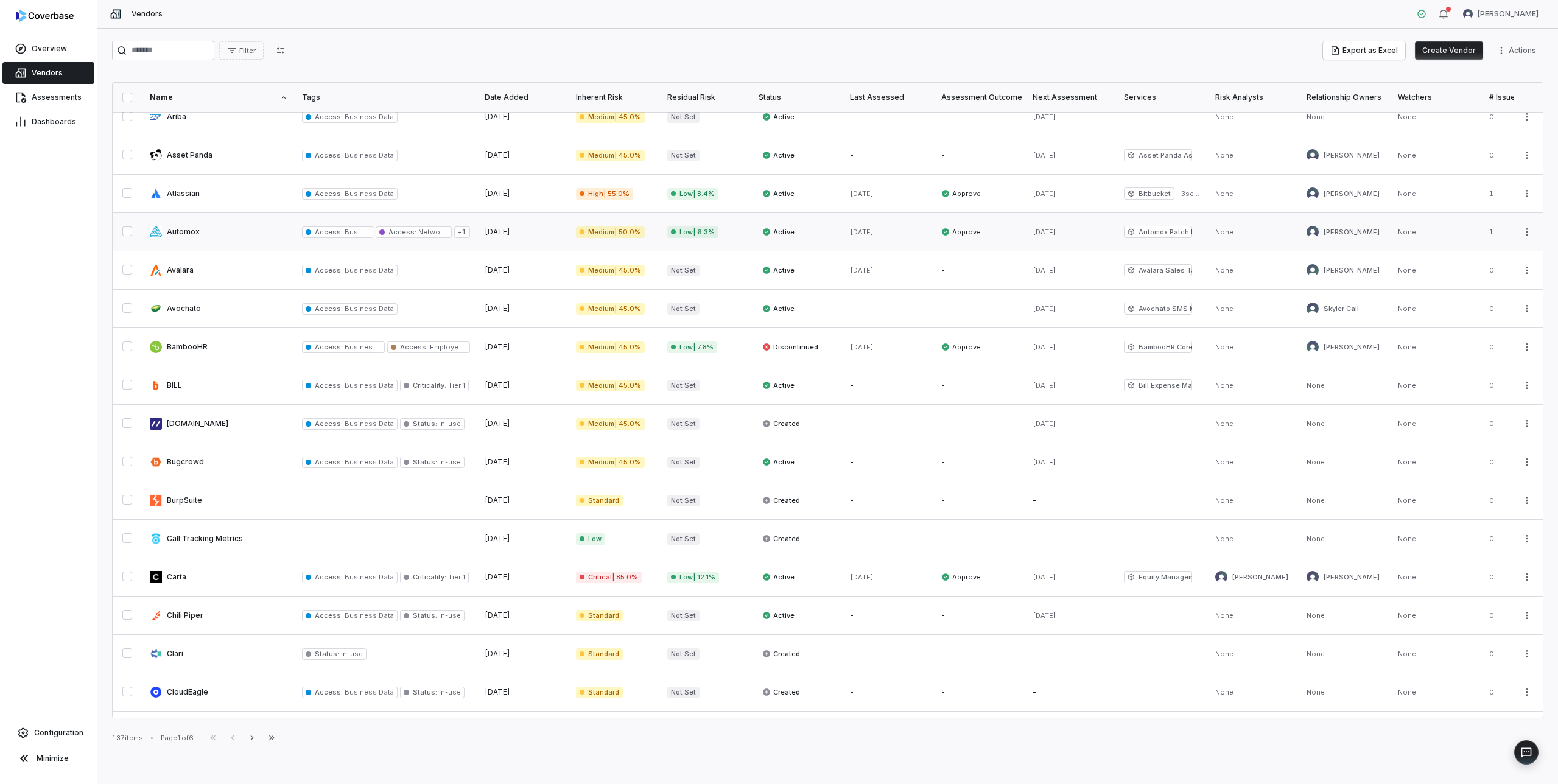
scroll to position [353, 0]
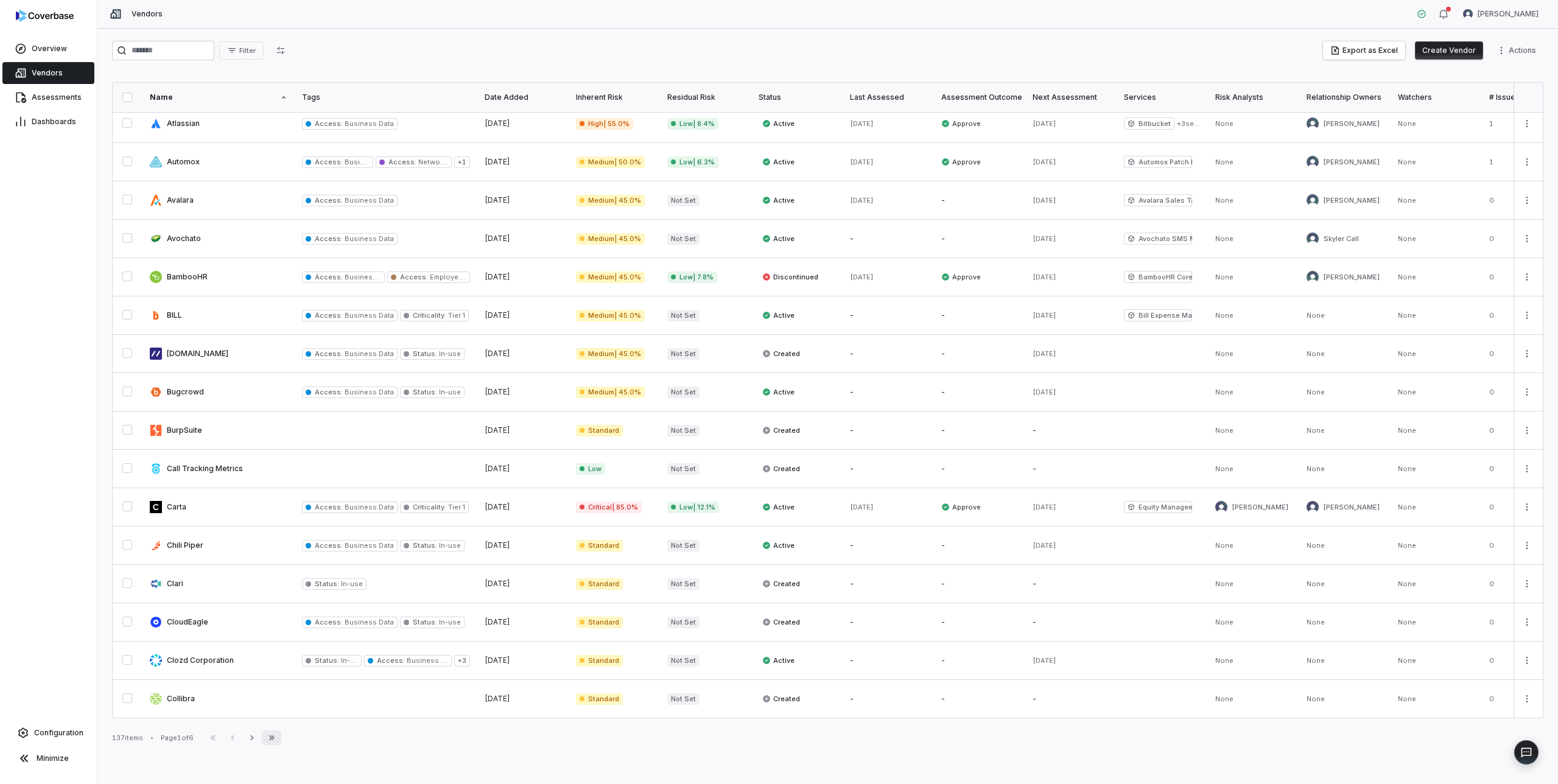
click at [275, 736] on icon "button" at bounding box center [272, 738] width 6 height 5
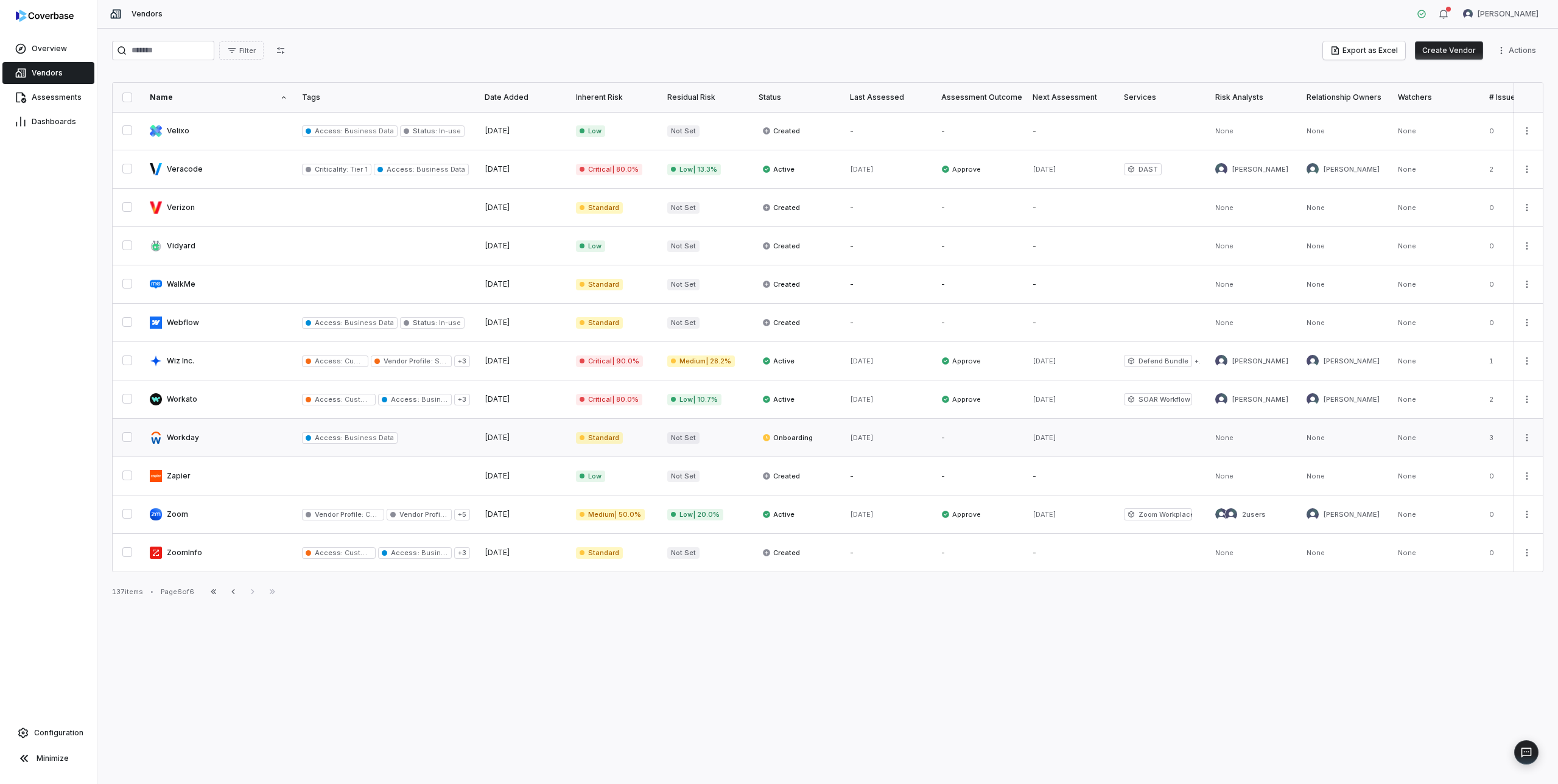
click at [228, 434] on link at bounding box center [218, 438] width 152 height 38
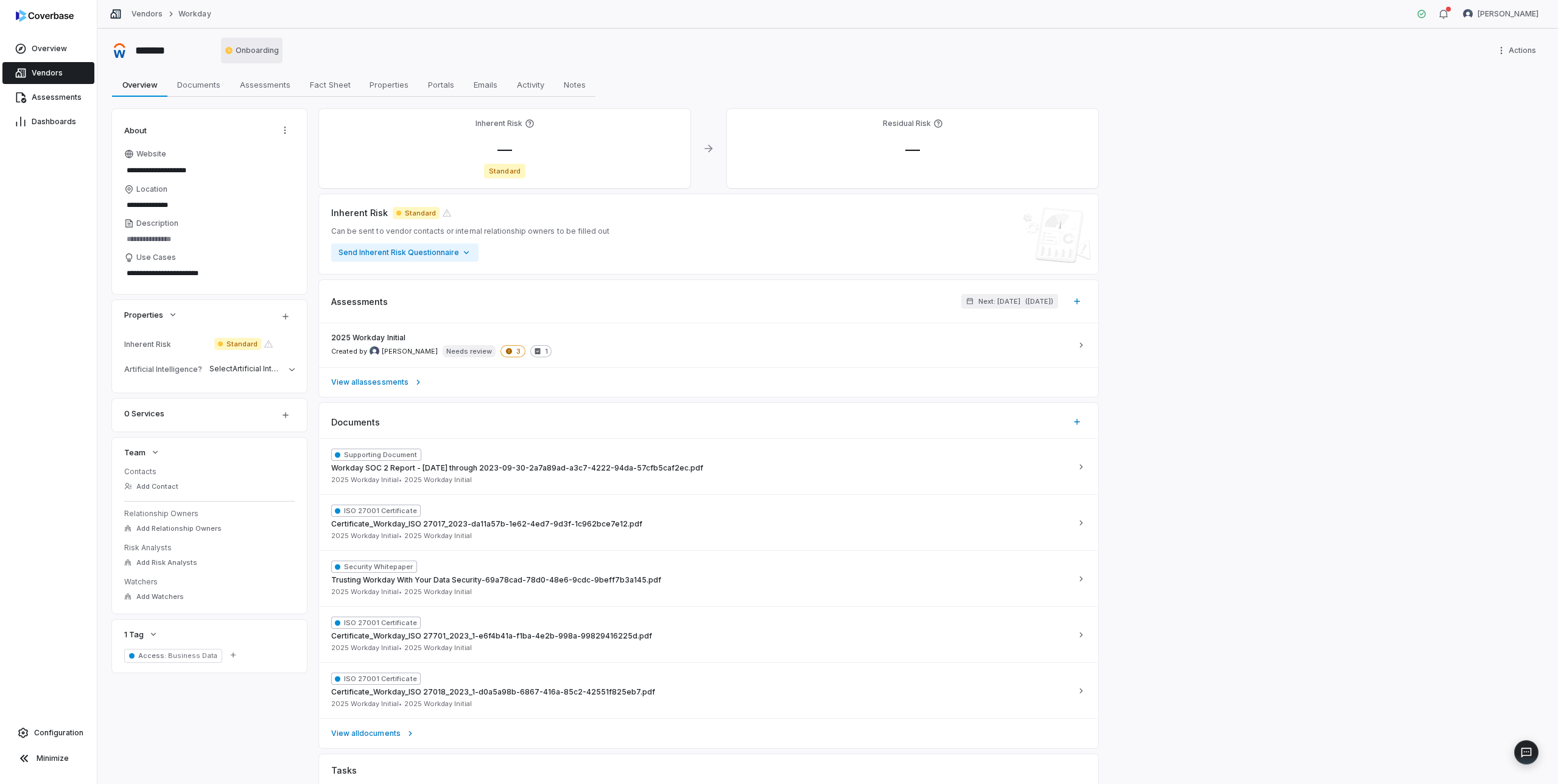
click at [262, 51] on html "**********" at bounding box center [779, 392] width 1558 height 784
click at [229, 657] on icon "button" at bounding box center [232, 655] width 8 height 8
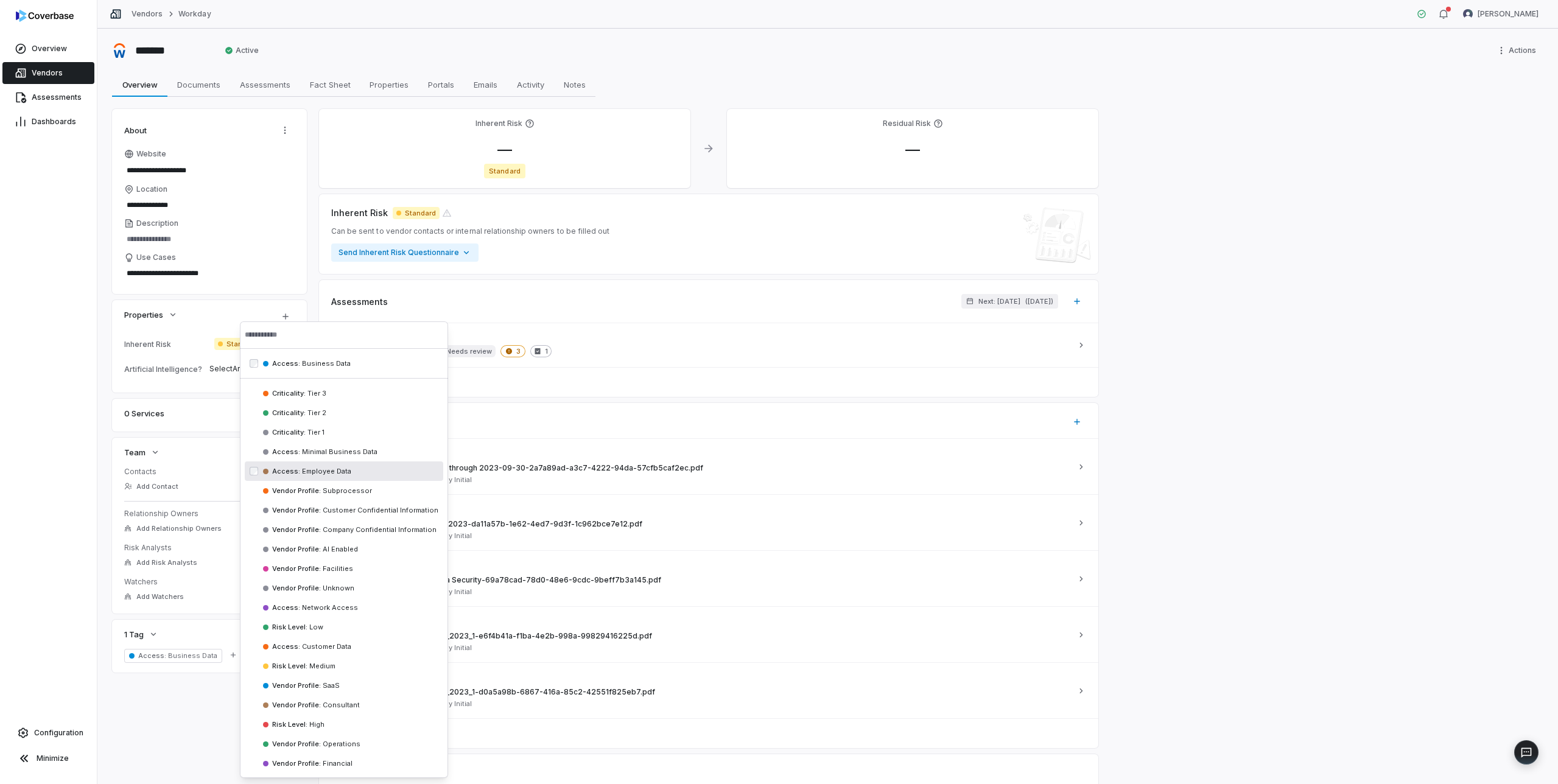
click at [379, 471] on div "Access : Employee Data" at bounding box center [350, 471] width 175 height 9
click at [172, 715] on div "**********" at bounding box center [828, 511] width 1431 height 805
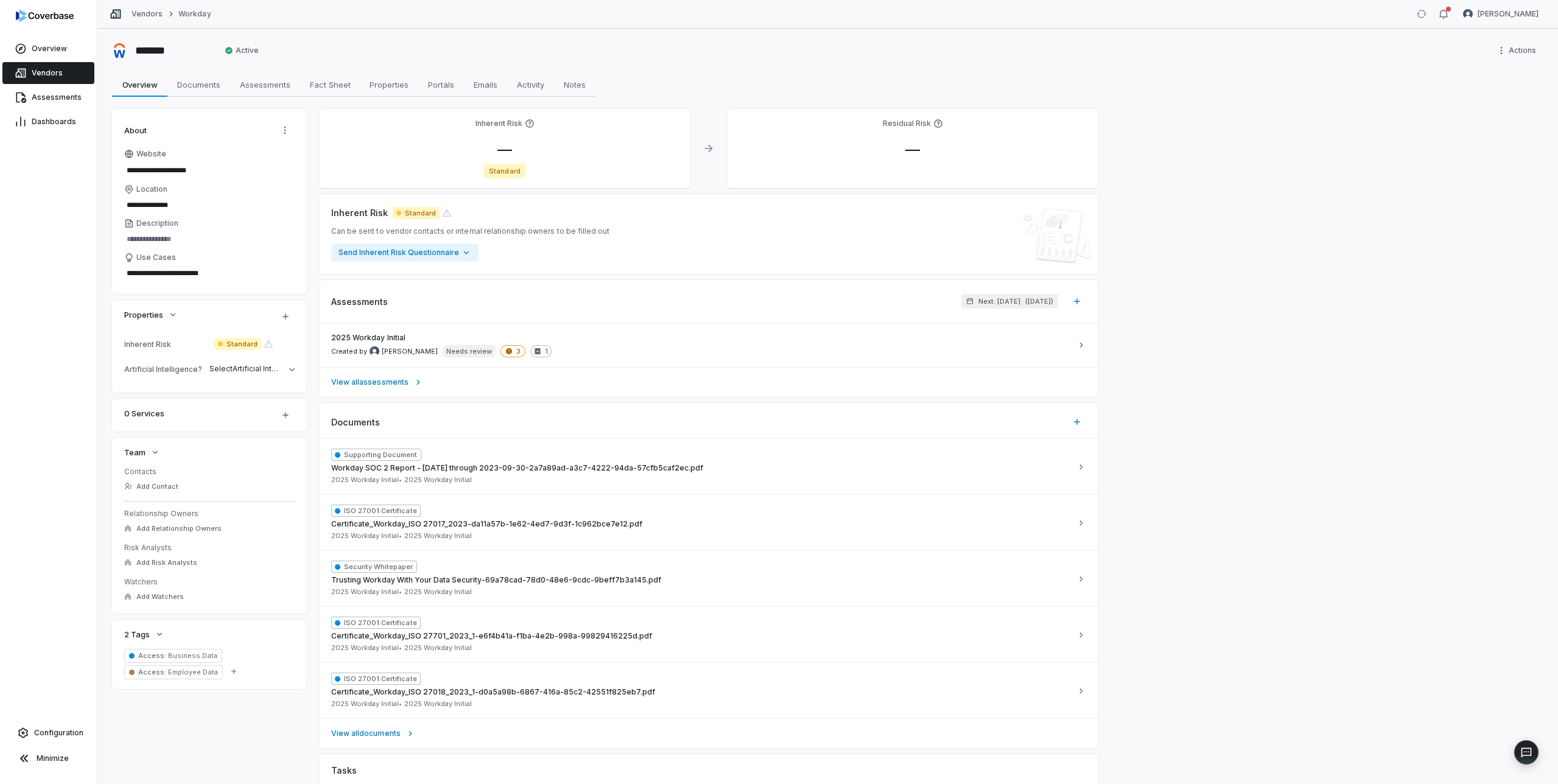
type textarea "*"
click at [508, 149] on span "—" at bounding box center [505, 149] width 34 height 18
click at [529, 220] on body "**********" at bounding box center [779, 392] width 1558 height 784
click at [542, 262] on input "*" at bounding box center [585, 260] width 175 height 15
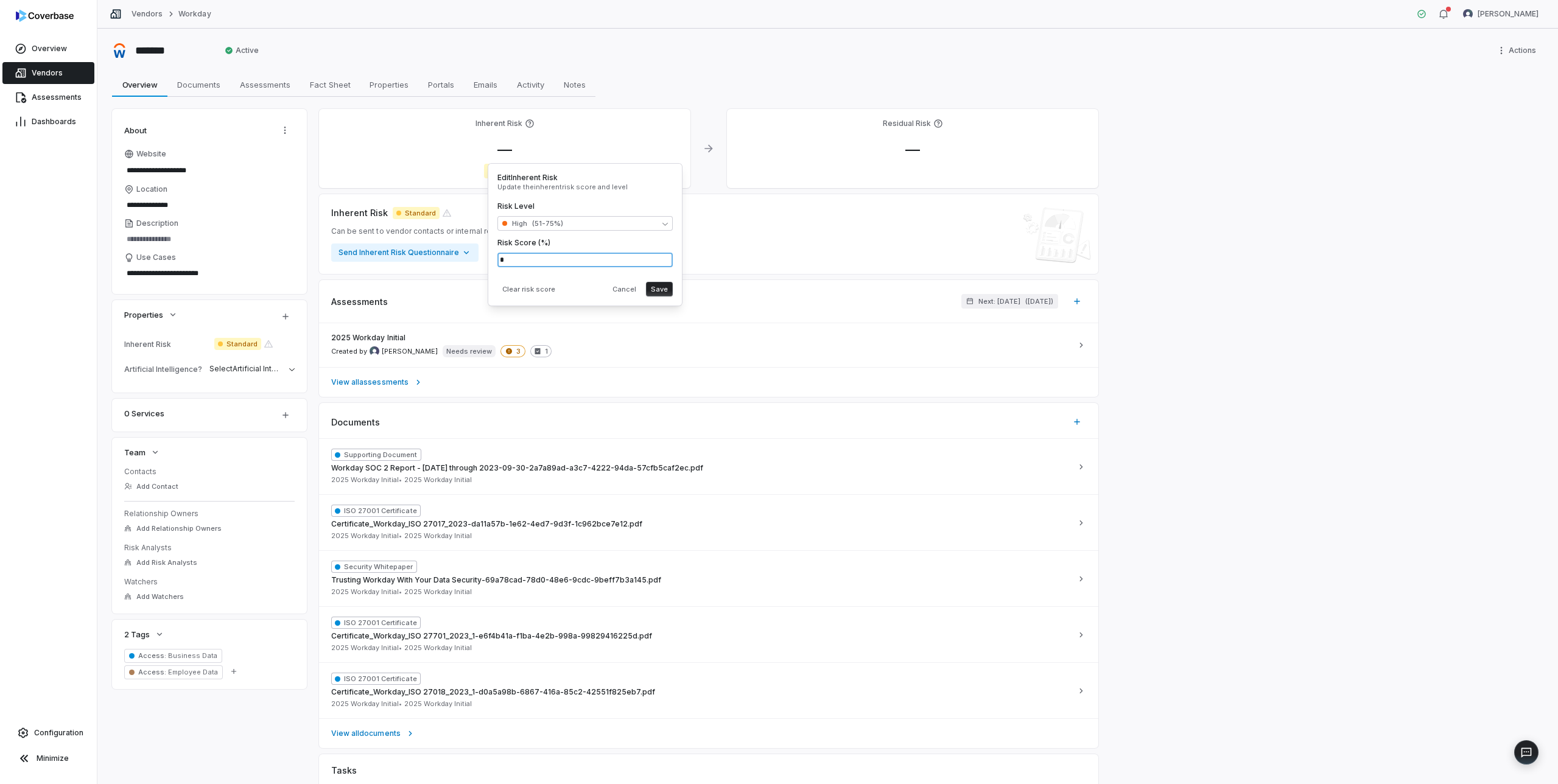
click at [542, 262] on input "*" at bounding box center [585, 260] width 175 height 15
type input "**"
click at [585, 292] on div "Clear risk score Cancel Save" at bounding box center [585, 286] width 175 height 20
click at [657, 291] on button "Save" at bounding box center [659, 289] width 27 height 15
click at [647, 346] on div "2025 Workday Initial Created by Mike Lewis Needs review 3 1" at bounding box center [701, 345] width 740 height 24
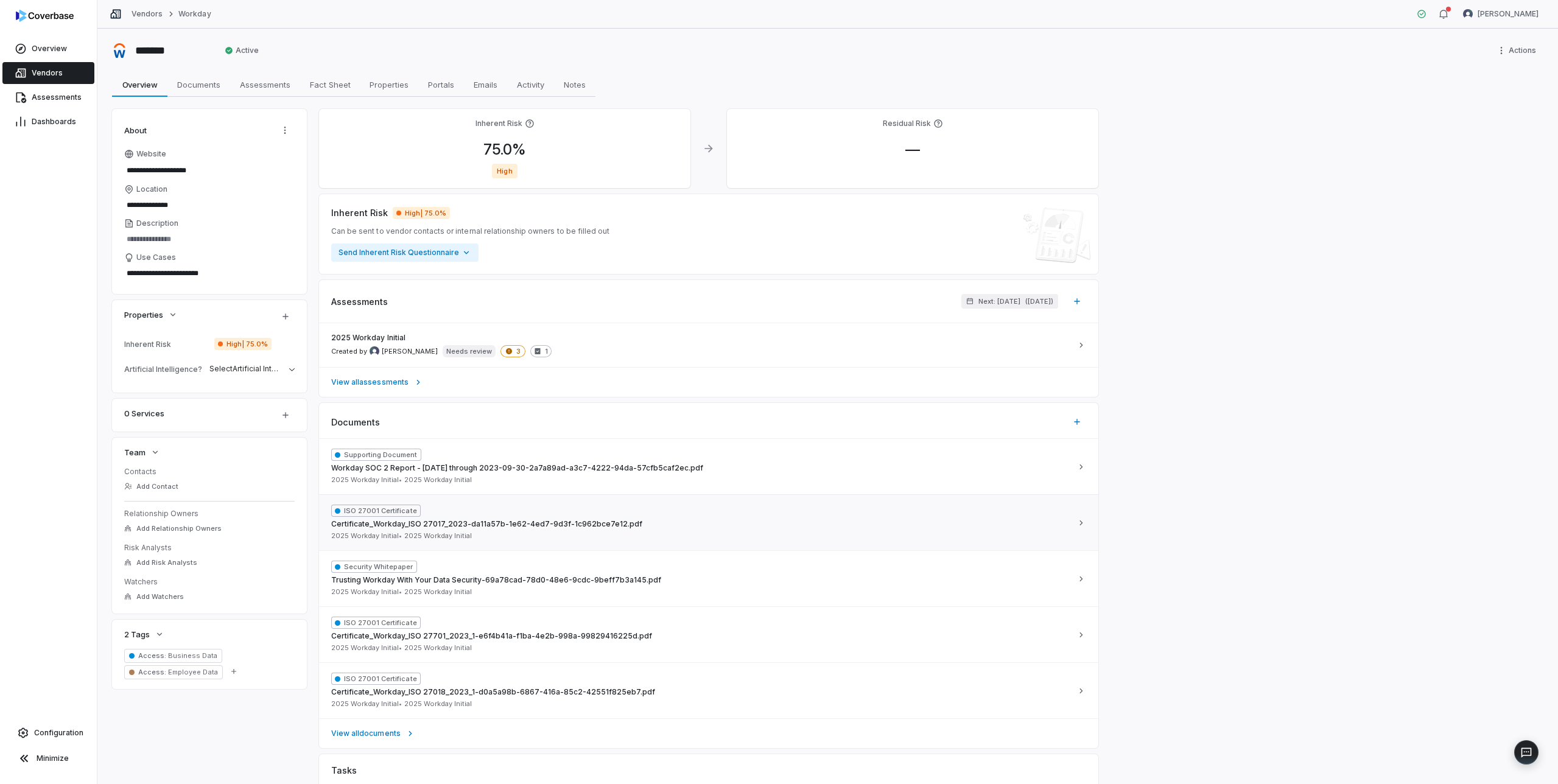
scroll to position [168, 0]
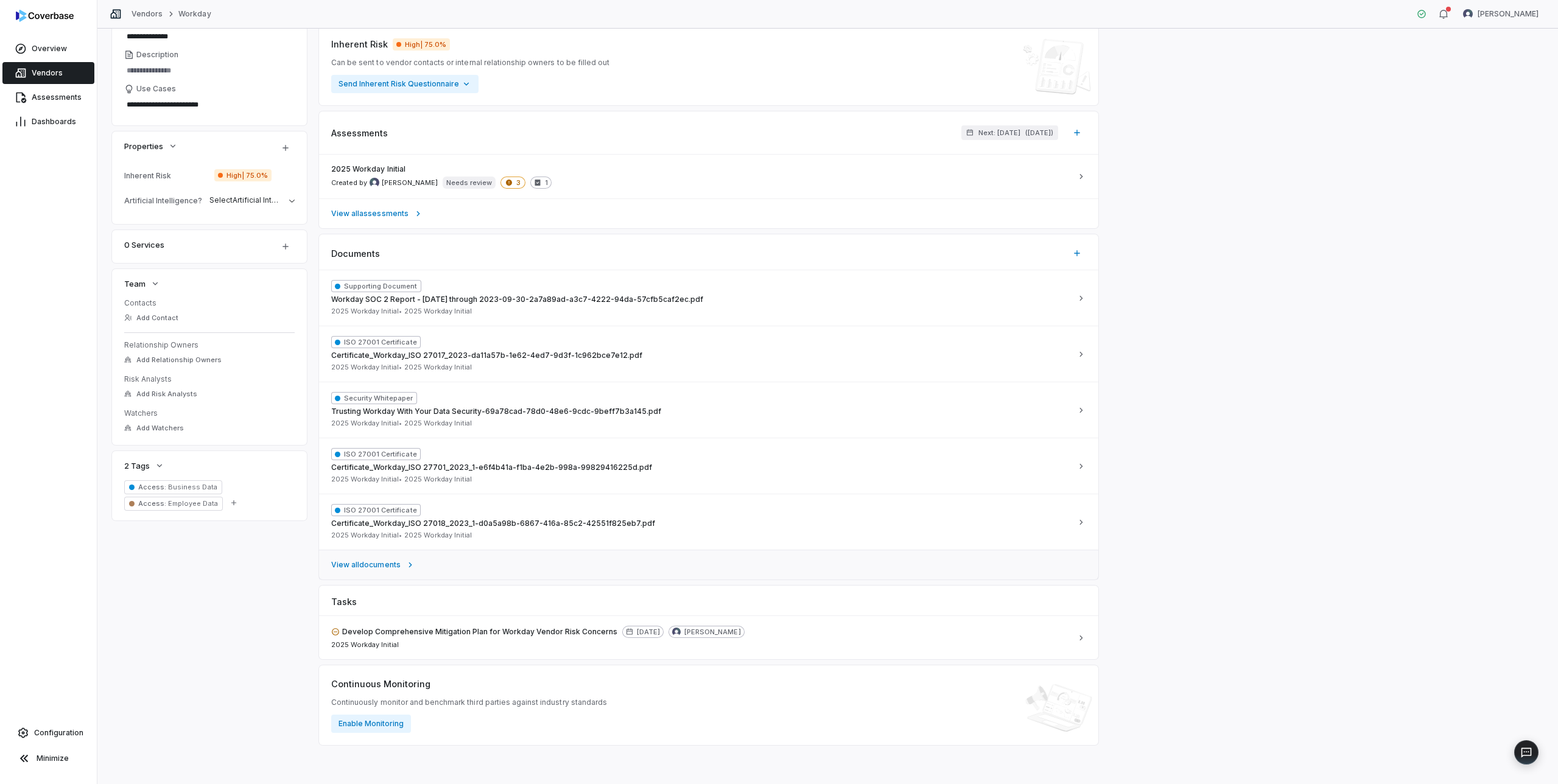
click at [391, 562] on span "View all documents" at bounding box center [366, 565] width 70 height 9
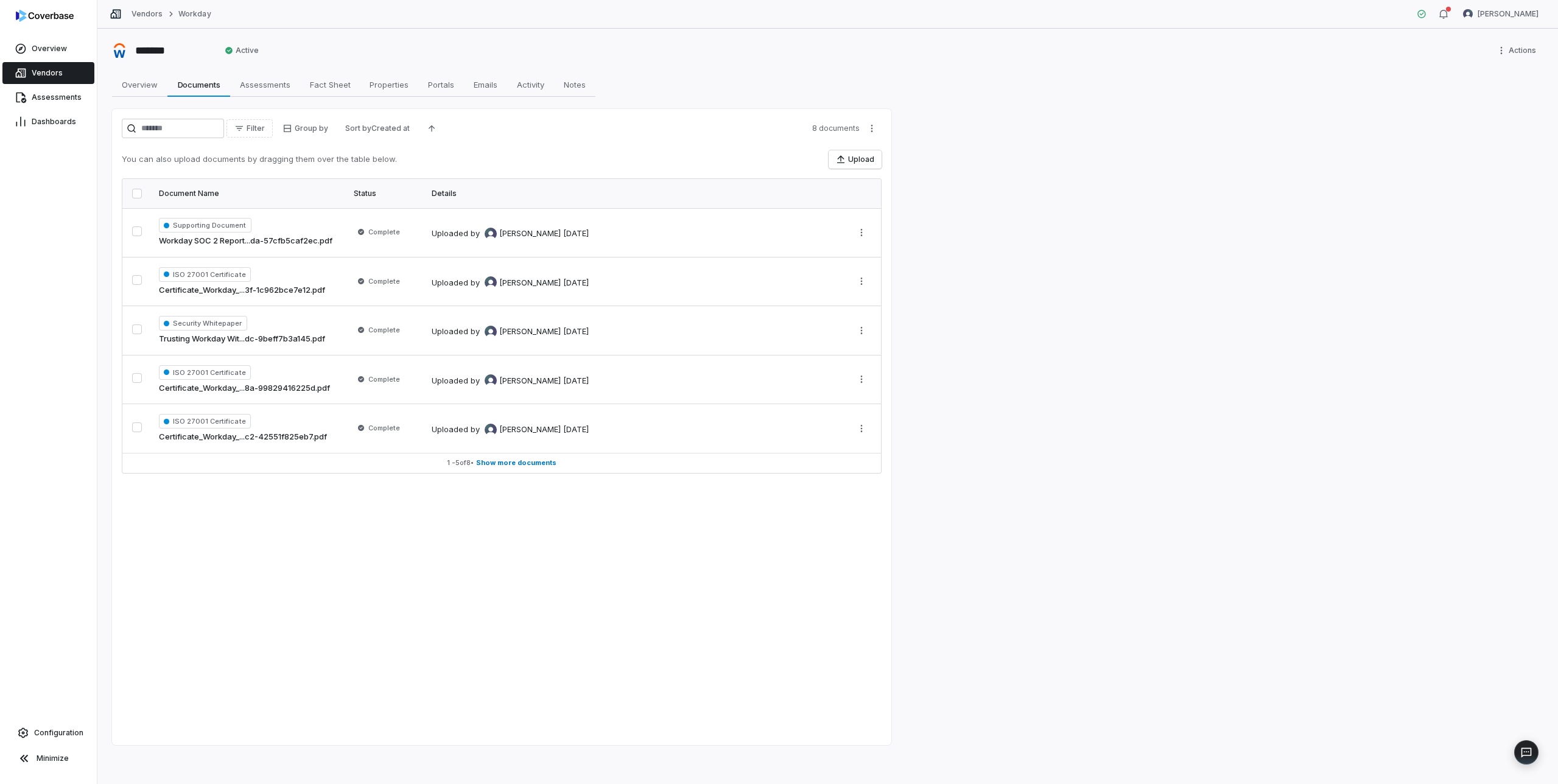
click at [447, 510] on div "Filter Group by Sort by Created at 8 documents You can also upload documents by…" at bounding box center [502, 427] width 780 height 636
click at [504, 465] on span "Show more documents" at bounding box center [516, 463] width 80 height 9
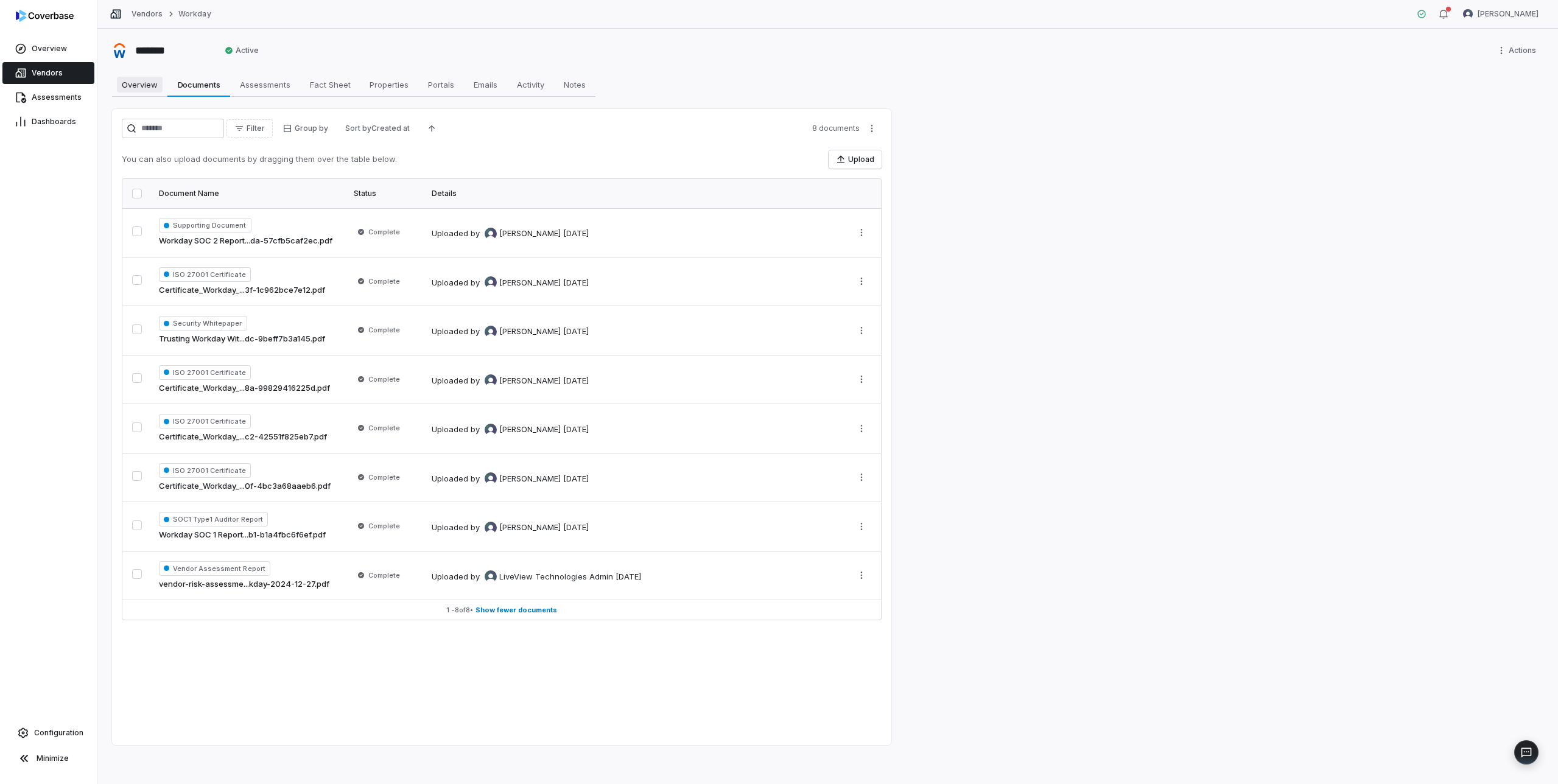
click at [136, 84] on span "Overview" at bounding box center [140, 84] width 46 height 16
type textarea "*"
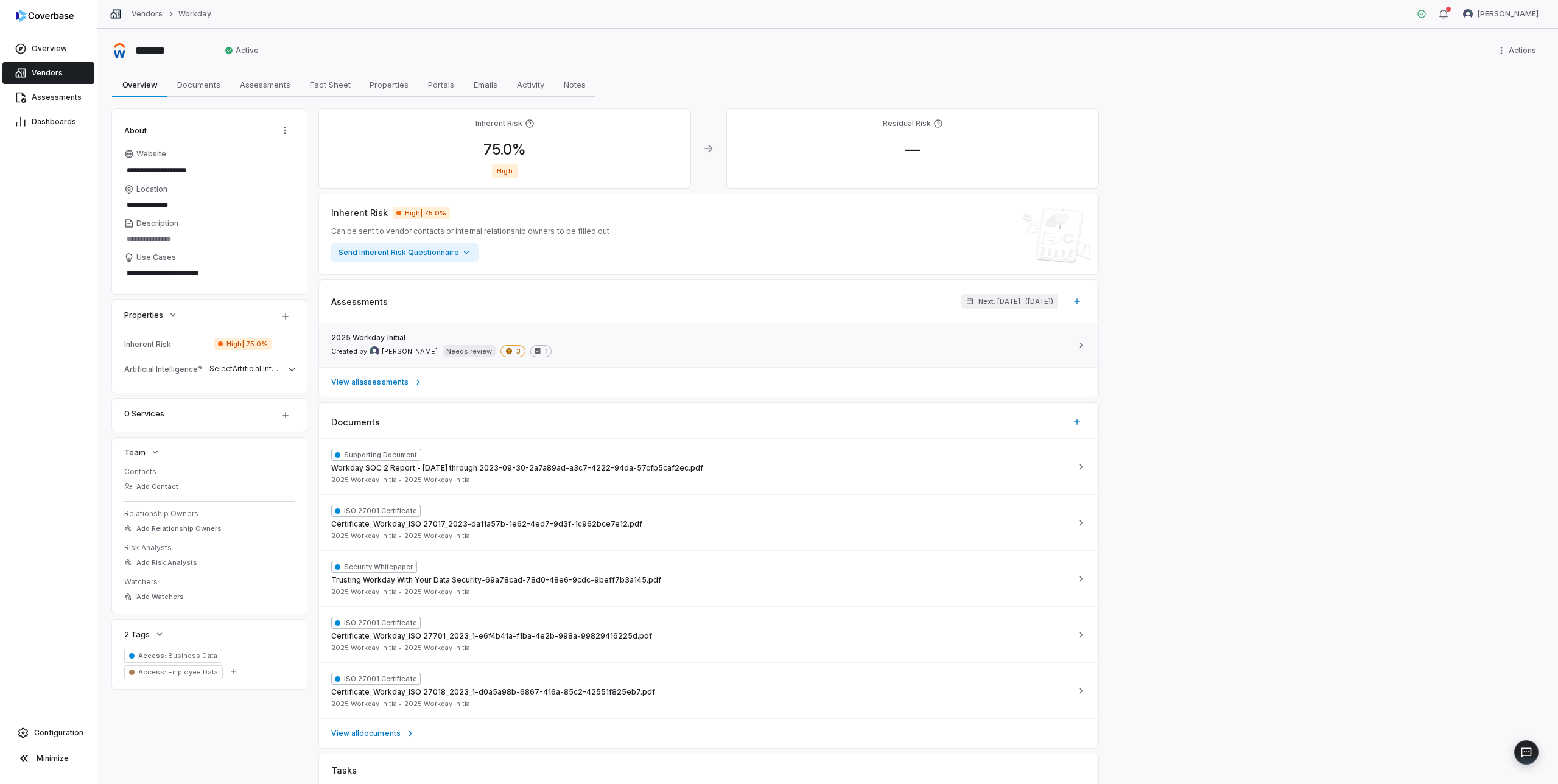
click at [597, 348] on div "2025 Workday Initial Created by Mike Lewis Needs review 3 1" at bounding box center [701, 345] width 740 height 24
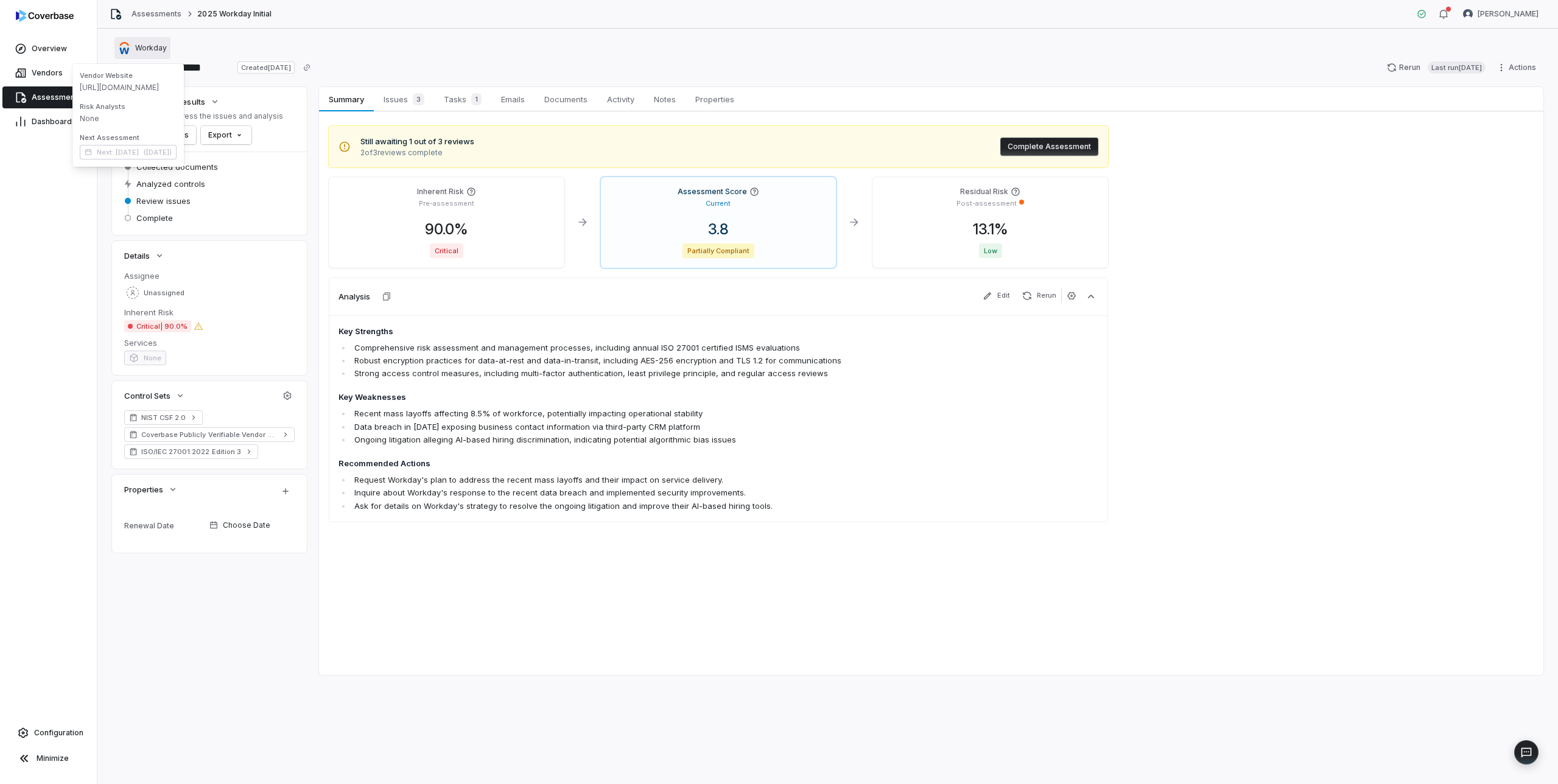
click at [147, 47] on span "Workday" at bounding box center [151, 47] width 32 height 9
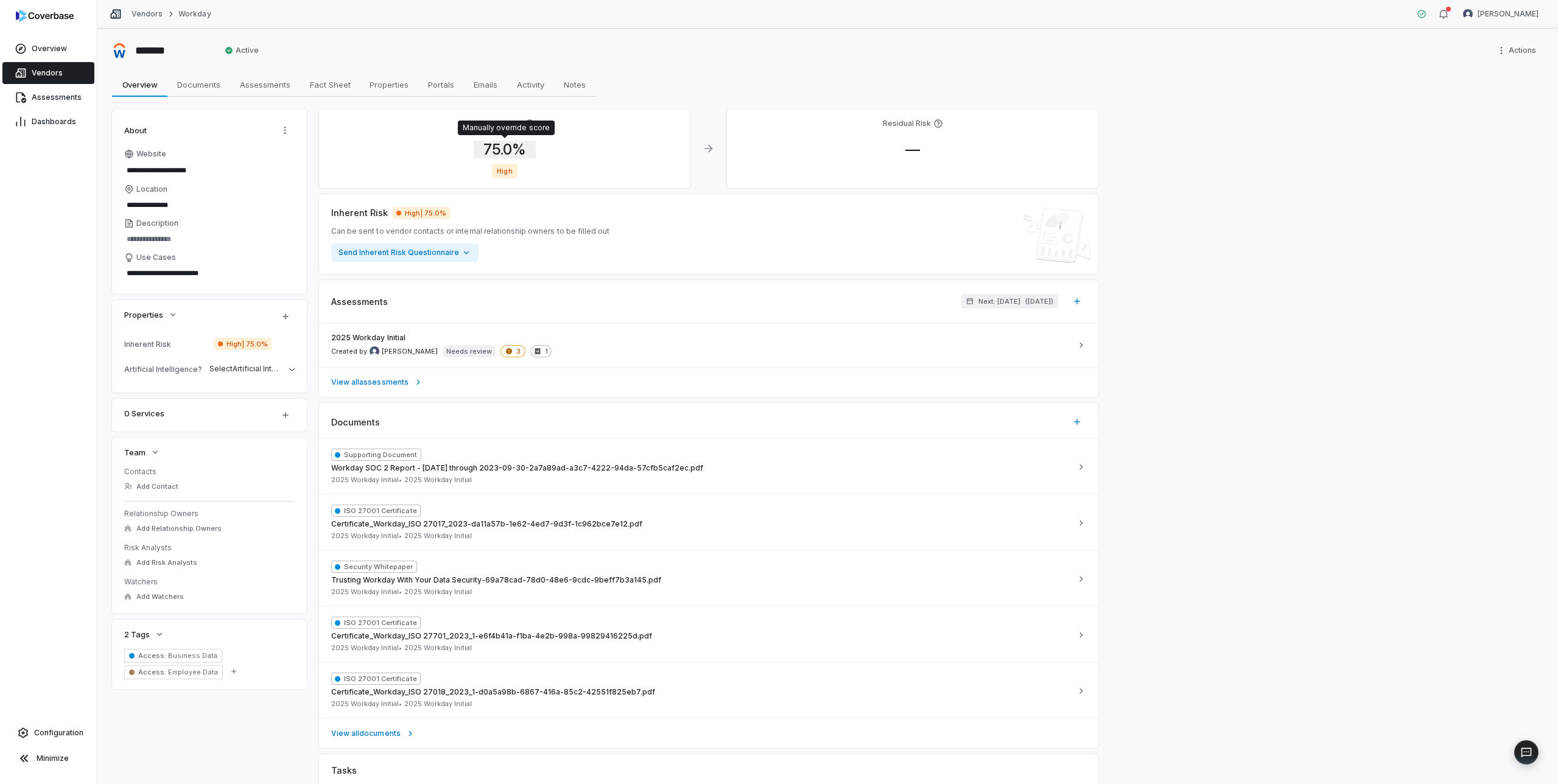
click at [503, 150] on span "75.0 %" at bounding box center [505, 149] width 62 height 18
click at [557, 222] on body "**********" at bounding box center [779, 392] width 1558 height 784
click at [536, 258] on input "**" at bounding box center [571, 260] width 175 height 15
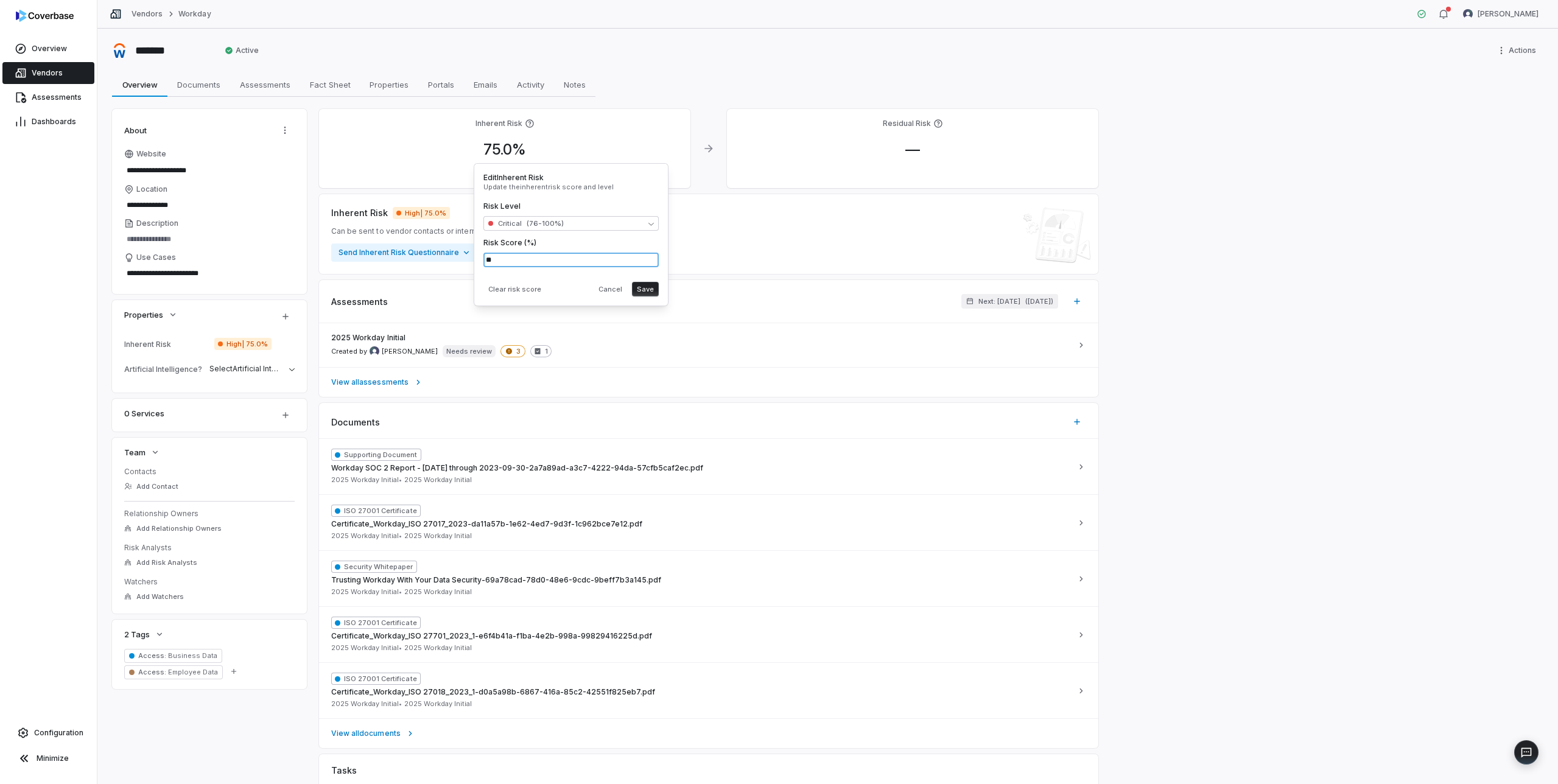
type input "**"
click at [558, 292] on div "Clear risk score Cancel Save" at bounding box center [571, 286] width 175 height 20
click at [650, 287] on button "Save" at bounding box center [645, 289] width 27 height 15
click at [665, 346] on div "2025 Workday Initial Created by Mike Lewis Needs review 3 1" at bounding box center [701, 345] width 740 height 24
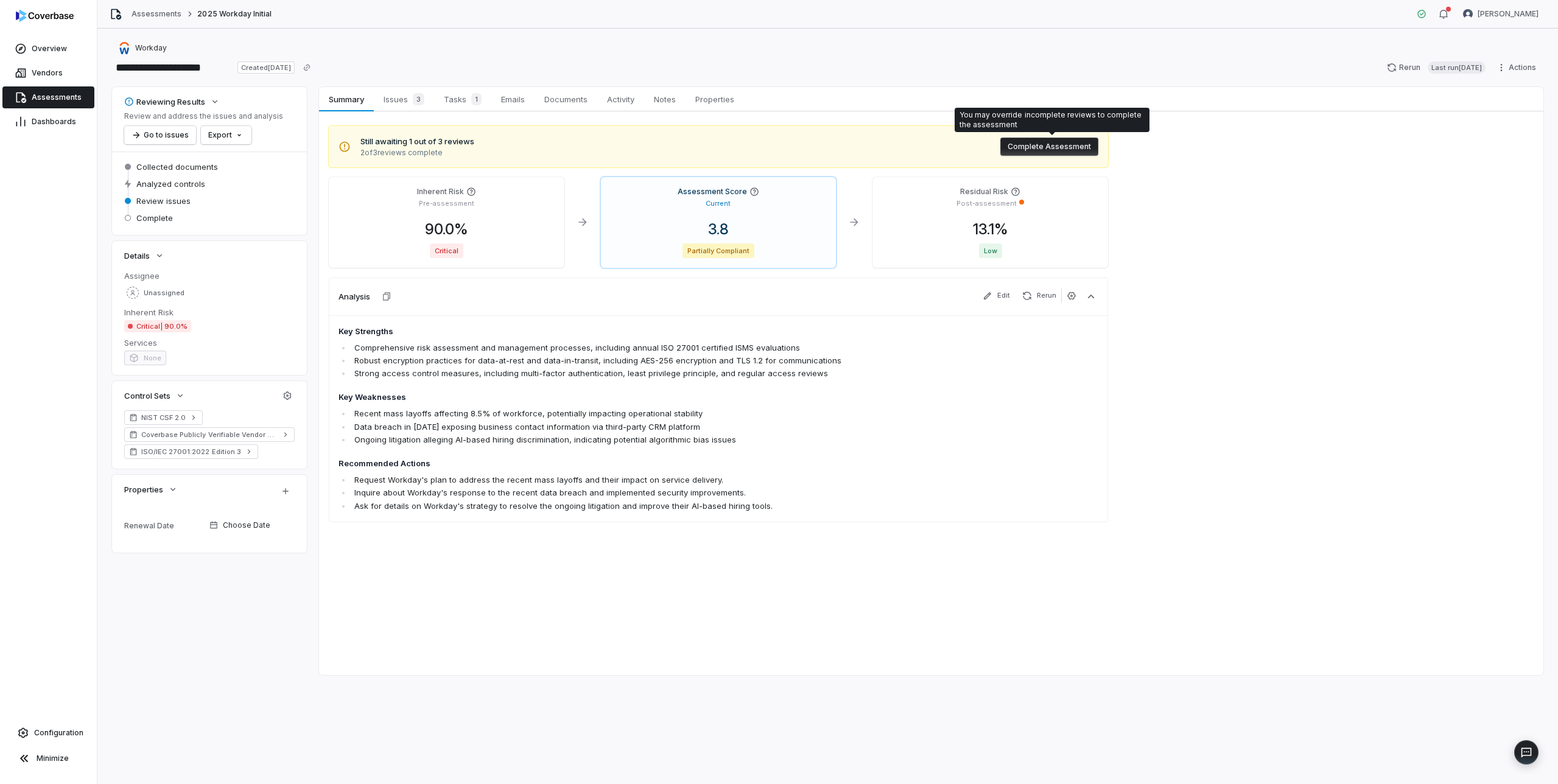
click at [1048, 148] on button "Complete Assessment" at bounding box center [1049, 146] width 98 height 18
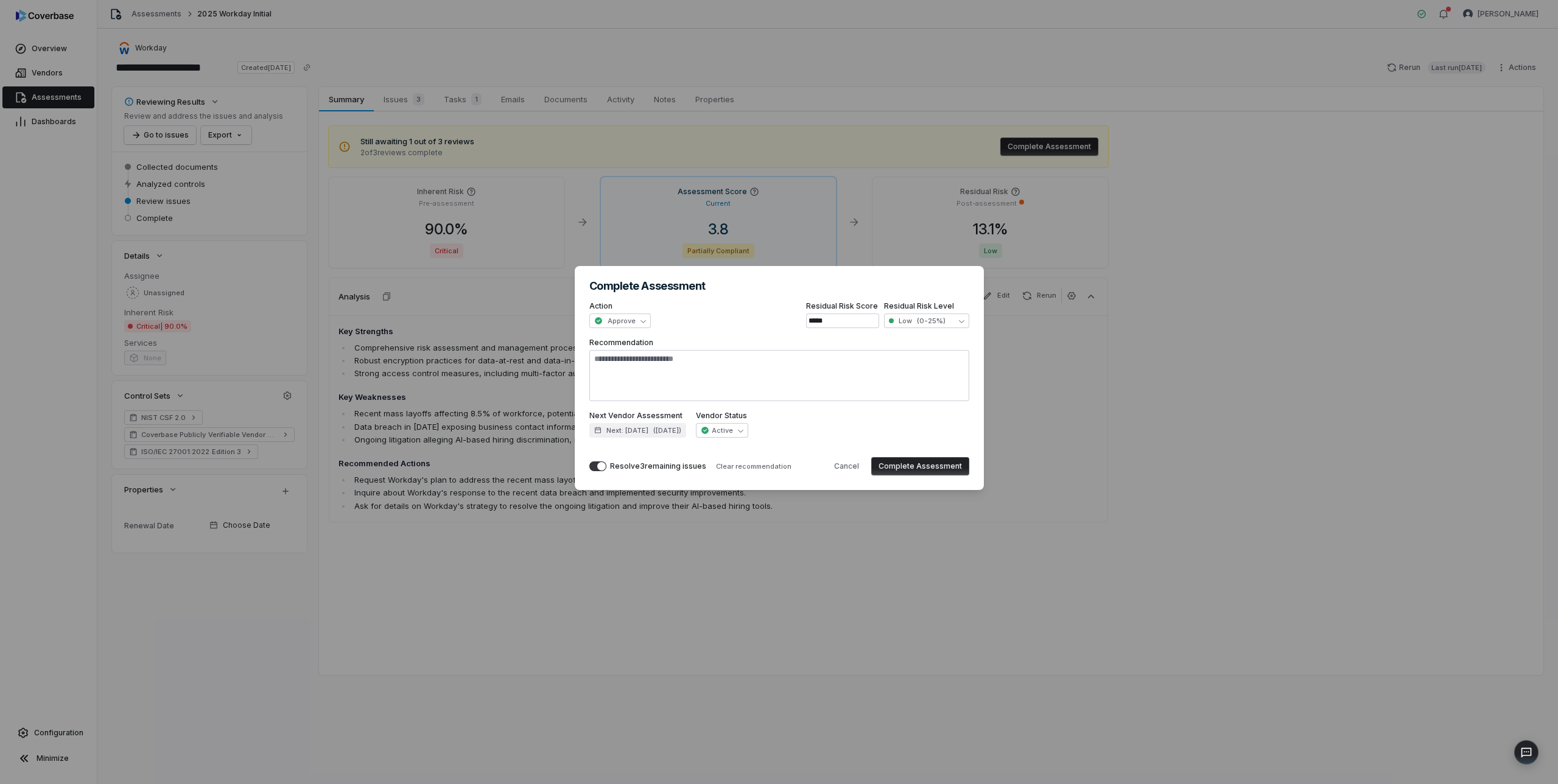
click at [913, 462] on button "Complete Assessment" at bounding box center [920, 466] width 98 height 18
type textarea "*"
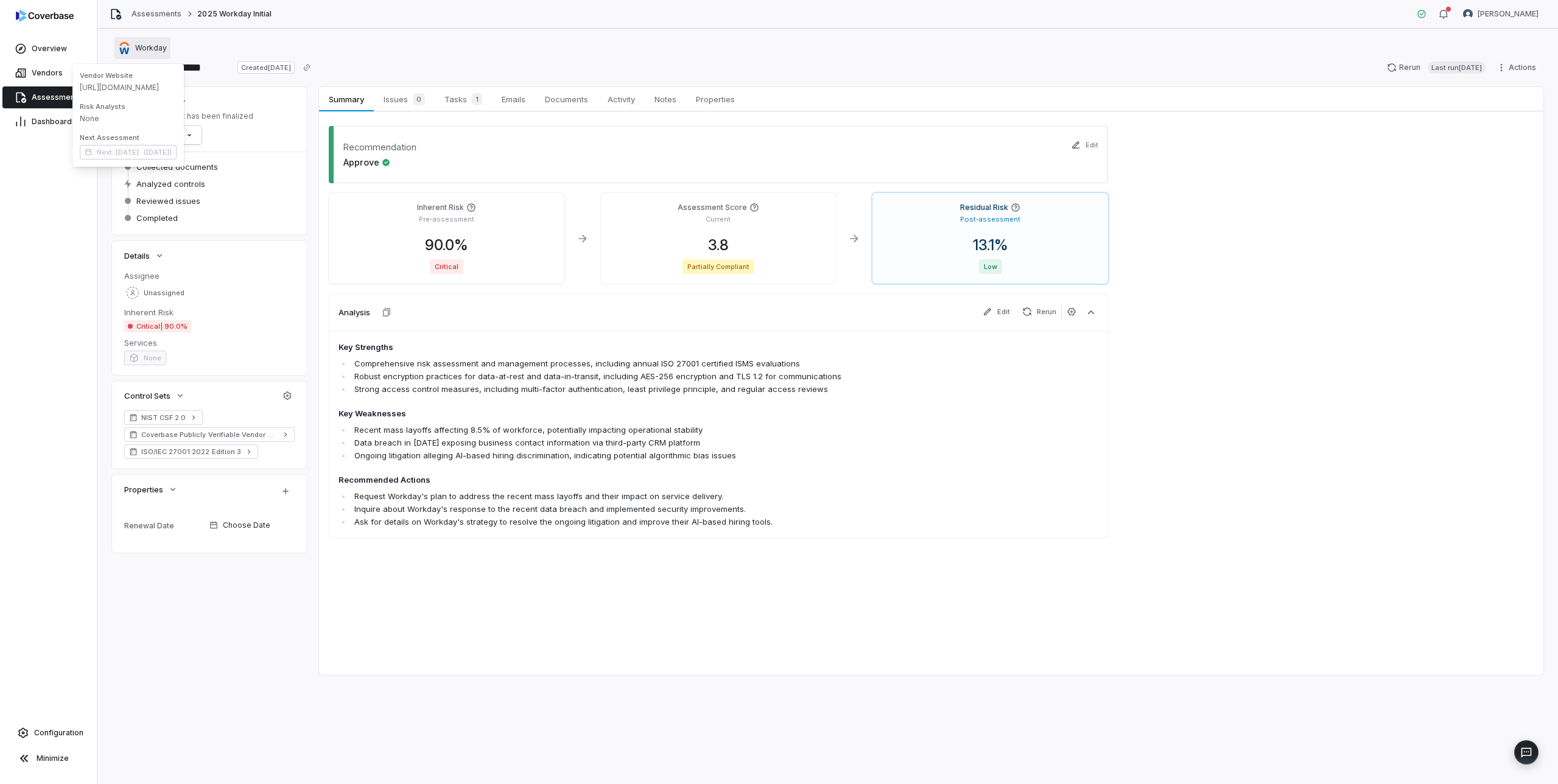
click at [143, 48] on span "Workday" at bounding box center [151, 47] width 32 height 9
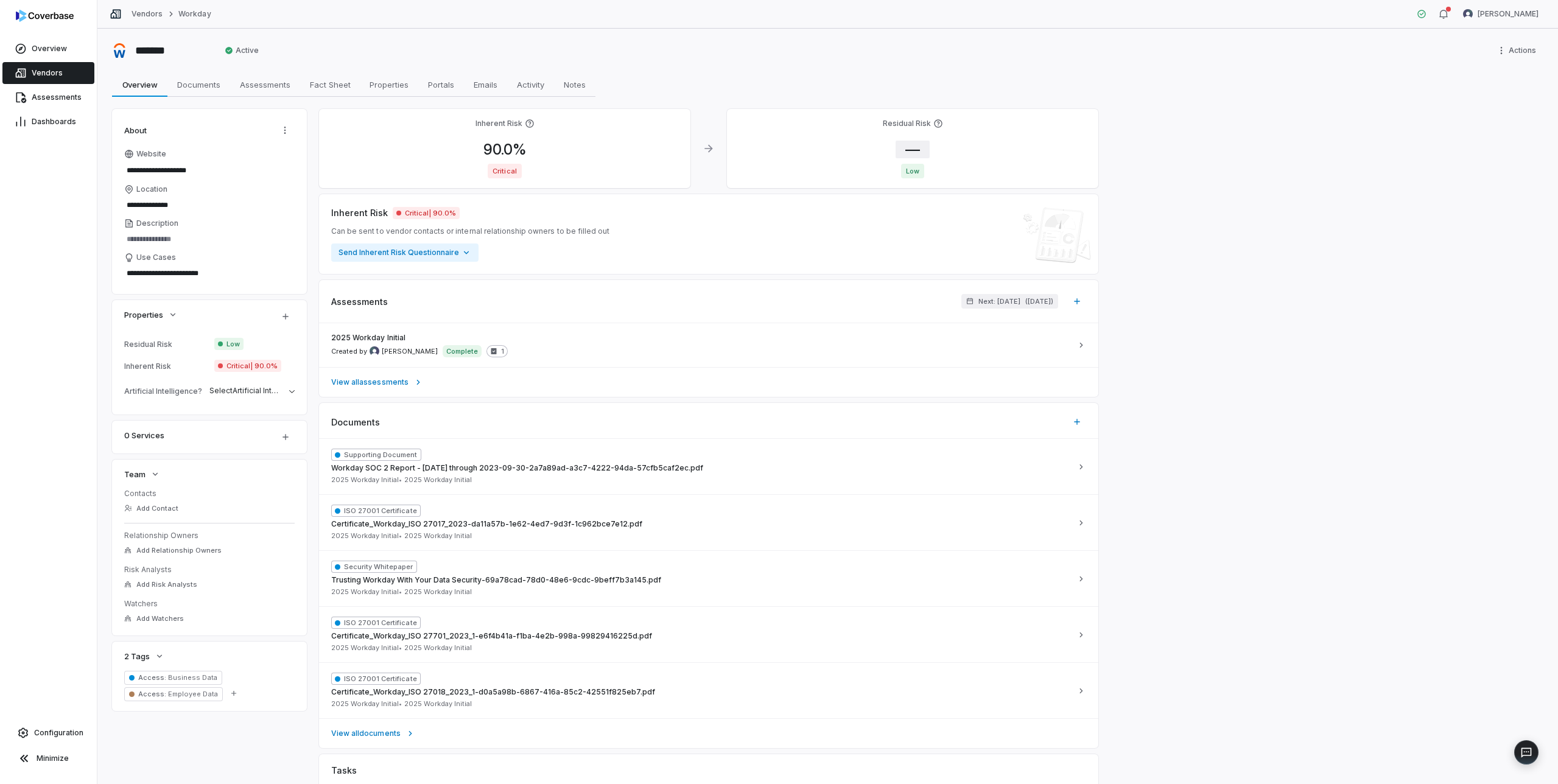
click at [913, 148] on span "—" at bounding box center [913, 149] width 34 height 18
click at [949, 262] on input "*" at bounding box center [993, 260] width 175 height 15
type input "****"
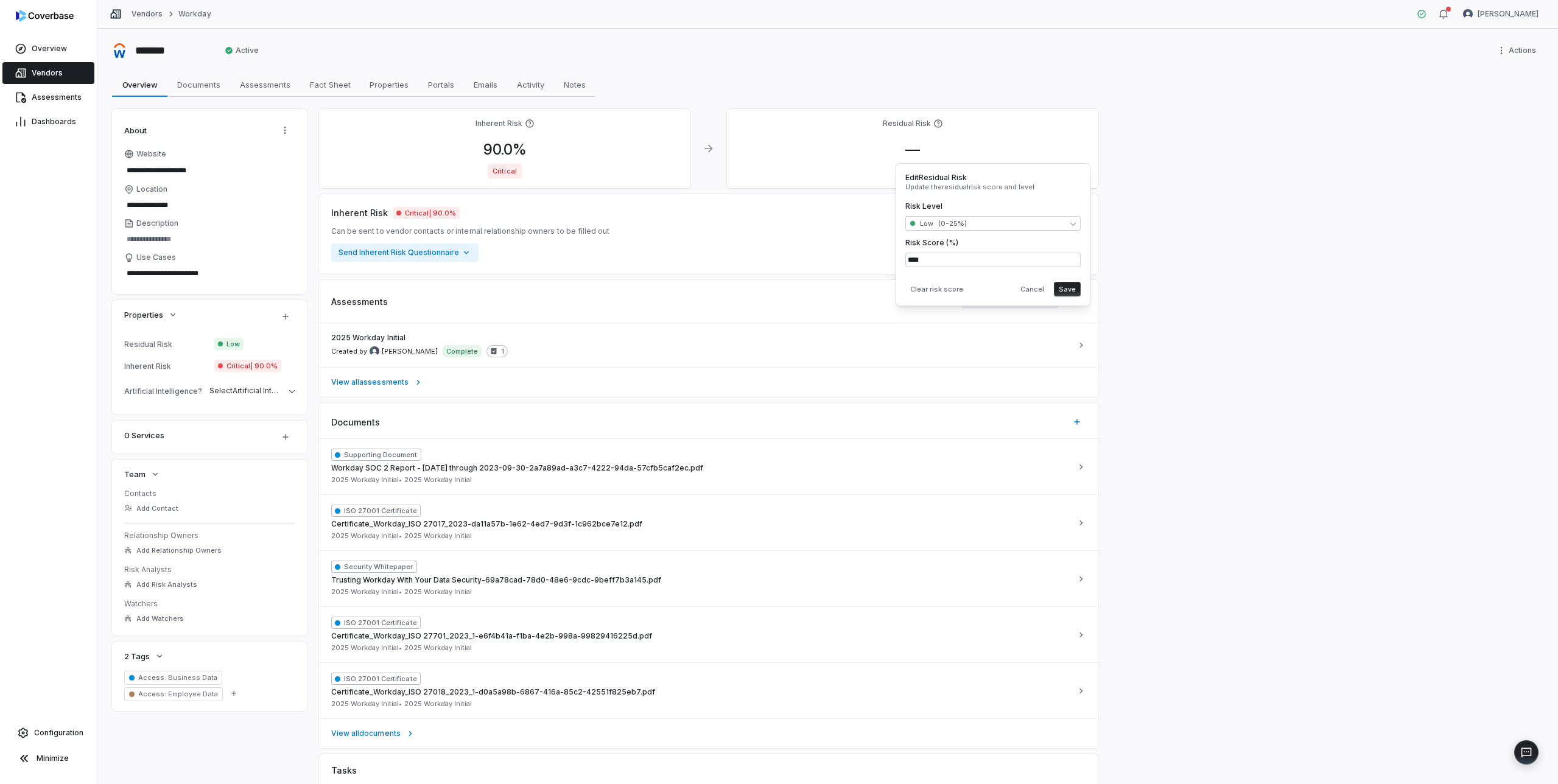
click at [973, 289] on div "Clear risk score Cancel Save" at bounding box center [993, 286] width 175 height 20
click at [1071, 291] on button "Save" at bounding box center [1067, 289] width 27 height 15
click at [1000, 300] on span "Next: [DATE]" at bounding box center [999, 301] width 42 height 9
click at [932, 359] on input "**" at bounding box center [929, 358] width 24 height 20
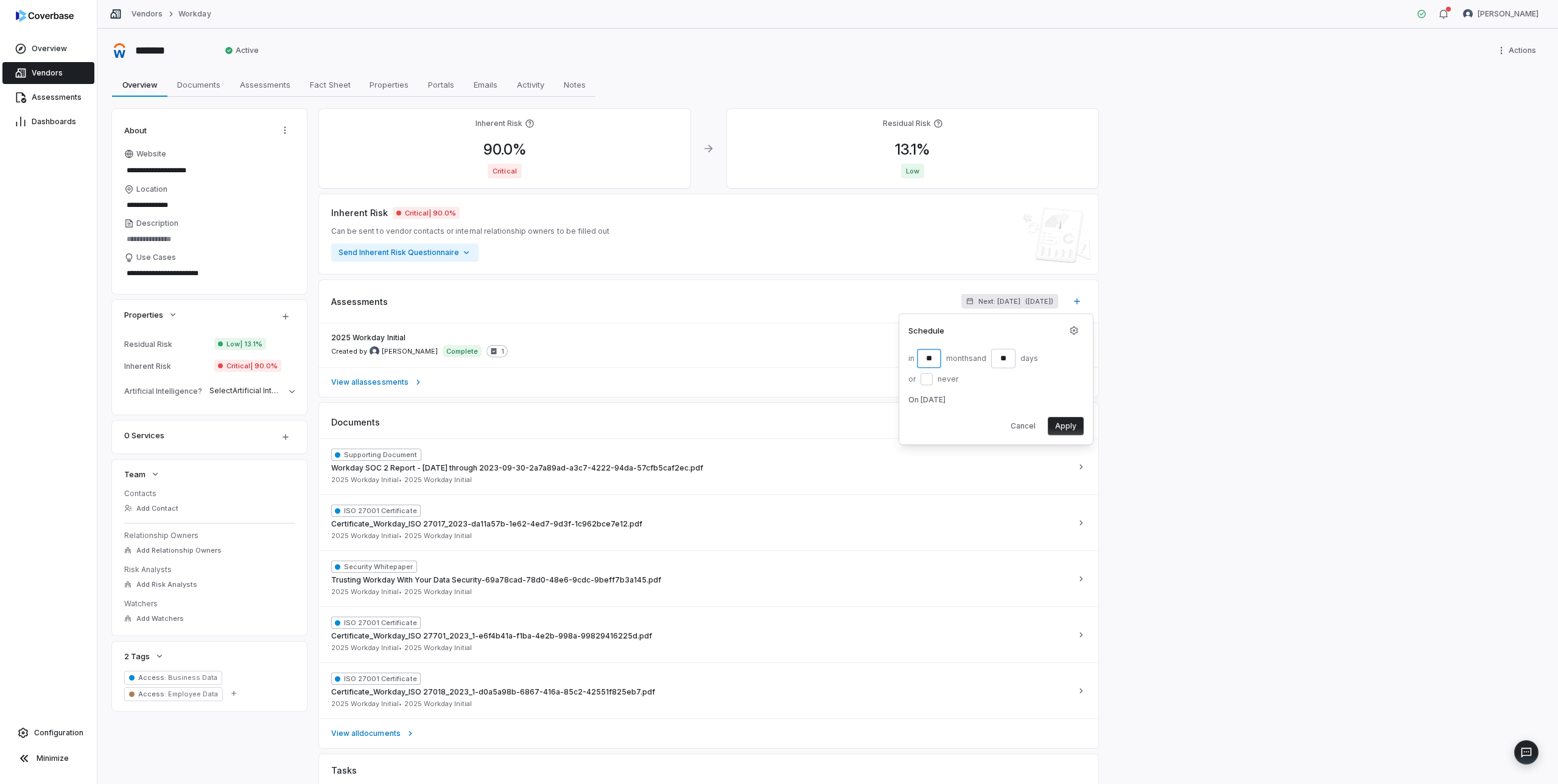
type input "**"
click at [1071, 425] on button "Apply" at bounding box center [1066, 426] width 36 height 18
click at [37, 71] on span "Vendors" at bounding box center [47, 73] width 31 height 9
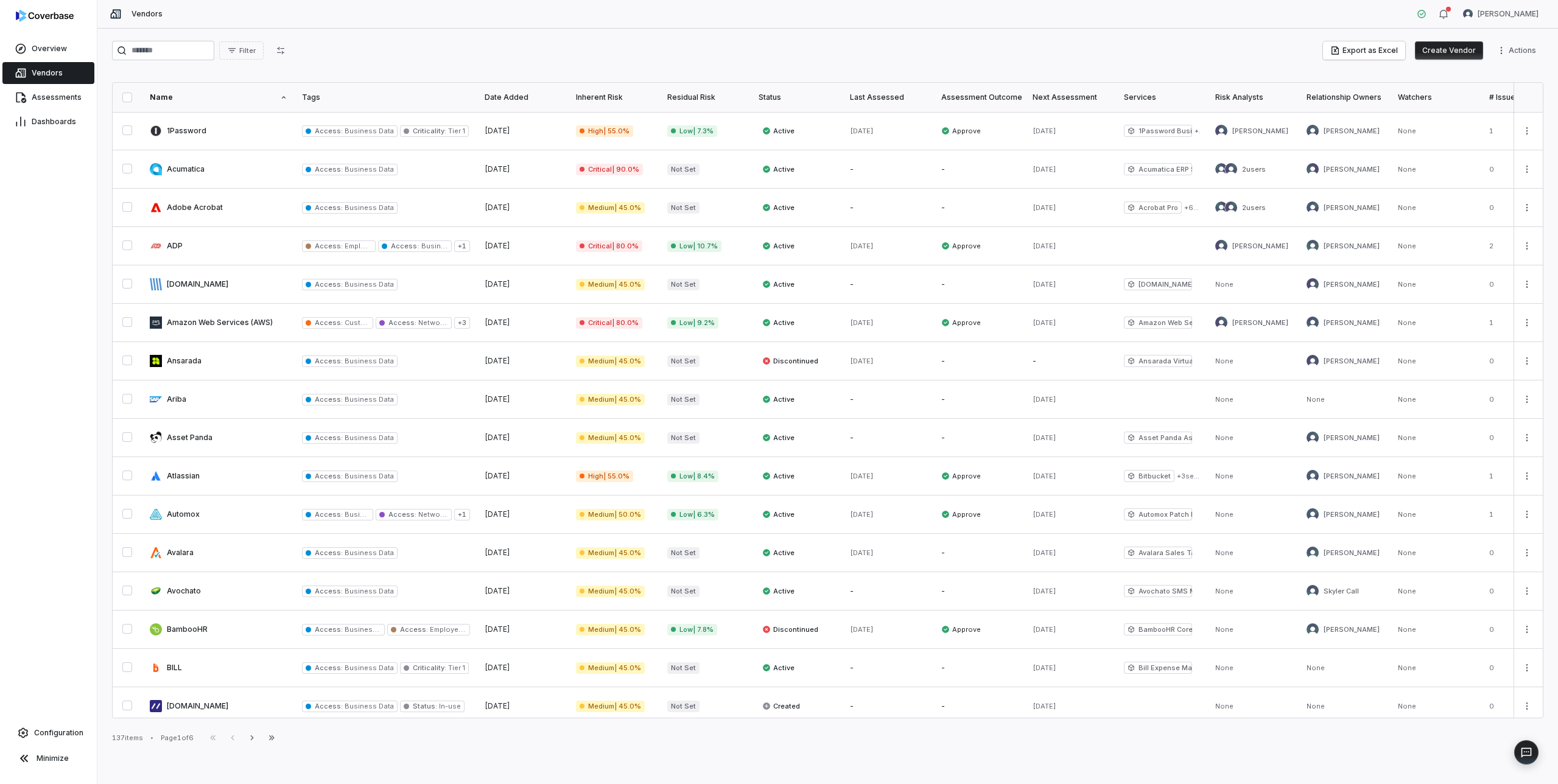
click at [237, 736] on div "First Page Previous Next Last Page" at bounding box center [242, 738] width 78 height 15
